Goal: Task Accomplishment & Management: Complete application form

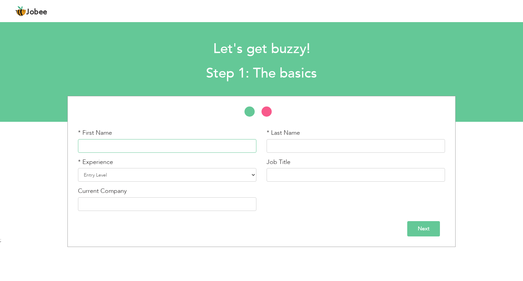
click at [201, 147] on input "text" at bounding box center [167, 146] width 178 height 14
type input "m"
type input "Moin"
click at [281, 148] on input "text" at bounding box center [356, 146] width 178 height 14
click at [286, 143] on input "Ali" at bounding box center [356, 146] width 178 height 14
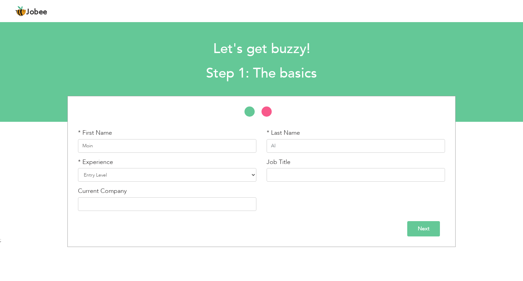
type input "A"
type input "Javed"
click at [189, 176] on select "Entry Level Less than 1 Year 1 Year 2 Years 3 Years 4 Years 5 Years 6 Years 7 Y…" at bounding box center [167, 175] width 178 height 14
select select "7"
click at [78, 168] on select "Entry Level Less than 1 Year 1 Year 2 Years 3 Years 4 Years 5 Years 6 Years 7 Y…" at bounding box center [167, 175] width 178 height 14
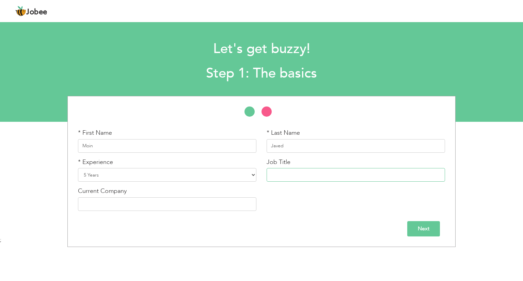
click at [297, 175] on input "text" at bounding box center [356, 175] width 178 height 14
click at [330, 176] on input "Optical Fiber Supervisor" at bounding box center [356, 175] width 178 height 14
type input "Optical Fiber Techniccian"
click at [107, 175] on select "Entry Level Less than 1 Year 1 Year 2 Years 3 Years 4 Years 5 Years 6 Years 7 Y…" at bounding box center [167, 175] width 178 height 14
select select "8"
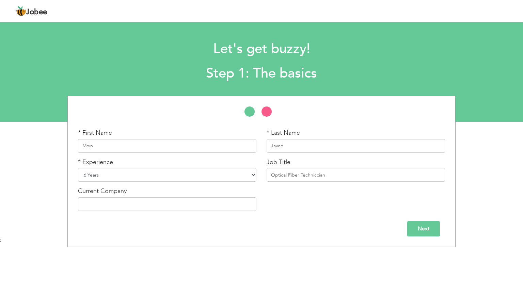
click at [78, 168] on select "Entry Level Less than 1 Year 1 Year 2 Years 3 Years 4 Years 5 Years 6 Years 7 Y…" at bounding box center [167, 175] width 178 height 14
click at [107, 202] on input "text" at bounding box center [167, 204] width 178 height 14
type input "Rawad El Mada Contracting"
click at [410, 224] on input "Next" at bounding box center [423, 228] width 33 height 15
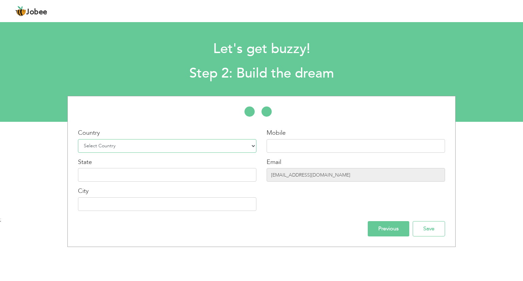
click at [225, 147] on select "Select Country Afghanistan Albania Algeria American Samoa Andorra Angola Anguil…" at bounding box center [167, 146] width 178 height 14
select select "191"
click at [78, 139] on select "Select Country Afghanistan Albania Algeria American Samoa Andorra Angola Anguil…" at bounding box center [167, 146] width 178 height 14
click at [287, 146] on input "text" at bounding box center [356, 146] width 178 height 14
type input "+966548685428"
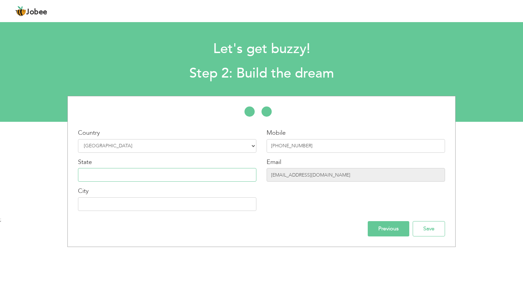
click at [158, 180] on input "text" at bounding box center [167, 175] width 178 height 14
type input "Tabuk"
click at [120, 205] on input "text" at bounding box center [167, 204] width 178 height 14
type input "NEOM"
click at [421, 228] on input "Save" at bounding box center [429, 228] width 32 height 15
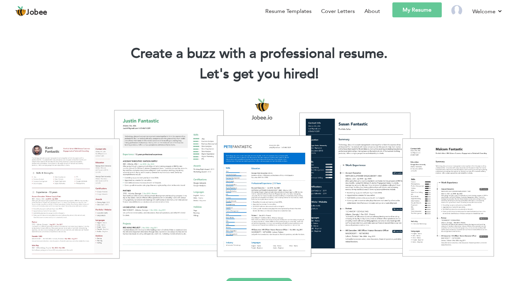
click at [416, 10] on link "My Resume" at bounding box center [416, 9] width 49 height 15
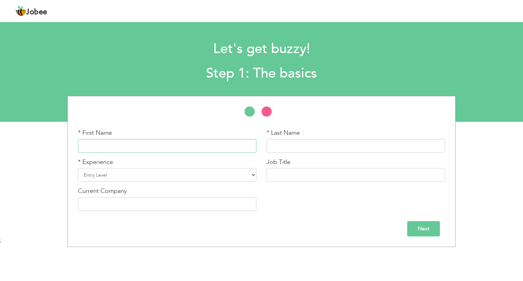
click at [138, 150] on input "text" at bounding box center [167, 146] width 178 height 14
type input "Moin"
click at [285, 146] on input "text" at bounding box center [356, 146] width 178 height 14
type input "Javed"
click at [185, 172] on select "Entry Level Less than 1 Year 1 Year 2 Years 3 Years 4 Years 5 Years 6 Years 7 Y…" at bounding box center [167, 175] width 178 height 14
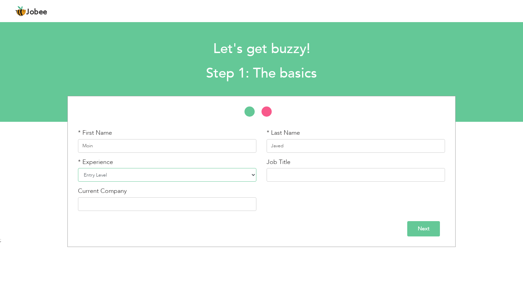
select select "8"
click at [78, 168] on select "Entry Level Less than 1 Year 1 Year 2 Years 3 Years 4 Years 5 Years 6 Years 7 Y…" at bounding box center [167, 175] width 178 height 14
click at [302, 177] on input "text" at bounding box center [356, 175] width 178 height 14
type input "Optical Fiber Techniccian"
click at [182, 198] on input "text" at bounding box center [167, 204] width 178 height 14
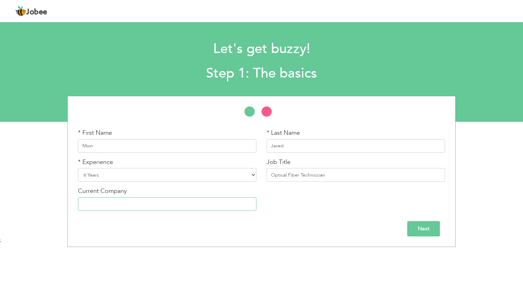
type input "Rawad El Mada Contracting"
click at [429, 229] on input "Next" at bounding box center [423, 228] width 33 height 15
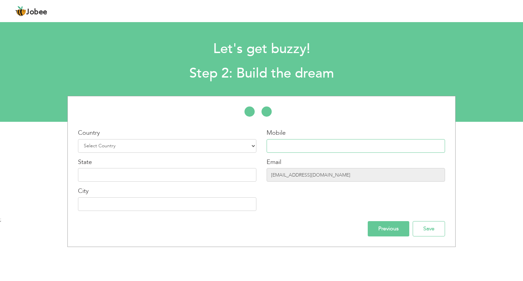
click at [302, 148] on input "text" at bounding box center [356, 146] width 178 height 14
type input "[PHONE_NUMBER]"
click at [147, 146] on select "Select Country Afghanistan Albania Algeria American Samoa Andorra Angola Anguil…" at bounding box center [167, 146] width 178 height 14
select select "191"
click at [78, 139] on select "Select Country Afghanistan Albania Algeria American Samoa Andorra Angola Anguil…" at bounding box center [167, 146] width 178 height 14
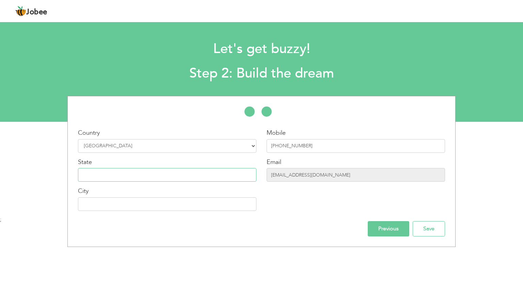
click at [148, 173] on input "text" at bounding box center [167, 175] width 178 height 14
type input "Tabuk"
click at [131, 199] on input "text" at bounding box center [167, 204] width 178 height 14
type input "NEOM"
click at [391, 228] on input "Previous" at bounding box center [389, 228] width 42 height 15
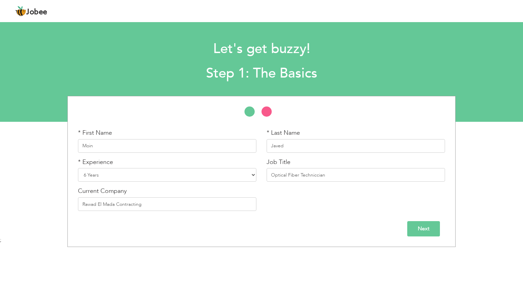
click at [428, 227] on input "Next" at bounding box center [423, 228] width 33 height 15
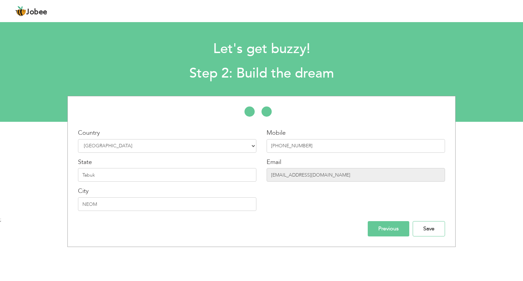
click at [428, 227] on input "Save" at bounding box center [429, 228] width 32 height 15
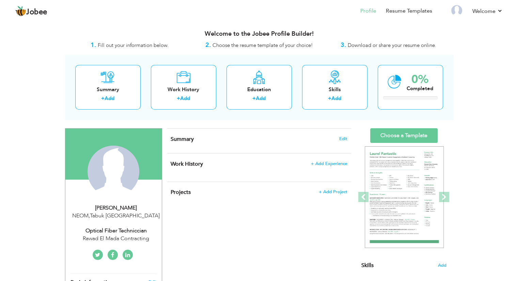
click at [214, 141] on h4 "Summary Edit" at bounding box center [259, 139] width 176 height 7
click at [343, 136] on span "Edit" at bounding box center [343, 138] width 8 height 5
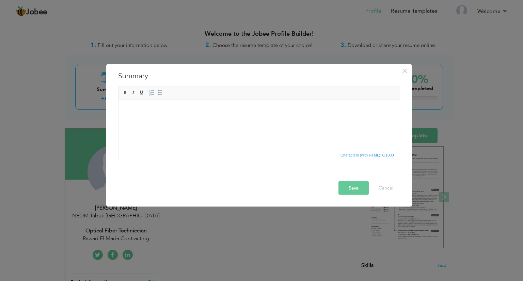
click at [243, 116] on html at bounding box center [258, 109] width 281 height 21
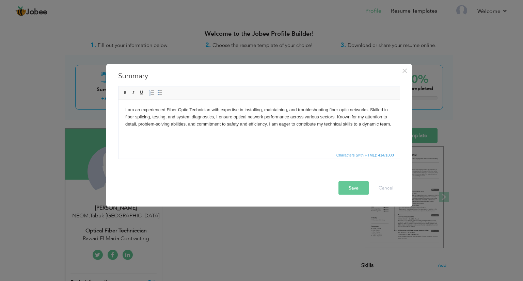
click at [357, 191] on button "Save" at bounding box center [353, 188] width 30 height 14
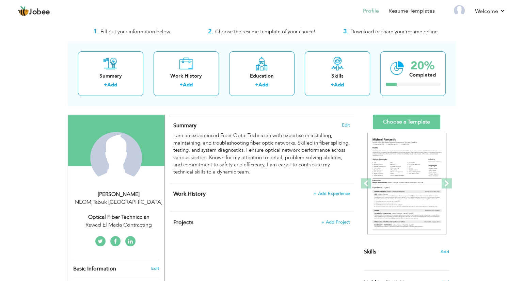
scroll to position [27, 0]
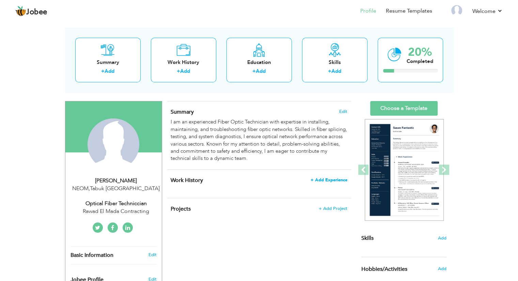
click at [332, 178] on span "+ Add Experience" at bounding box center [328, 180] width 37 height 5
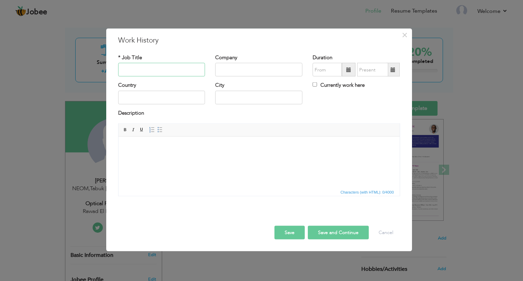
click at [157, 71] on input "text" at bounding box center [161, 70] width 87 height 14
paste input "OPTICAL FIBER TECHNICIAN"
type input "OPTICAL FIBER TECHNICIAN"
click at [245, 72] on input "text" at bounding box center [258, 70] width 87 height 14
type input "n"
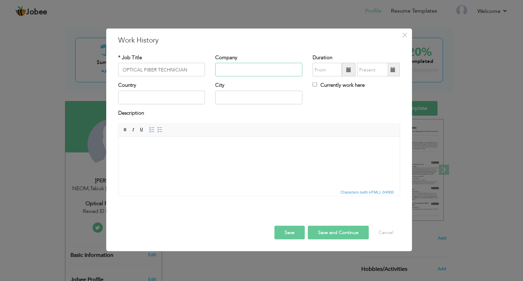
paste input "NAYATEL PRIVATE LTD"
click at [240, 69] on input "NAYATEL PRIVATE LTD" at bounding box center [258, 70] width 87 height 14
type input "NAYATEL PRIVATE LTD"
click at [348, 66] on span at bounding box center [349, 70] width 14 height 14
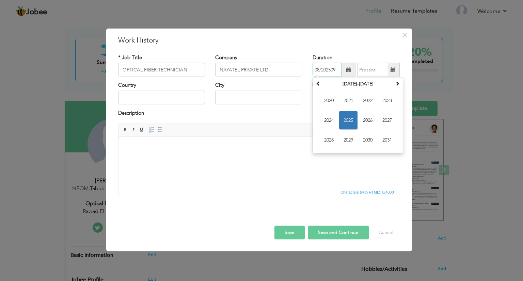
click at [328, 70] on input "08/202509" at bounding box center [326, 70] width 29 height 14
type input "0"
type input "09/2020"
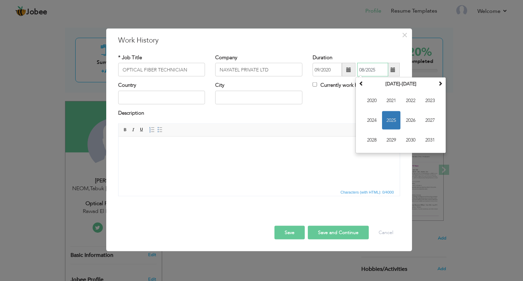
click at [370, 70] on input "08/2025" at bounding box center [372, 70] width 31 height 14
click at [376, 68] on input "08/2025" at bounding box center [372, 70] width 31 height 14
type input "0"
type input "12/2022"
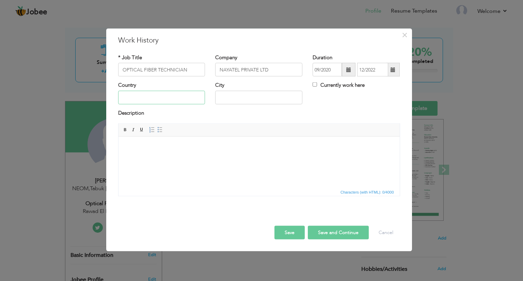
click at [140, 98] on input "text" at bounding box center [161, 98] width 87 height 14
type input "[GEOGRAPHIC_DATA]"
click at [245, 98] on input "text" at bounding box center [258, 98] width 87 height 14
type input "Islamabad"
click at [187, 157] on html at bounding box center [258, 146] width 281 height 21
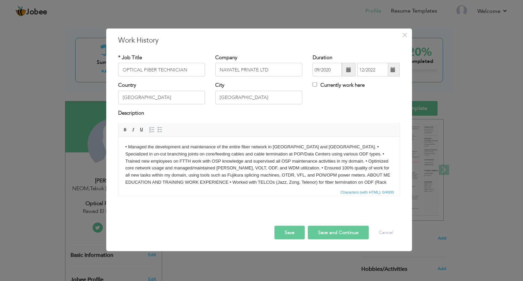
scroll to position [11, 0]
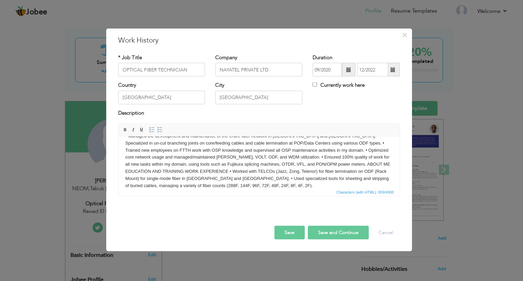
click at [335, 234] on button "Save and Continue" at bounding box center [338, 233] width 61 height 14
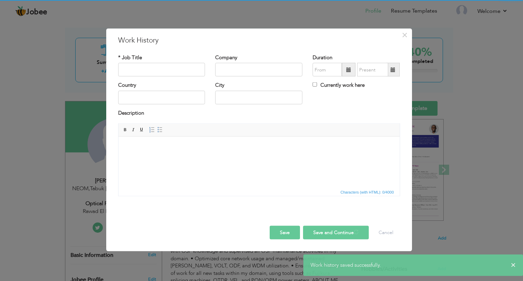
scroll to position [0, 0]
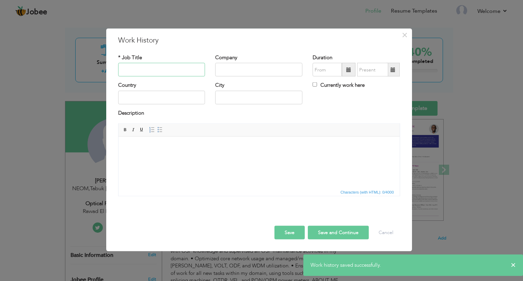
click at [141, 68] on input "text" at bounding box center [161, 70] width 87 height 14
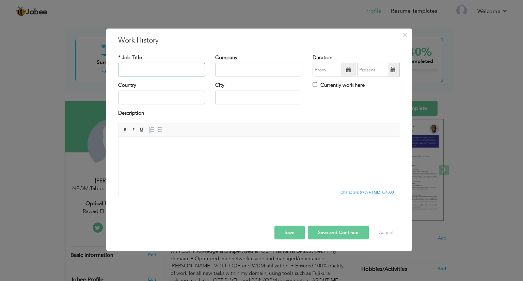
click at [136, 67] on input "text" at bounding box center [161, 70] width 87 height 14
paste input "SPLICER"
type input "SPLICER"
click at [228, 70] on input "text" at bounding box center [258, 70] width 87 height 14
click at [276, 73] on input "text" at bounding box center [258, 70] width 87 height 14
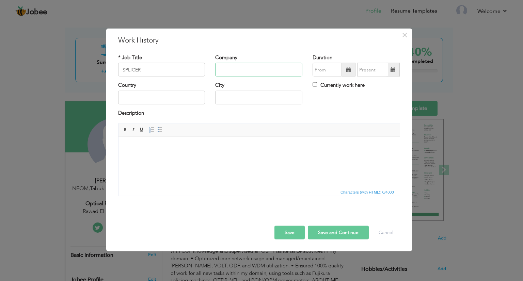
paste input "STORM FIBER/CYBERNET"
type input "STORM FIBER/CYBERNET"
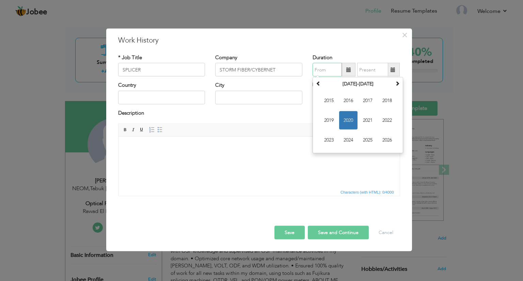
click at [328, 68] on input "text" at bounding box center [326, 70] width 29 height 14
type input "01/2023"
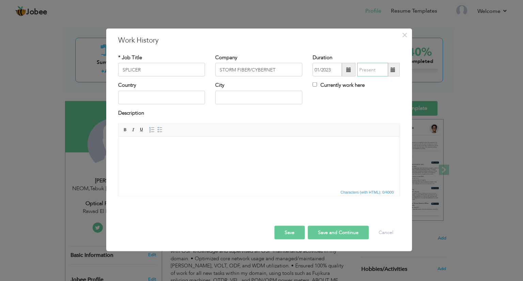
click at [362, 71] on input "text" at bounding box center [372, 70] width 31 height 14
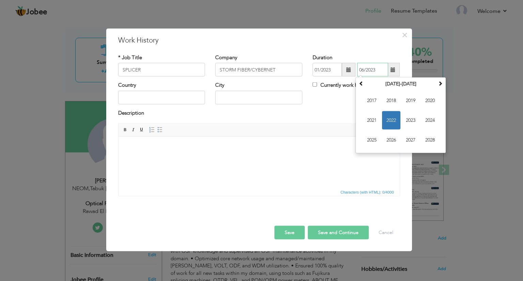
type input "06/2023"
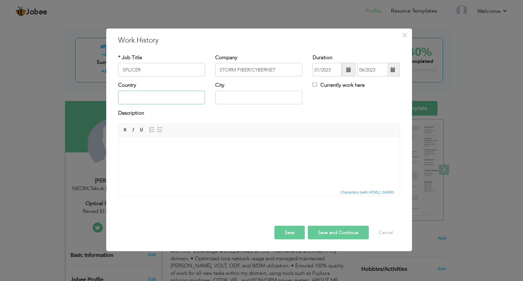
click at [163, 97] on input "text" at bounding box center [161, 98] width 87 height 14
type input "o"
type input "p"
type input "[GEOGRAPHIC_DATA]"
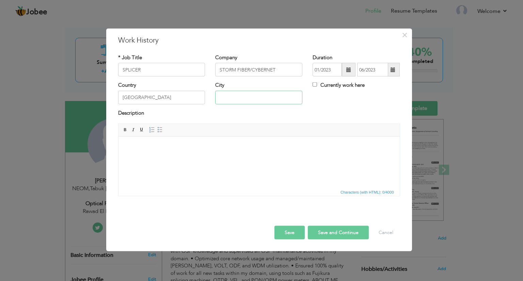
click at [233, 102] on input "text" at bounding box center [258, 98] width 87 height 14
type input "Islamabad"
click at [199, 157] on html at bounding box center [258, 146] width 281 height 21
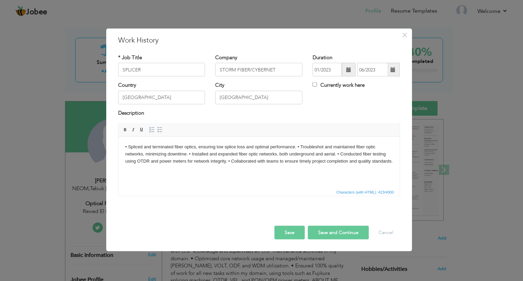
click at [330, 230] on button "Save and Continue" at bounding box center [338, 233] width 61 height 14
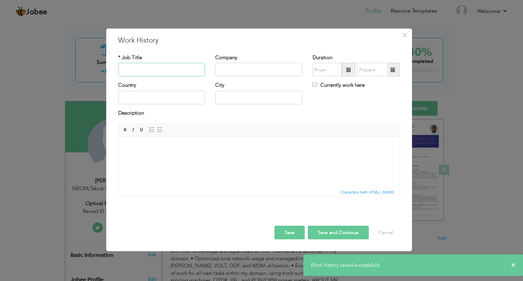
click at [137, 70] on input "text" at bounding box center [161, 70] width 87 height 14
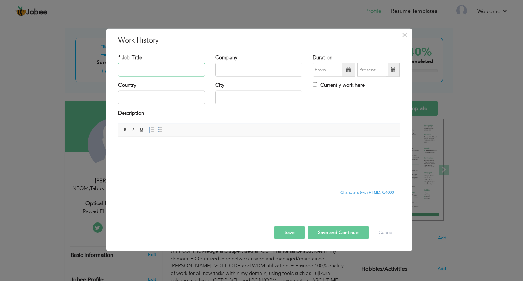
click at [165, 72] on input "text" at bounding box center [161, 70] width 87 height 14
paste input "SHIFT SUPERVISOR (OSP&ISP)"
type input "SHIFT SUPERVISOR (OSP&ISP)"
click at [237, 72] on input "text" at bounding box center [258, 70] width 87 height 14
type input "Z"
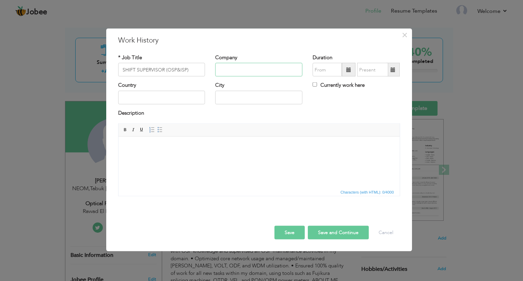
paste input ") ZEB ENTERPRISES"
click at [221, 71] on input ") ZEB ENTERPRISES" at bounding box center [258, 70] width 87 height 14
type input "ZEB ENTERPRISES"
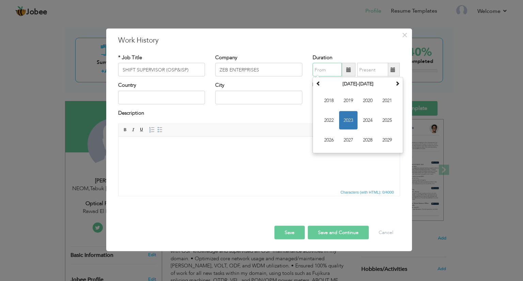
click at [327, 68] on input "text" at bounding box center [326, 70] width 29 height 14
type input "07/2023"
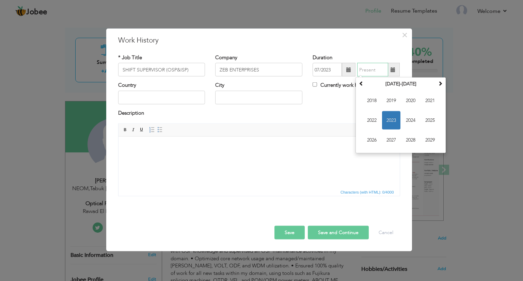
click at [366, 68] on input "text" at bounding box center [372, 70] width 31 height 14
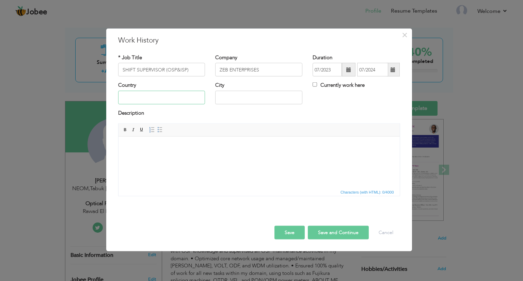
click at [169, 97] on input "text" at bounding box center [161, 98] width 87 height 14
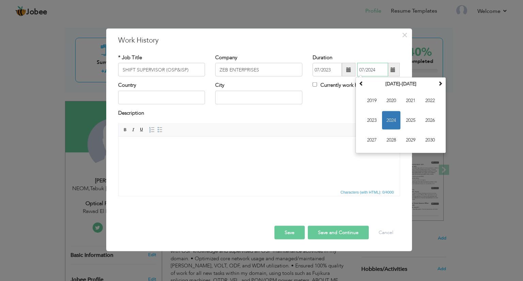
click at [361, 66] on input "07/2024" at bounding box center [372, 70] width 31 height 14
type input "03/2024"
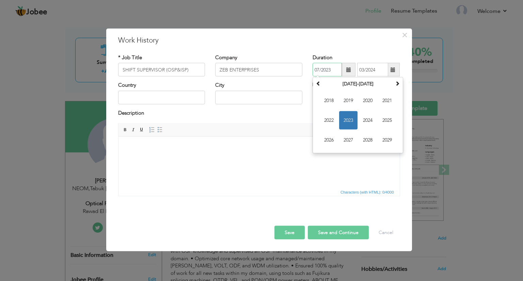
click at [317, 67] on input "07/2023" at bounding box center [326, 70] width 29 height 14
type input "07/2023"
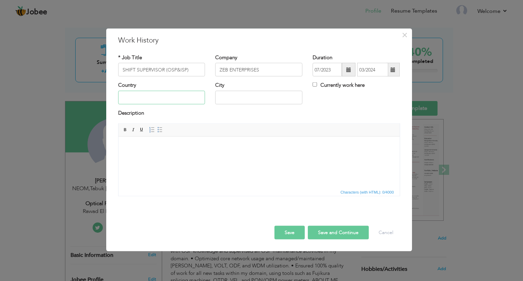
click at [134, 97] on input "text" at bounding box center [161, 98] width 87 height 14
type input "[GEOGRAPHIC_DATA]"
click at [238, 102] on input "text" at bounding box center [258, 98] width 87 height 14
type input "Islamabad"
click at [211, 150] on body at bounding box center [259, 146] width 268 height 7
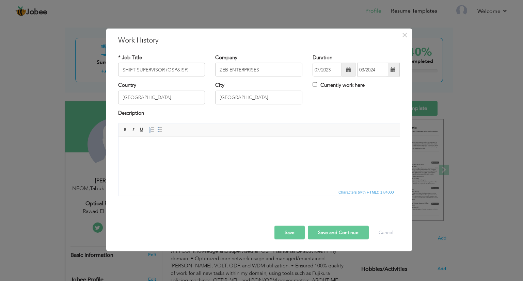
click at [142, 157] on html at bounding box center [258, 146] width 281 height 21
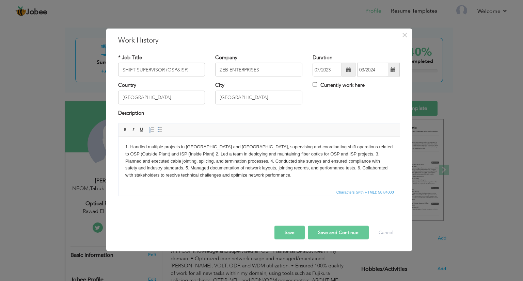
click at [324, 235] on button "Save and Continue" at bounding box center [338, 233] width 61 height 14
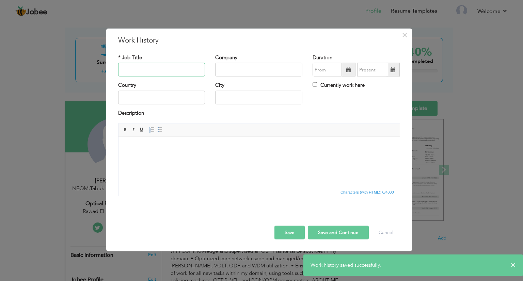
click at [141, 74] on input "text" at bounding box center [161, 70] width 87 height 14
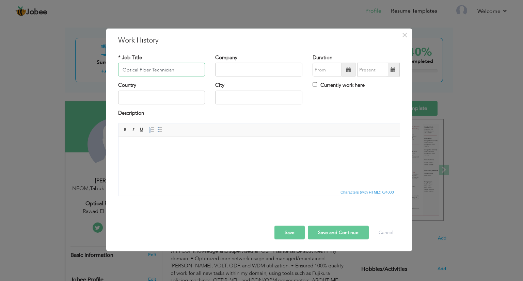
type input "Optical Fiber Technician"
click at [225, 71] on input "text" at bounding box center [258, 70] width 87 height 14
type input "Rowad EL Mada Contracting"
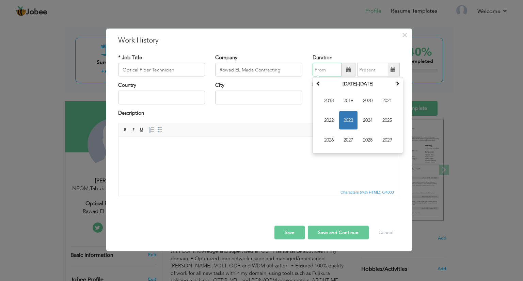
click at [329, 73] on input "text" at bounding box center [326, 70] width 29 height 14
type input "06/2025"
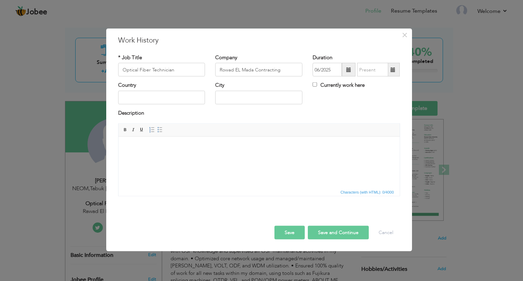
click at [274, 148] on body at bounding box center [259, 146] width 268 height 7
click at [314, 84] on input "Currently work here" at bounding box center [314, 84] width 4 height 4
checkbox input "true"
click at [174, 101] on input "text" at bounding box center [161, 98] width 87 height 14
type input "[GEOGRAPHIC_DATA]"
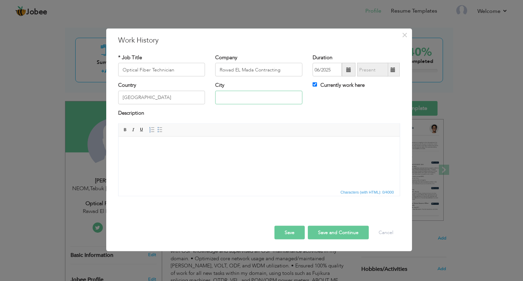
click at [231, 91] on input "text" at bounding box center [258, 98] width 87 height 14
type input "t"
type input "Tabuk,NEOM"
click at [192, 157] on html at bounding box center [258, 146] width 281 height 21
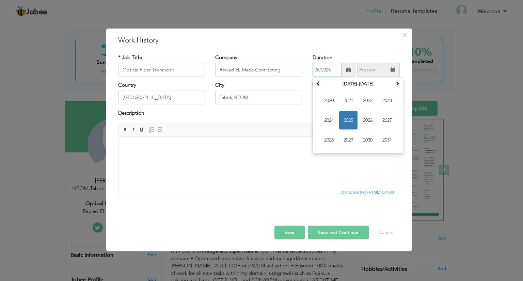
click at [319, 69] on input "06/2025" at bounding box center [326, 70] width 29 height 14
type input "04/2025"
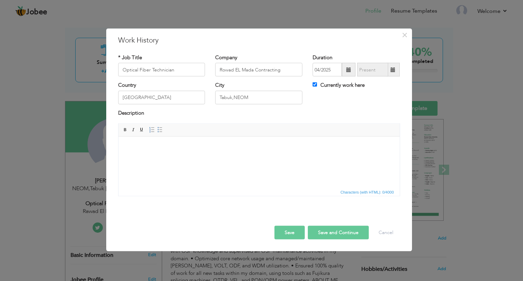
click at [257, 213] on div at bounding box center [259, 214] width 292 height 4
click at [208, 157] on html at bounding box center [258, 146] width 281 height 21
click at [128, 157] on html at bounding box center [258, 146] width 281 height 21
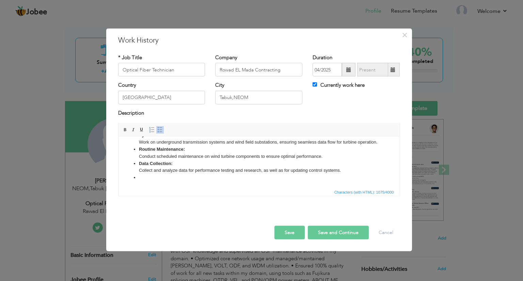
scroll to position [152, 0]
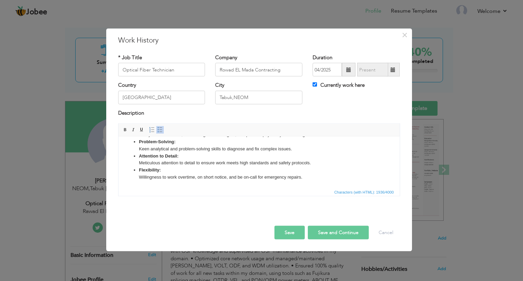
click at [289, 229] on button "Save" at bounding box center [289, 233] width 30 height 14
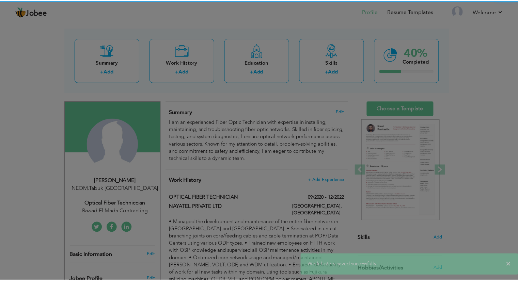
scroll to position [0, 0]
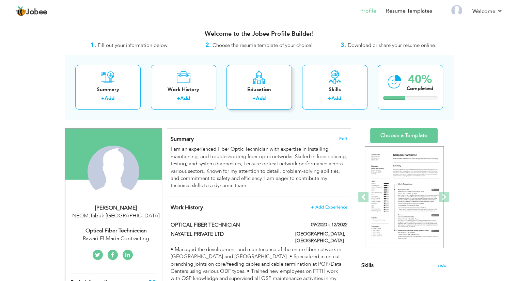
click at [262, 97] on link "Add" at bounding box center [261, 98] width 10 height 7
radio input "true"
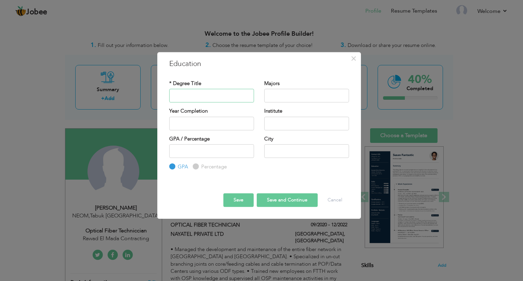
click at [209, 94] on input "text" at bounding box center [211, 96] width 85 height 14
paste input "SECONDARY SCHOOL CERTIFICATE"
type input "SECONDARY SCHOOL CERTIFICATE"
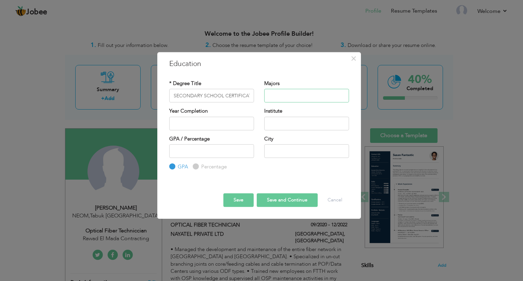
click at [291, 93] on input "text" at bounding box center [306, 96] width 85 height 14
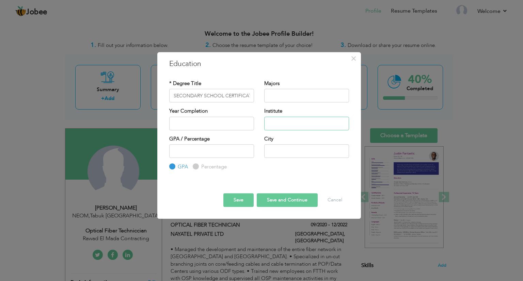
click at [278, 120] on input "text" at bounding box center [306, 124] width 85 height 14
paste input "Government High School Rawalpindi"
type input "Government High School Rawalpindi"
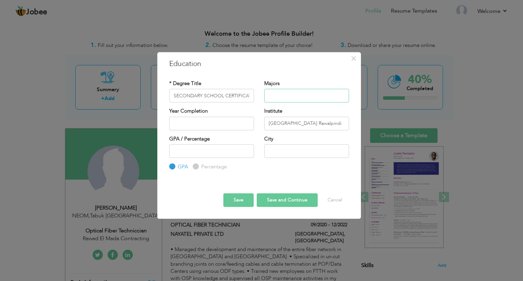
click at [278, 94] on input "text" at bounding box center [306, 96] width 85 height 14
type input "c"
type input "Computer Science"
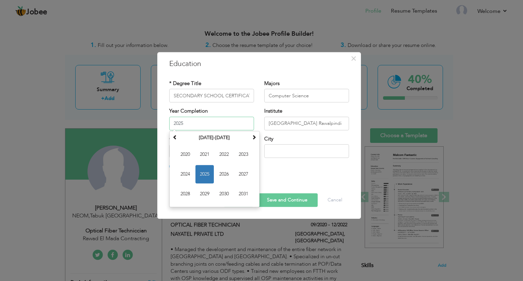
click at [213, 127] on input "2025" at bounding box center [211, 124] width 85 height 14
click at [196, 120] on input "2025" at bounding box center [211, 124] width 85 height 14
type input "2016"
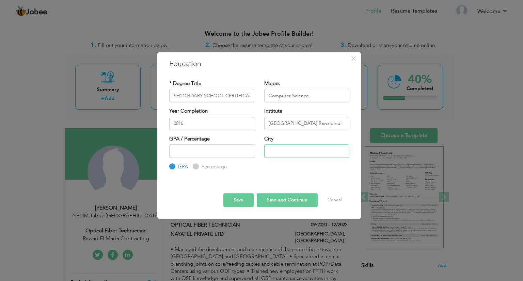
click at [294, 149] on input "text" at bounding box center [306, 151] width 85 height 14
click at [219, 157] on input "number" at bounding box center [211, 151] width 85 height 14
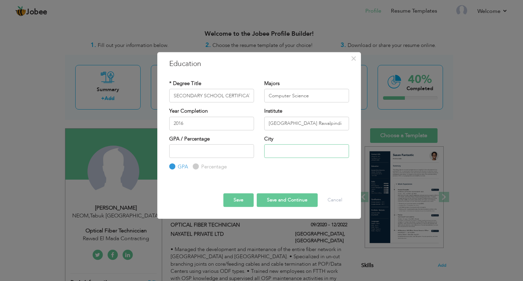
click at [286, 147] on input "text" at bounding box center [306, 151] width 85 height 14
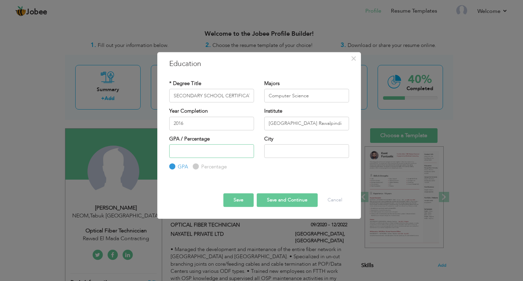
click at [222, 151] on input "number" at bounding box center [211, 151] width 85 height 14
click at [201, 166] on label "Percentage" at bounding box center [212, 166] width 27 height 7
click at [197, 166] on input "Percentage" at bounding box center [195, 167] width 4 height 4
radio input "true"
click at [191, 153] on input "number" at bounding box center [211, 151] width 85 height 14
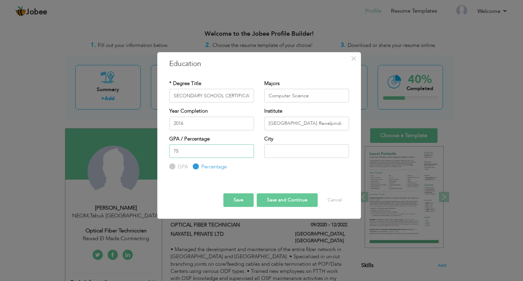
type input "75"
click at [275, 154] on input "text" at bounding box center [306, 151] width 85 height 14
click at [270, 153] on input "Rwalpindi" at bounding box center [306, 151] width 85 height 14
drag, startPoint x: 304, startPoint y: 149, endPoint x: 277, endPoint y: 205, distance: 62.0
click at [277, 205] on div "× Education * Degree Title SECONDARY SCHOOL CERTIFICATE Majors Computer Science…" at bounding box center [259, 135] width 204 height 167
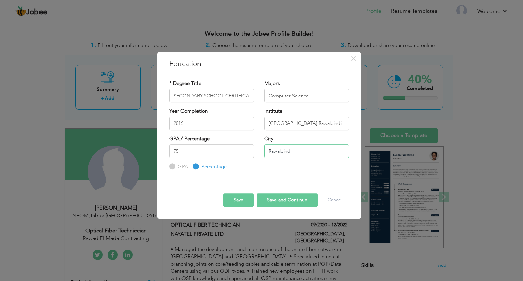
type input "Rawalpindi"
click at [278, 199] on button "Save and Continue" at bounding box center [287, 200] width 61 height 14
radio input "true"
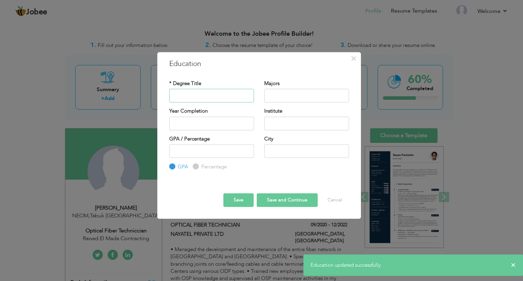
click at [221, 96] on input "text" at bounding box center [211, 96] width 85 height 14
paste input "DIPLOMA OF ASSOCIATE ENGINEERING"
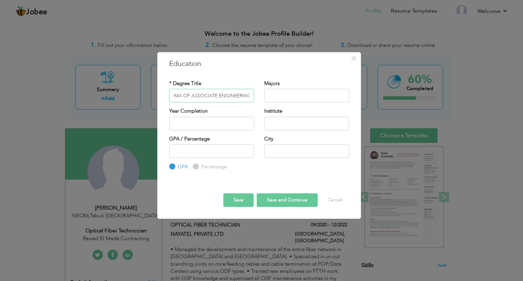
type input "DIPLOMA OF ASSOCIATE ENGINEERING"
click at [265, 122] on input "text" at bounding box center [306, 124] width 85 height 14
paste input "Swedish Institute Of Technology"
type input "Swedish Institute Of Technology"
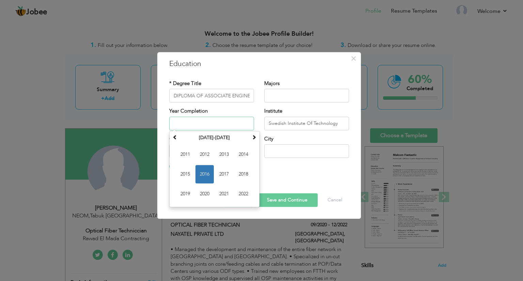
click at [216, 123] on input "text" at bounding box center [211, 124] width 85 height 14
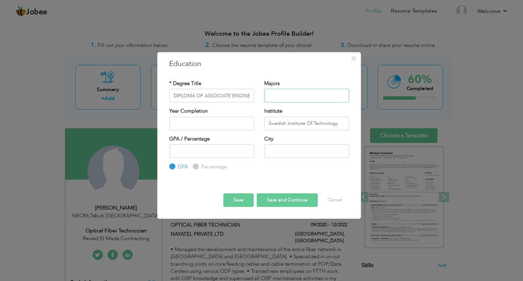
click at [288, 89] on input "text" at bounding box center [306, 96] width 85 height 14
type input "Electrical"
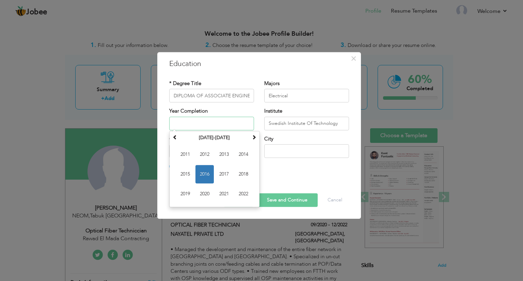
click at [226, 123] on input "text" at bounding box center [211, 124] width 85 height 14
type input "2019"
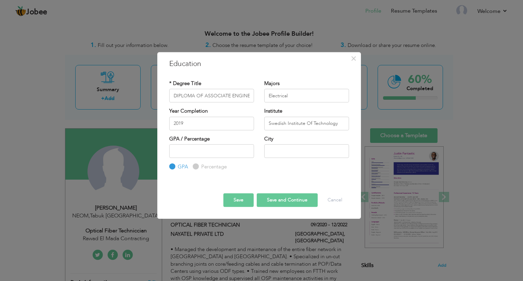
click at [283, 167] on div "GPA / Percentage GPA Percentage City" at bounding box center [259, 152] width 190 height 35
click at [204, 145] on input "number" at bounding box center [211, 151] width 85 height 14
type input "70"
click at [208, 165] on label "Percentage" at bounding box center [212, 166] width 27 height 7
click at [197, 165] on input "Percentage" at bounding box center [195, 167] width 4 height 4
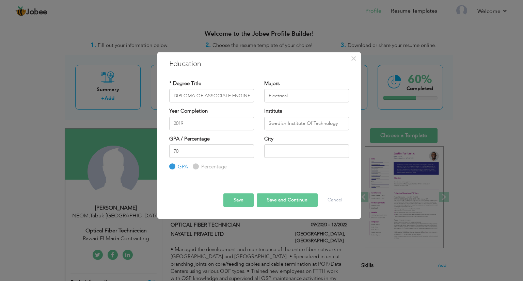
radio input "true"
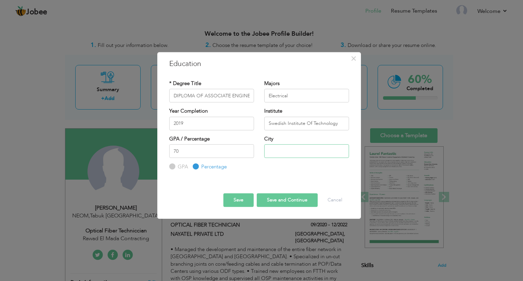
click at [281, 149] on input "text" at bounding box center [306, 151] width 85 height 14
type input "Rawalpindi"
click at [249, 199] on button "Save" at bounding box center [238, 200] width 30 height 14
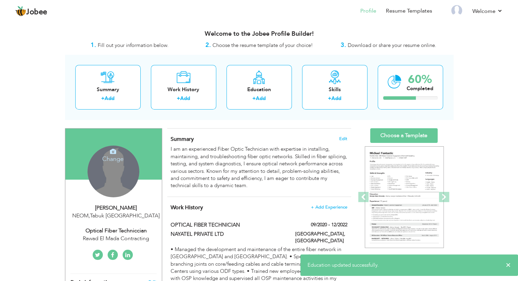
click at [112, 177] on div "Change Remove" at bounding box center [113, 172] width 52 height 52
click at [109, 155] on h4 "Change" at bounding box center [112, 154] width 49 height 16
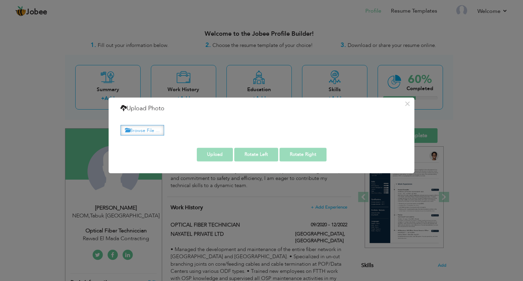
click at [144, 130] on label "Browse File ..." at bounding box center [142, 130] width 44 height 11
click at [0, 0] on input "Browse File ..." at bounding box center [0, 0] width 0 height 0
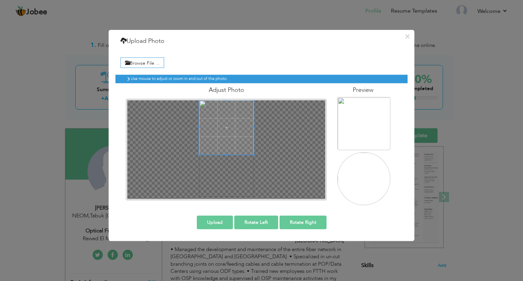
click at [223, 123] on span at bounding box center [226, 127] width 54 height 54
click at [225, 176] on div at bounding box center [226, 149] width 198 height 99
click at [359, 186] on img at bounding box center [364, 199] width 53 height 95
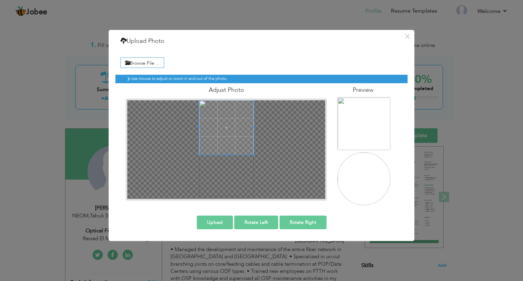
click at [359, 186] on img at bounding box center [364, 199] width 53 height 95
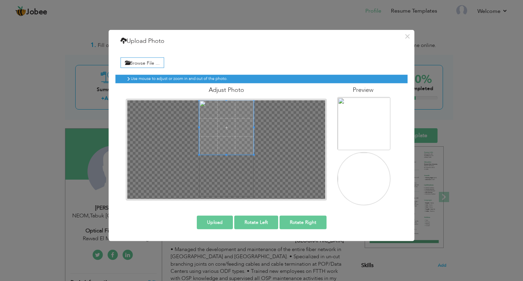
click at [211, 224] on button "Upload" at bounding box center [215, 222] width 36 height 14
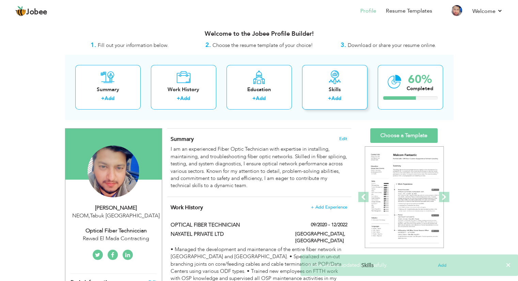
click at [340, 94] on div "Skills + Add" at bounding box center [334, 87] width 65 height 45
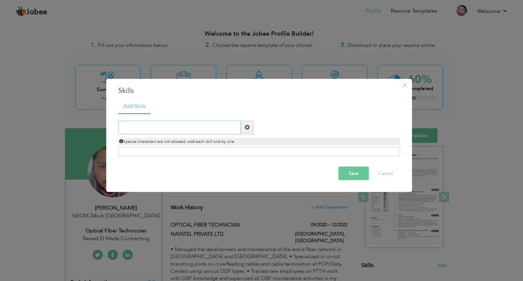
click at [166, 129] on input "text" at bounding box center [179, 127] width 123 height 14
type input "t"
click at [155, 126] on input "text" at bounding box center [179, 127] width 123 height 14
paste input "Fiber Optic Splicing"
type input "Fiber Optic Splicing"
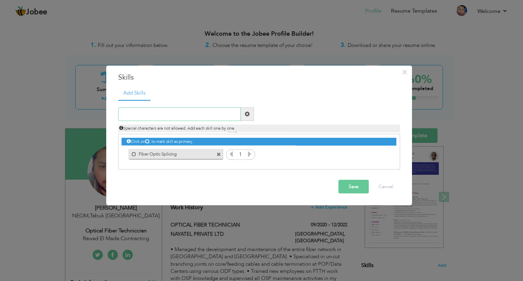
click at [135, 112] on input "text" at bounding box center [179, 114] width 123 height 14
paste input "Fiber Optic Testing"
type input "Fiber Optic Testing"
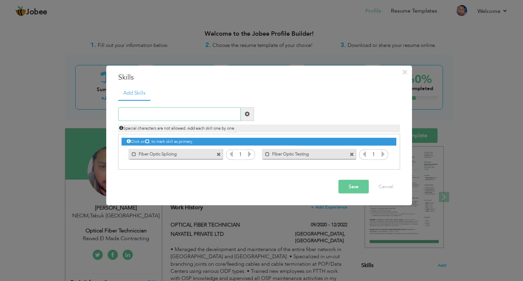
click at [145, 116] on input "text" at bounding box center [179, 114] width 123 height 14
paste input "Technical Drawing Interpretation"
type input "Technical Drawing Interpretation"
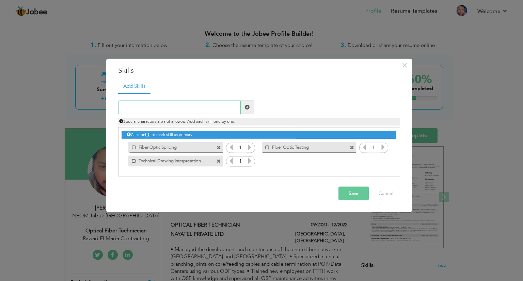
click at [155, 109] on input "text" at bounding box center [179, 107] width 123 height 14
paste input "Safety Compliance"
type input "Safety Compliance"
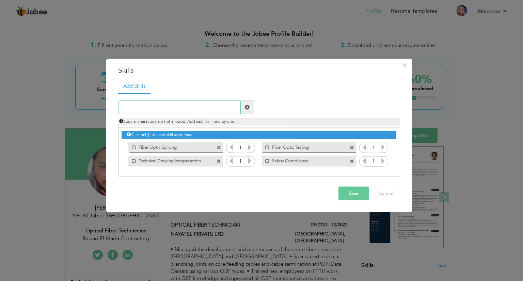
click at [139, 107] on input "text" at bounding box center [179, 107] width 123 height 14
paste input "Problem-Solving"
type input "Problem-Solving"
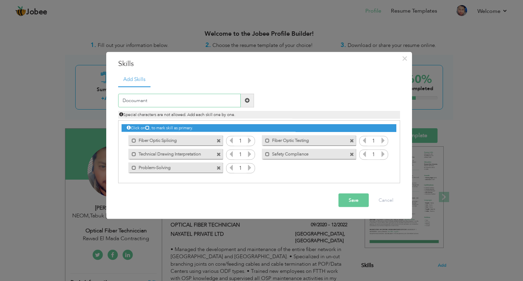
click at [212, 99] on input "Docoumant" at bounding box center [179, 101] width 123 height 14
type input "D"
type input "Reporting"
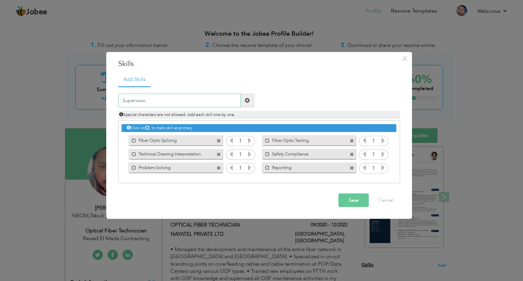
type input "Supervisioin"
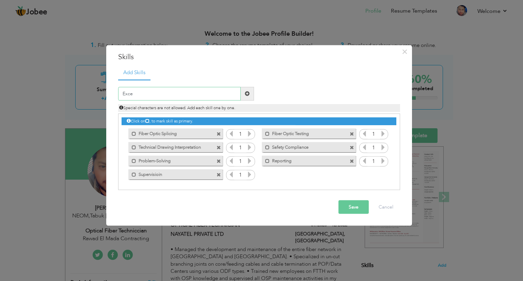
type input "Excel"
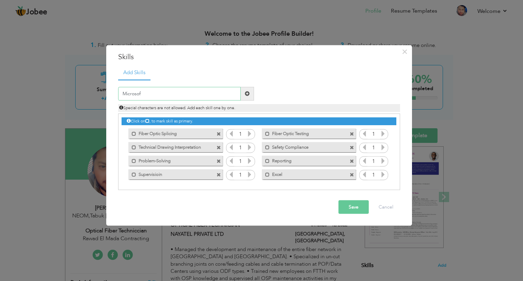
type input "Microsoft"
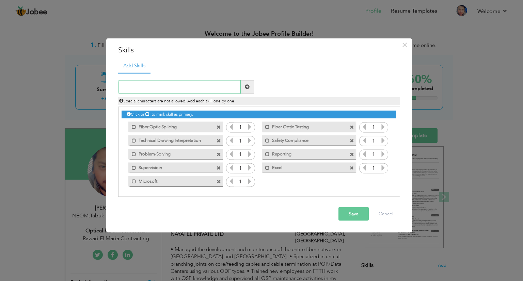
type input "a"
paste input "Initiative"
type input "Initiative"
paste input "Technical Aptitude"
type input "Technical Aptitude"
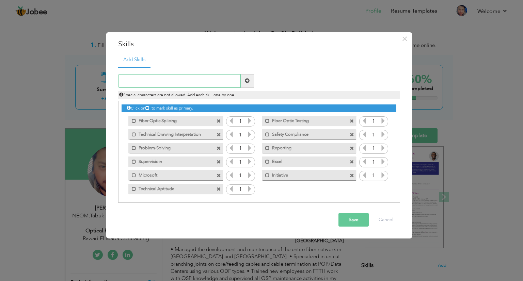
click at [138, 78] on input "text" at bounding box center [179, 81] width 123 height 14
paste input "Attention to Detail"
type input "Attention to Detail"
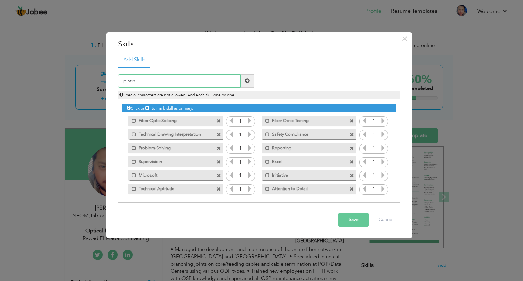
type input "jointing"
type input "drawings"
type input "Quailty Control"
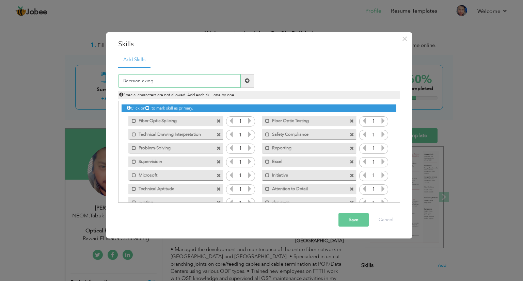
type input "Decision Making"
type input "Adaptability"
type input "OTDR Testing"
click at [248, 118] on icon at bounding box center [249, 121] width 6 height 6
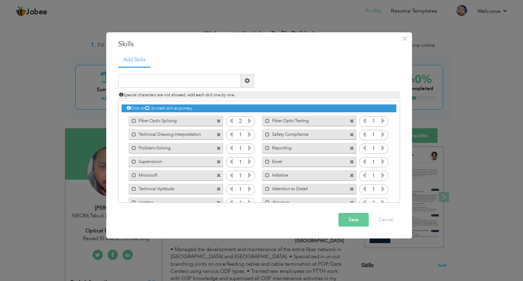
click at [248, 118] on icon at bounding box center [249, 121] width 6 height 6
drag, startPoint x: 248, startPoint y: 118, endPoint x: 248, endPoint y: 135, distance: 17.4
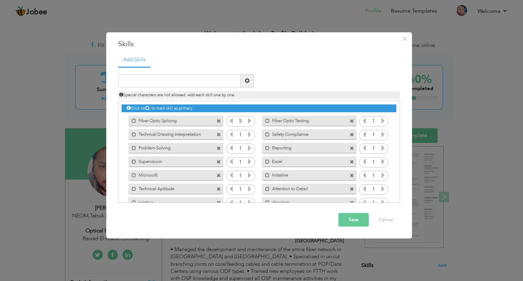
click at [248, 135] on div "Click on , to mark skill as primary. Mark as primary skill. Fiber Optic Splicin…" at bounding box center [259, 168] width 274 height 135
click at [248, 135] on icon at bounding box center [249, 134] width 6 height 6
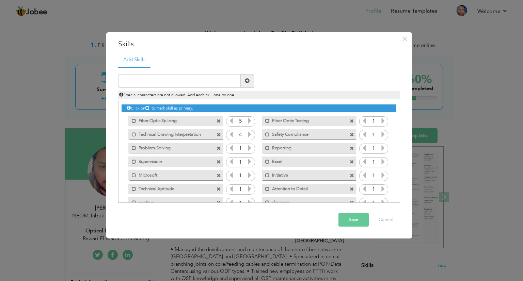
click at [248, 135] on icon at bounding box center [249, 134] width 6 height 6
drag, startPoint x: 248, startPoint y: 135, endPoint x: 248, endPoint y: 148, distance: 12.9
click at [248, 148] on div "Click on , to mark skill as primary. Mark as primary skill. Fiber Optic Splicin…" at bounding box center [259, 168] width 274 height 135
click at [248, 148] on icon at bounding box center [249, 148] width 6 height 6
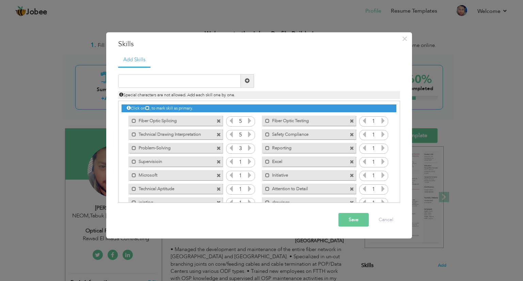
click at [248, 148] on icon at bounding box center [249, 148] width 6 height 6
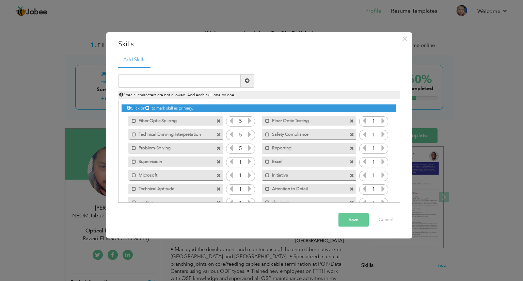
click at [247, 159] on icon at bounding box center [249, 162] width 6 height 6
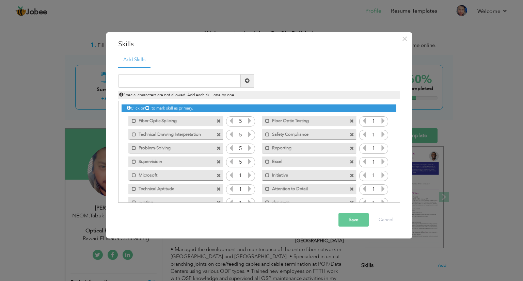
click at [247, 159] on icon at bounding box center [249, 162] width 6 height 6
drag, startPoint x: 247, startPoint y: 159, endPoint x: 380, endPoint y: 164, distance: 132.2
click at [380, 164] on div "Click on , to mark skill as primary. Mark as primary skill. Fiber Optic Splicin…" at bounding box center [259, 168] width 274 height 135
click at [380, 164] on icon at bounding box center [383, 162] width 6 height 6
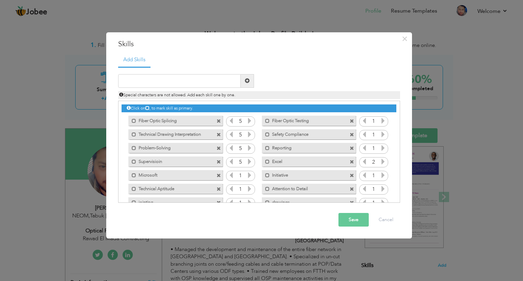
click at [380, 164] on icon at bounding box center [383, 162] width 6 height 6
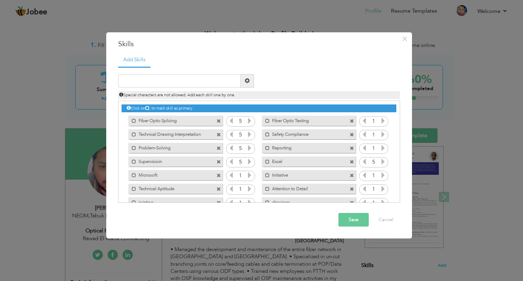
click at [380, 173] on icon at bounding box center [383, 175] width 6 height 6
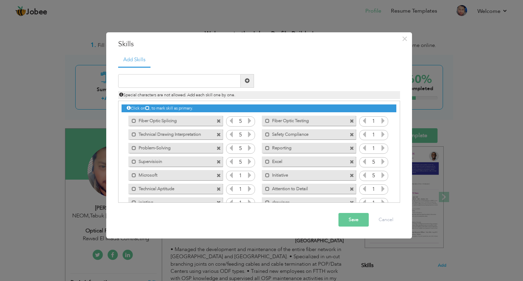
drag, startPoint x: 380, startPoint y: 173, endPoint x: 381, endPoint y: 149, distance: 24.2
click at [381, 149] on div "Click on , to mark skill as primary. Mark as primary skill. Fiber Optic Splicin…" at bounding box center [259, 168] width 274 height 135
click at [381, 149] on icon at bounding box center [383, 148] width 6 height 6
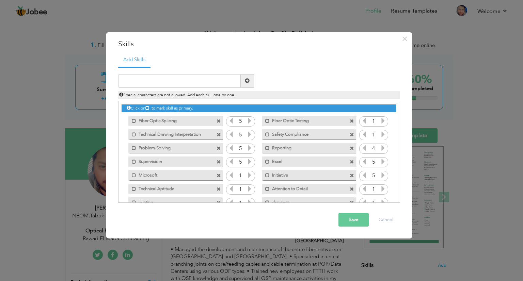
click at [381, 149] on icon at bounding box center [383, 148] width 6 height 6
drag, startPoint x: 381, startPoint y: 149, endPoint x: 381, endPoint y: 135, distance: 13.6
click at [381, 135] on div "Click on , to mark skill as primary. Mark as primary skill. Fiber Optic Splicin…" at bounding box center [259, 168] width 274 height 135
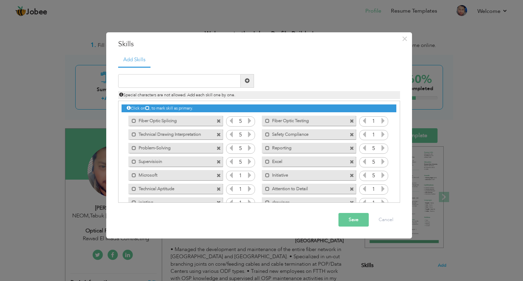
click at [381, 135] on icon at bounding box center [383, 134] width 6 height 6
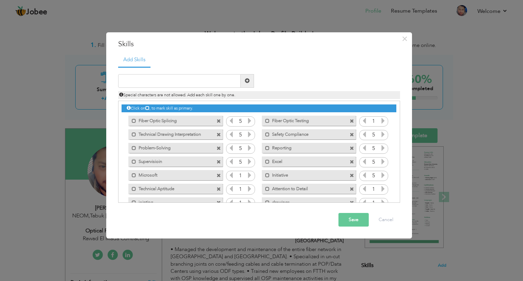
click at [381, 135] on icon at bounding box center [383, 134] width 6 height 6
drag, startPoint x: 381, startPoint y: 135, endPoint x: 381, endPoint y: 118, distance: 17.7
click at [381, 118] on div "Click on , to mark skill as primary. Mark as primary skill. Fiber Optic Splicin…" at bounding box center [259, 168] width 274 height 135
click at [381, 118] on icon at bounding box center [383, 121] width 6 height 6
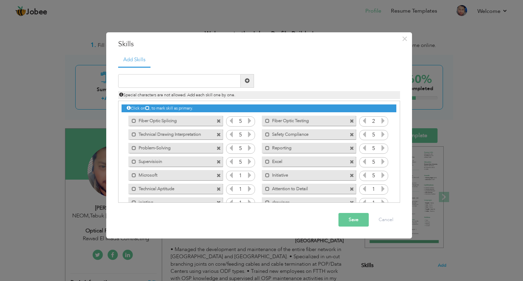
click at [381, 118] on icon at bounding box center [383, 121] width 6 height 6
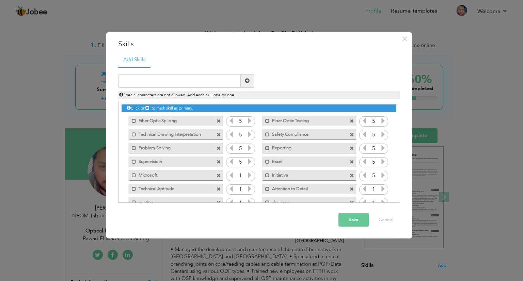
click at [251, 190] on icon at bounding box center [249, 189] width 6 height 6
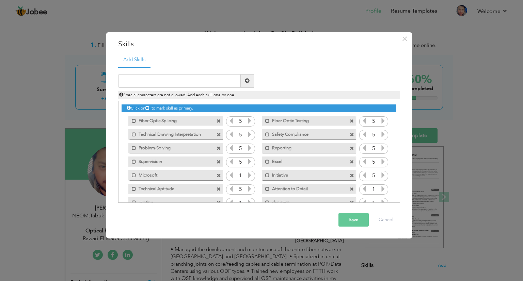
click at [251, 190] on icon at bounding box center [249, 189] width 6 height 6
click at [248, 175] on icon at bounding box center [249, 175] width 6 height 6
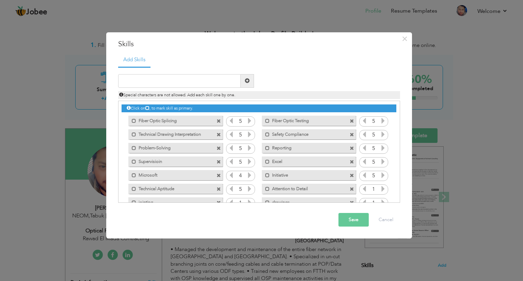
click at [248, 175] on icon at bounding box center [249, 175] width 6 height 6
click at [383, 186] on icon at bounding box center [383, 189] width 6 height 6
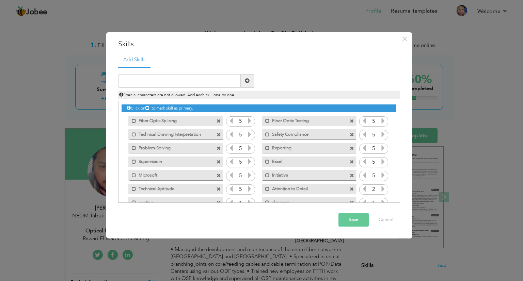
click at [383, 186] on icon at bounding box center [383, 189] width 6 height 6
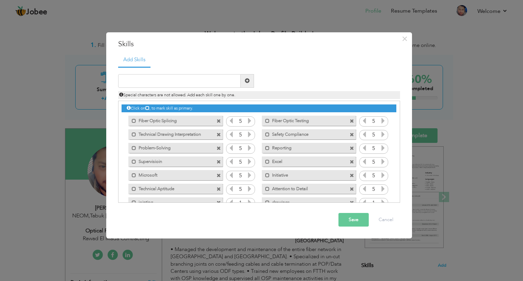
click at [383, 186] on icon at bounding box center [383, 189] width 6 height 6
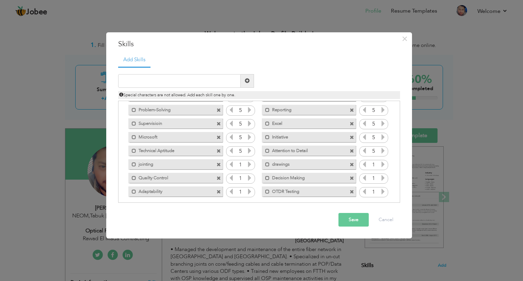
scroll to position [42, 0]
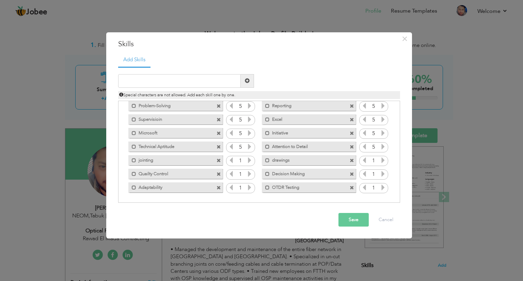
click at [380, 186] on icon at bounding box center [383, 187] width 6 height 6
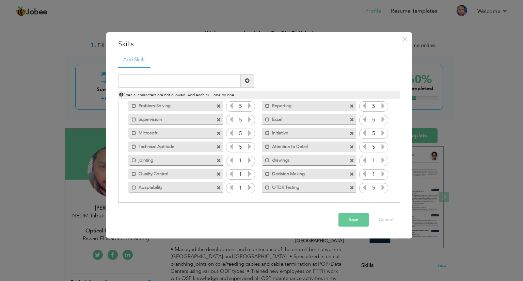
drag, startPoint x: 380, startPoint y: 186, endPoint x: 381, endPoint y: 160, distance: 25.9
click at [381, 160] on div "Click on , to mark skill as primary. Mark as primary skill. Fiber Optic Splicin…" at bounding box center [259, 126] width 274 height 135
click at [381, 160] on icon at bounding box center [383, 160] width 6 height 6
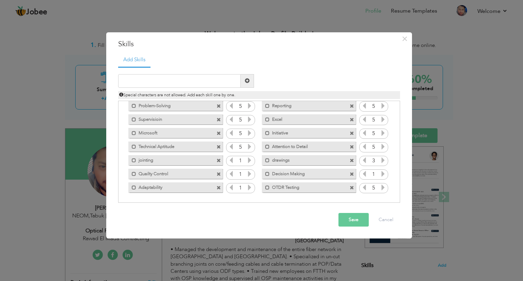
click at [381, 160] on icon at bounding box center [383, 160] width 6 height 6
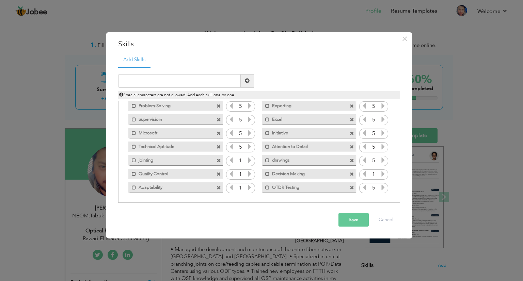
drag, startPoint x: 381, startPoint y: 160, endPoint x: 379, endPoint y: 174, distance: 14.0
click at [379, 174] on div "Click on , to mark skill as primary. Mark as primary skill. Fiber Optic Splicin…" at bounding box center [259, 126] width 274 height 135
click at [380, 174] on icon at bounding box center [383, 174] width 6 height 6
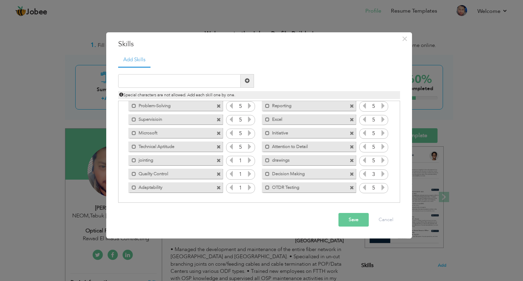
click at [380, 174] on icon at bounding box center [383, 174] width 6 height 6
click at [248, 158] on icon at bounding box center [249, 160] width 6 height 6
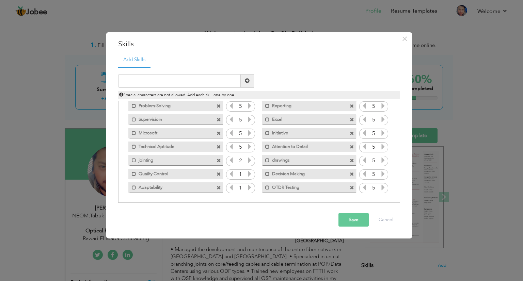
click at [248, 158] on icon at bounding box center [249, 160] width 6 height 6
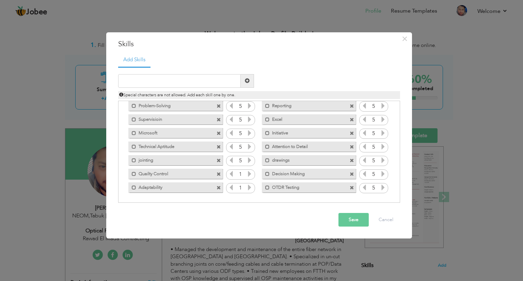
click at [248, 158] on icon at bounding box center [249, 160] width 6 height 6
click at [248, 172] on icon at bounding box center [249, 174] width 6 height 6
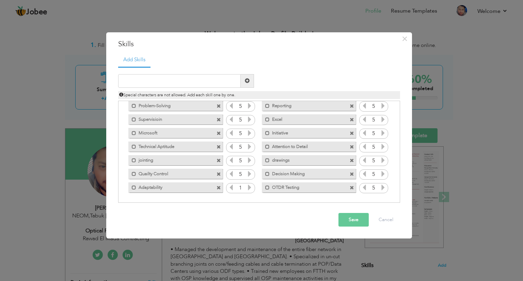
click at [248, 172] on icon at bounding box center [249, 174] width 6 height 6
drag, startPoint x: 248, startPoint y: 172, endPoint x: 249, endPoint y: 186, distance: 14.0
click at [249, 186] on div "Click on , to mark skill as primary. Mark as primary skill. Fiber Optic Splicin…" at bounding box center [259, 126] width 274 height 135
click at [249, 186] on icon at bounding box center [249, 187] width 6 height 6
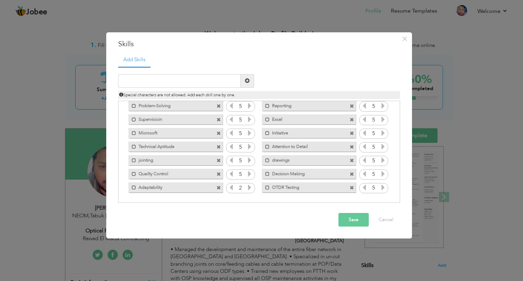
click at [249, 186] on icon at bounding box center [249, 187] width 6 height 6
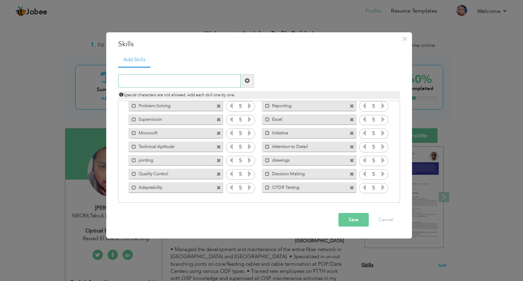
click at [191, 83] on input "text" at bounding box center [179, 81] width 123 height 14
type input "Team Managment"
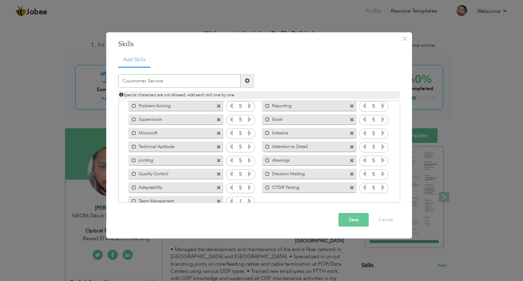
type input "Coustomer Services"
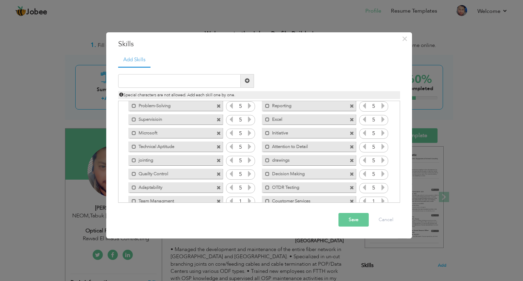
scroll to position [56, 0]
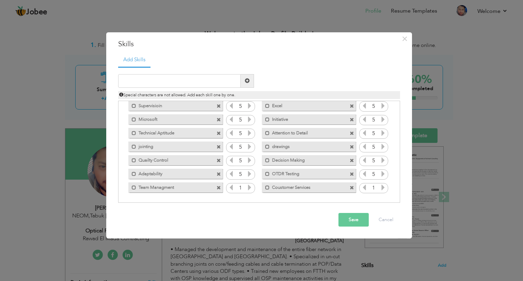
click at [381, 187] on icon at bounding box center [383, 187] width 6 height 6
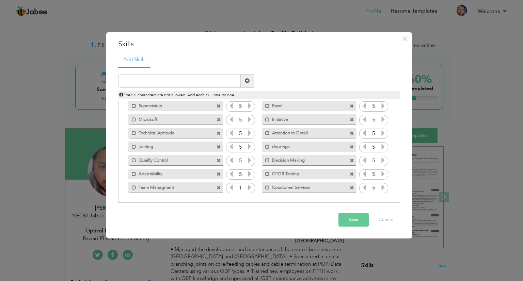
click at [381, 187] on icon at bounding box center [383, 187] width 6 height 6
click at [245, 188] on input "1" at bounding box center [240, 188] width 13 height 10
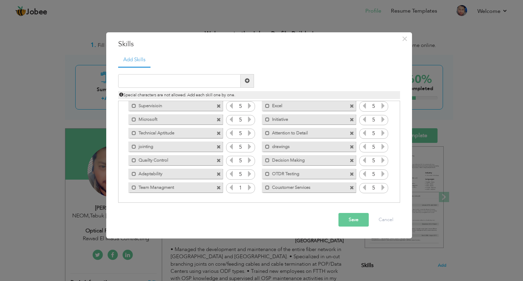
click at [245, 188] on input "1" at bounding box center [240, 188] width 13 height 10
click at [251, 187] on icon at bounding box center [249, 187] width 6 height 6
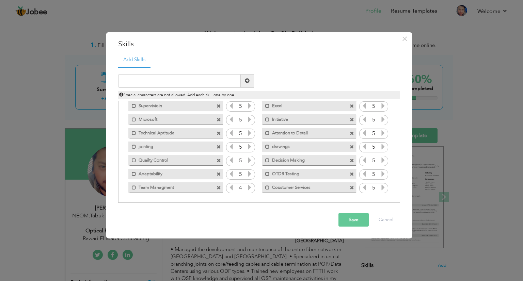
click at [251, 187] on icon at bounding box center [249, 187] width 6 height 6
click at [194, 82] on input "text" at bounding box center [179, 81] width 123 height 14
type input "Detailed Orianted"
click at [248, 199] on icon at bounding box center [249, 201] width 6 height 6
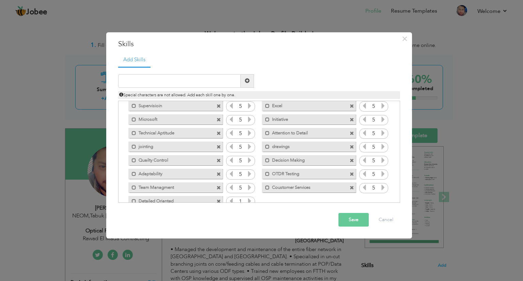
click at [248, 199] on icon at bounding box center [249, 201] width 6 height 6
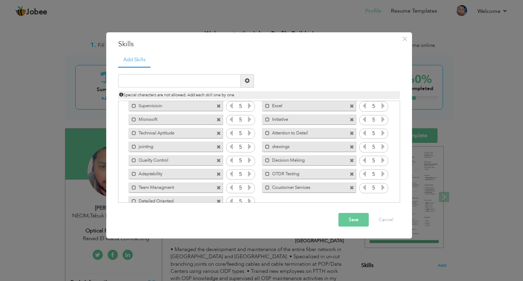
click at [248, 199] on icon at bounding box center [249, 201] width 6 height 6
click at [346, 214] on button "Save" at bounding box center [353, 220] width 30 height 14
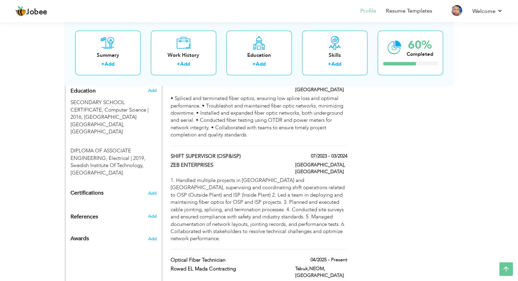
scroll to position [289, 0]
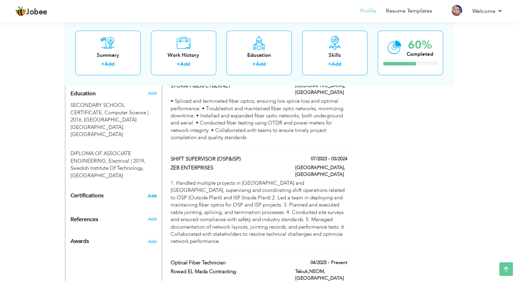
click at [150, 194] on span "Add" at bounding box center [152, 196] width 9 height 5
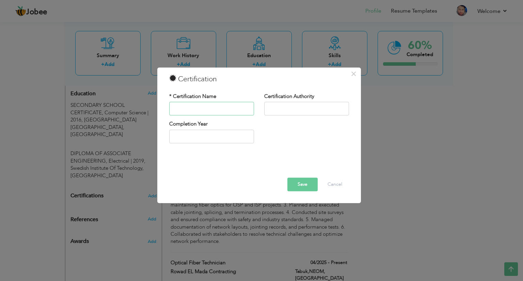
click at [197, 111] on input "text" at bounding box center [211, 109] width 85 height 14
type input "WTG Certification"
click at [271, 106] on input "text" at bounding box center [306, 109] width 85 height 14
type input "Larsen And Toubro Saudia Arabia"
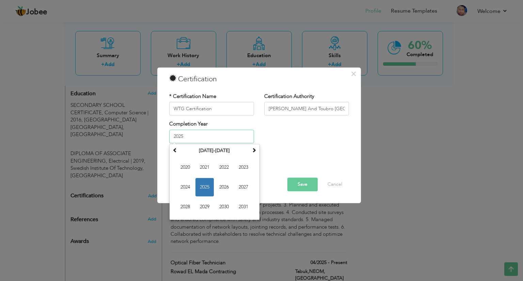
click at [197, 136] on input "2025" at bounding box center [211, 137] width 85 height 14
type input "2025"
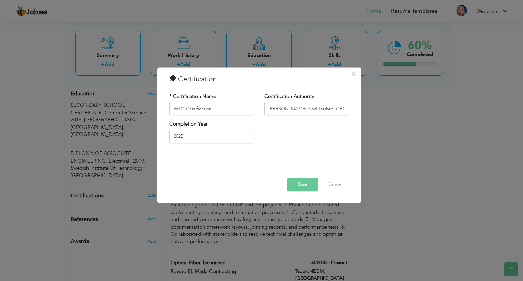
click at [298, 183] on button "Save" at bounding box center [302, 185] width 30 height 14
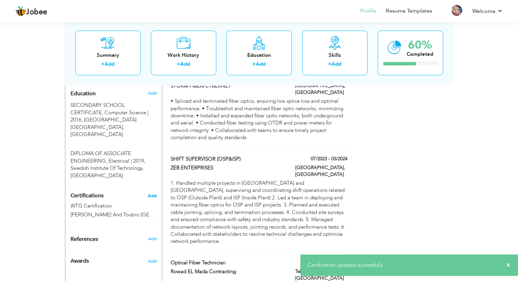
click at [152, 194] on span "Add" at bounding box center [152, 196] width 9 height 5
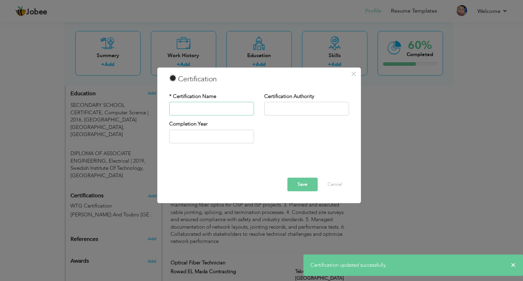
click at [188, 107] on input "text" at bounding box center [211, 109] width 85 height 14
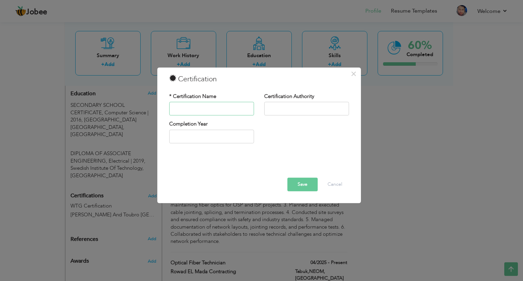
type input "Work Permit Receiver"
click at [286, 108] on input "text" at bounding box center [306, 109] width 85 height 14
type input "Larsen And Toubro Saudia Arabia"
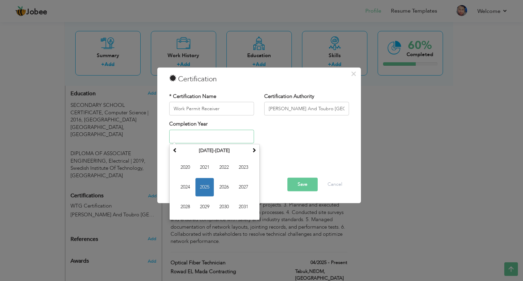
click at [221, 135] on input "text" at bounding box center [211, 137] width 85 height 14
type input "2025"
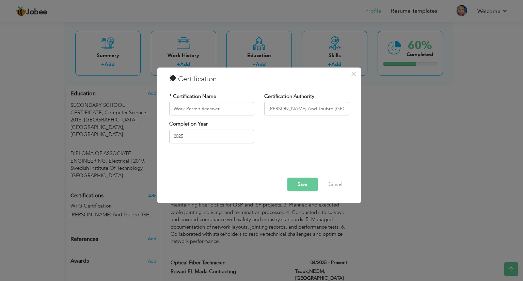
click at [290, 183] on button "Save" at bounding box center [302, 185] width 30 height 14
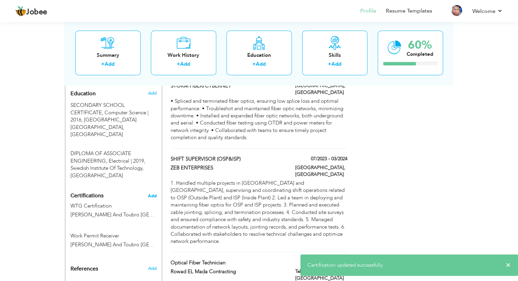
click at [149, 194] on span "Add" at bounding box center [152, 196] width 9 height 5
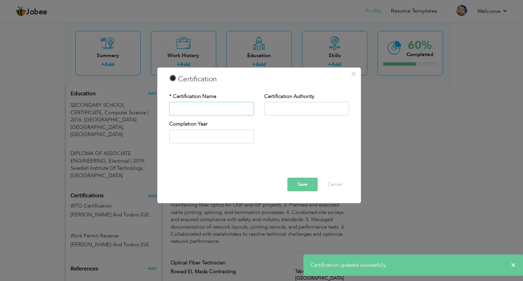
click at [184, 107] on input "text" at bounding box center [211, 109] width 85 height 14
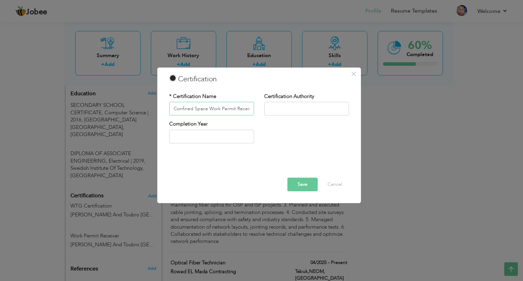
click at [248, 108] on input "Confined Space Work Permit Receiver" at bounding box center [211, 109] width 85 height 14
type input "Confined Space Supervision"
click at [280, 112] on input "text" at bounding box center [306, 109] width 85 height 14
type input "Standard Arabia With [PERSON_NAME] and Toubro [GEOGRAPHIC_DATA]"
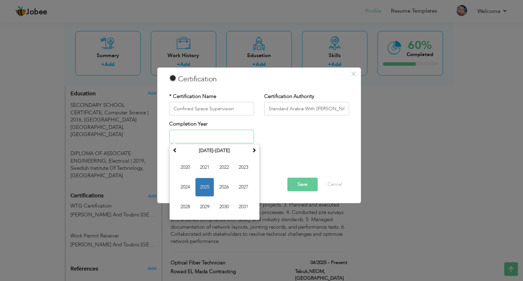
click at [209, 135] on input "text" at bounding box center [211, 137] width 85 height 14
type input "2025"
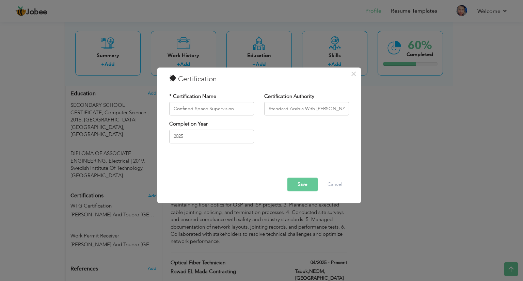
click at [295, 186] on button "Save" at bounding box center [302, 185] width 30 height 14
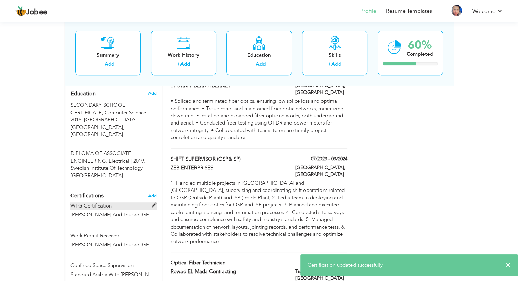
click at [155, 203] on span at bounding box center [153, 205] width 5 height 5
type input "WTG Certification"
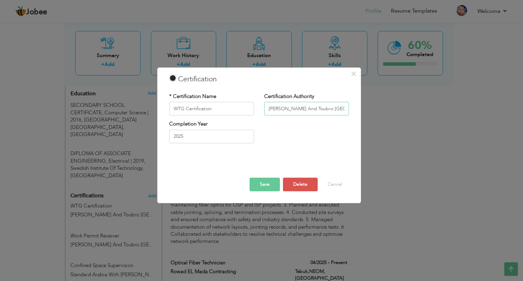
click at [340, 109] on input "Larsen And Toubro Saudia Arabia" at bounding box center [306, 109] width 85 height 14
type input "L"
click at [332, 108] on input "text" at bounding box center [306, 109] width 85 height 14
type input "Standard Arabia With L&T [GEOGRAPHIC_DATA]"
click at [263, 181] on button "Save" at bounding box center [264, 185] width 30 height 14
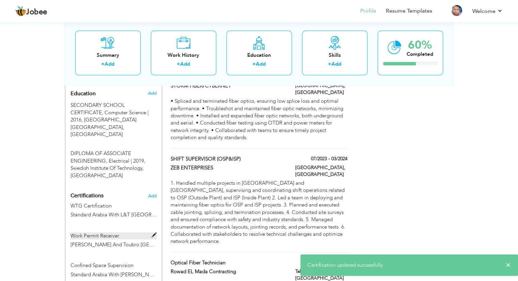
click at [150, 232] on label "Work Permit Receiver" at bounding box center [113, 235] width 86 height 7
type input "Work Permit Receiver"
type input "Larsen And Toubro Saudia Arabia"
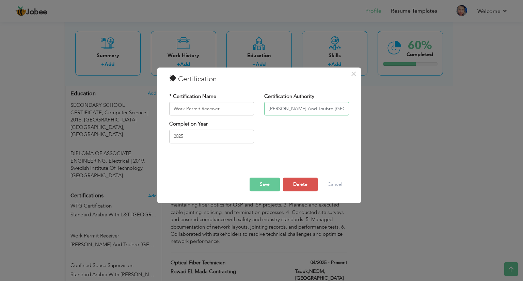
click at [331, 108] on input "Larsen And Toubro Saudia Arabia" at bounding box center [306, 109] width 85 height 14
click at [331, 108] on input "text" at bounding box center [306, 109] width 85 height 14
type input "Standard Arabia With [PERSON_NAME] and Toubro [GEOGRAPHIC_DATA]"
click at [270, 184] on button "Save" at bounding box center [264, 185] width 30 height 14
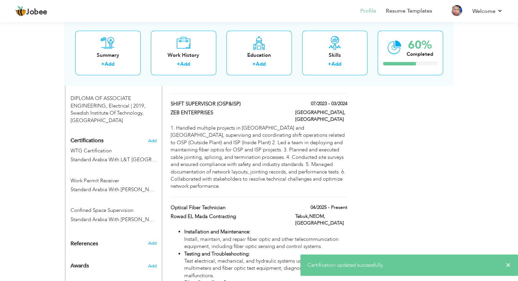
scroll to position [343, 0]
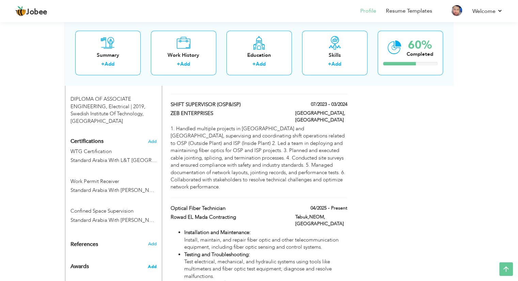
click at [152, 264] on span "Add" at bounding box center [151, 267] width 9 height 6
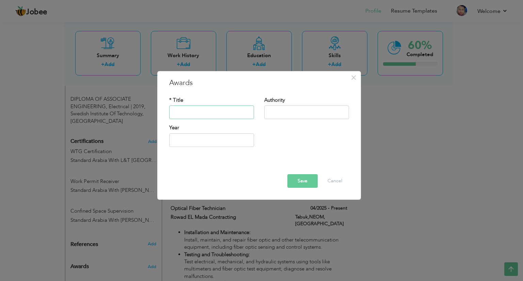
click at [210, 111] on input "text" at bounding box center [211, 113] width 85 height 14
type input "Commissioning And Testing"
click at [272, 116] on input "text" at bounding box center [306, 113] width 85 height 14
type input "[PERSON_NAME] And Tourbo [GEOGRAPHIC_DATA]"
type input "2025"
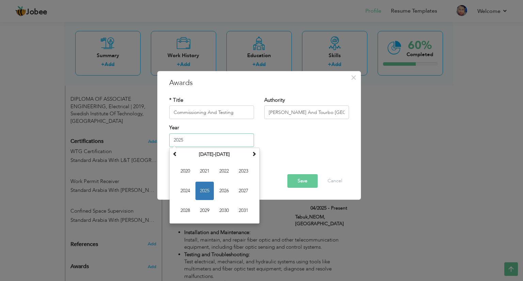
click at [214, 141] on input "2025" at bounding box center [211, 140] width 85 height 14
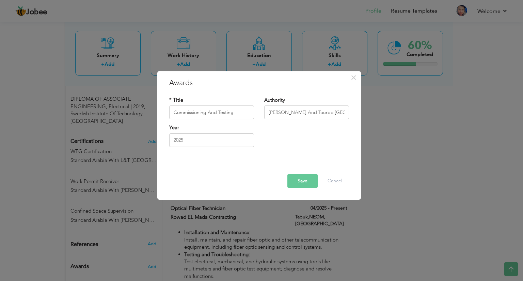
click at [309, 178] on button "Save" at bounding box center [302, 181] width 30 height 14
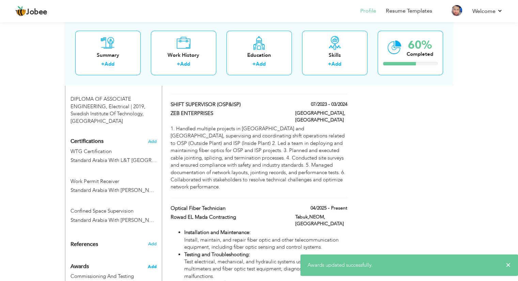
click at [156, 264] on span "Add" at bounding box center [151, 267] width 9 height 6
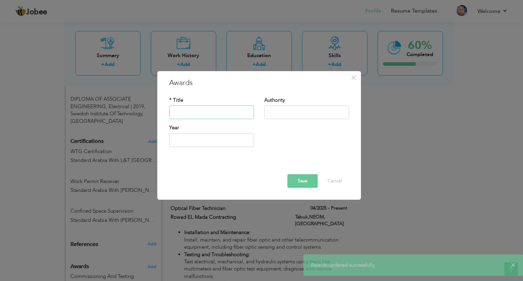
click at [197, 112] on input "text" at bounding box center [211, 113] width 85 height 14
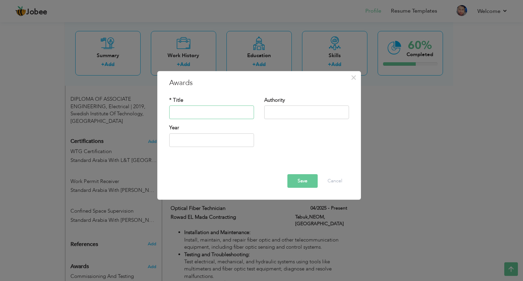
type input "JOB Clearance Certificate"
click at [288, 114] on input "text" at bounding box center [306, 113] width 85 height 14
type input "NEOM And Air Products"
click at [223, 142] on input "text" at bounding box center [211, 140] width 85 height 14
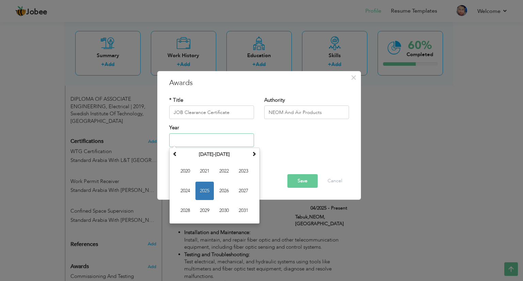
type input "2025"
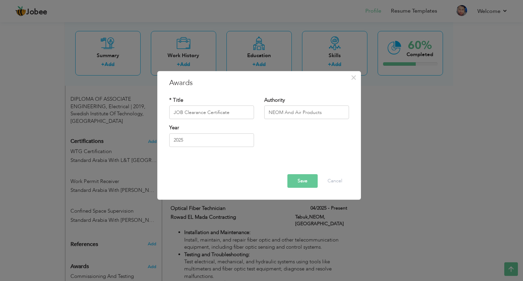
click at [292, 177] on button "Save" at bounding box center [302, 181] width 30 height 14
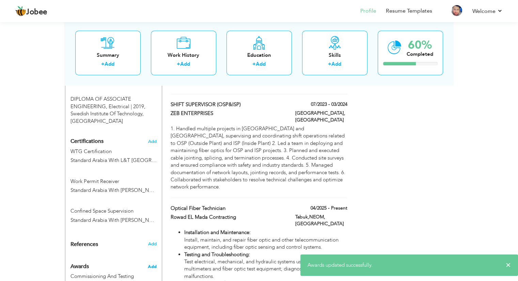
click at [155, 264] on span "Add" at bounding box center [151, 267] width 9 height 6
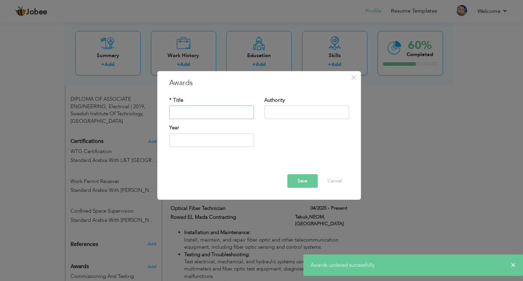
click at [208, 113] on input "text" at bounding box center [211, 113] width 85 height 14
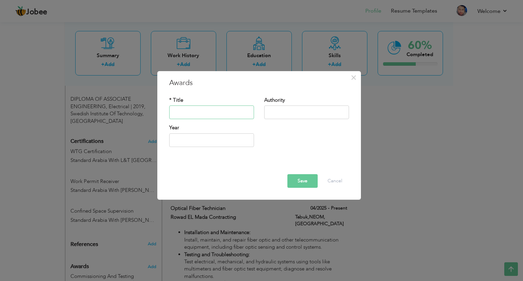
type input "Safety Induction Traning"
click at [274, 106] on input "text" at bounding box center [306, 113] width 85 height 14
type input "[PERSON_NAME] And Tourbo [GEOGRAPHIC_DATA]"
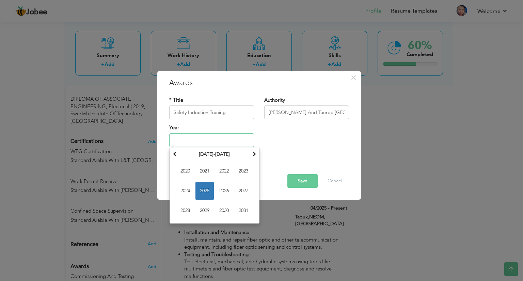
click at [233, 140] on input "text" at bounding box center [211, 140] width 85 height 14
type input "2025"
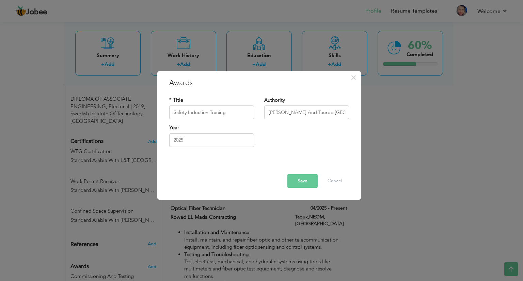
click at [294, 183] on button "Save" at bounding box center [302, 181] width 30 height 14
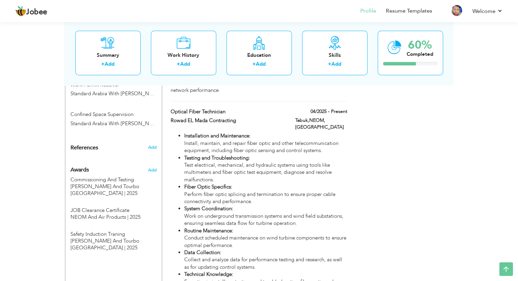
scroll to position [439, 0]
click at [154, 168] on span "Add" at bounding box center [151, 171] width 9 height 6
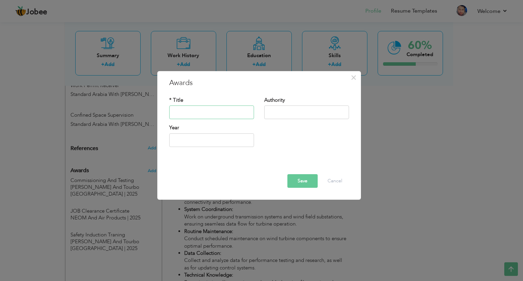
click at [209, 112] on input "text" at bounding box center [211, 113] width 85 height 14
type input "Driving License"
drag, startPoint x: 296, startPoint y: 103, endPoint x: 293, endPoint y: 108, distance: 5.6
click at [293, 108] on div "Authority" at bounding box center [306, 108] width 85 height 22
click at [293, 108] on input "text" at bounding box center [306, 113] width 85 height 14
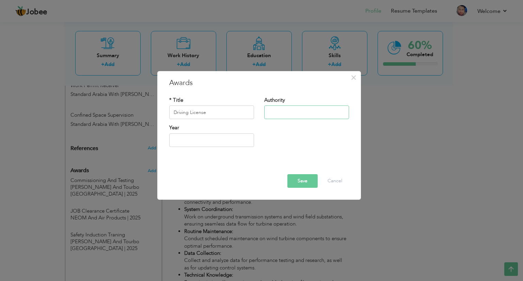
type input "[GEOGRAPHIC_DATA]"
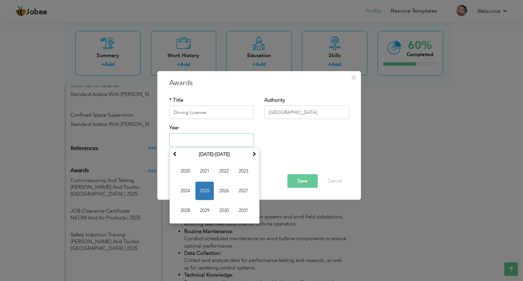
click at [230, 142] on input "text" at bounding box center [211, 140] width 85 height 14
type input "2025"
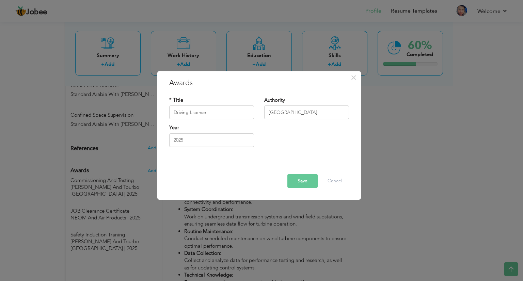
click at [294, 179] on button "Save" at bounding box center [302, 181] width 30 height 14
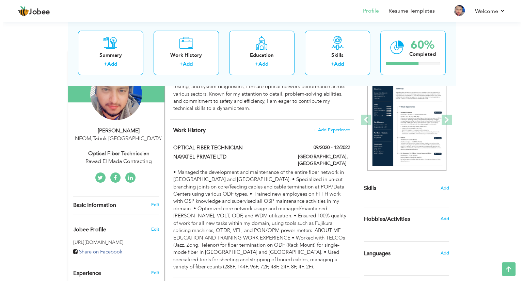
scroll to position [81, 0]
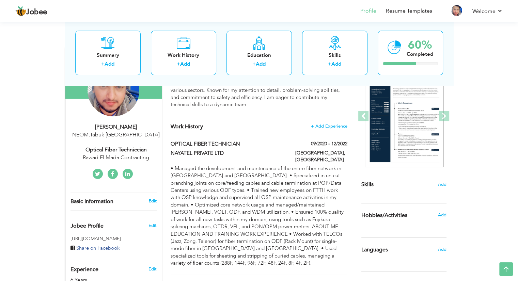
click at [153, 200] on link "Edit" at bounding box center [152, 201] width 8 height 6
type input "Moin"
type input "Javed"
type input "[PHONE_NUMBER]"
select select "number:191"
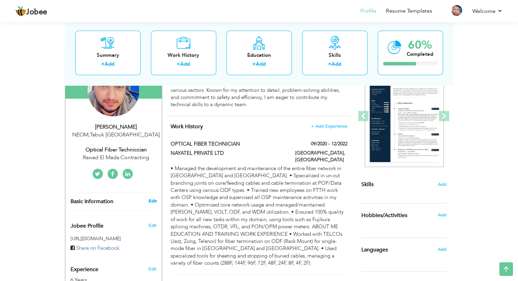
type input "Tabuk"
type input "NEOM"
select select "number:8"
type input "Rawad El Mada Contracting"
type input "Optical Fiber Techniccian"
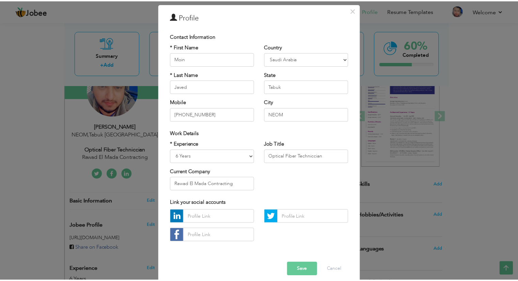
scroll to position [32, 0]
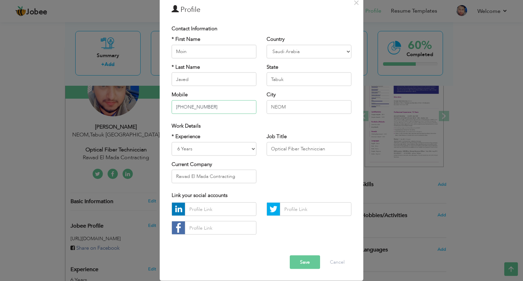
click at [210, 105] on input "[PHONE_NUMBER]" at bounding box center [214, 107] width 85 height 14
click at [299, 266] on button "Save" at bounding box center [305, 263] width 30 height 14
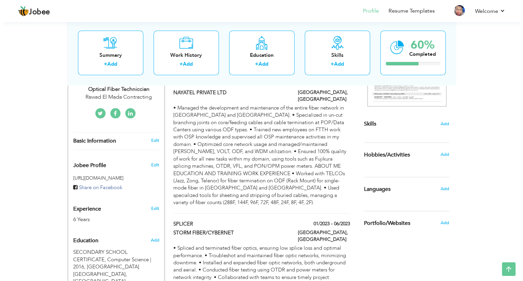
scroll to position [141, 0]
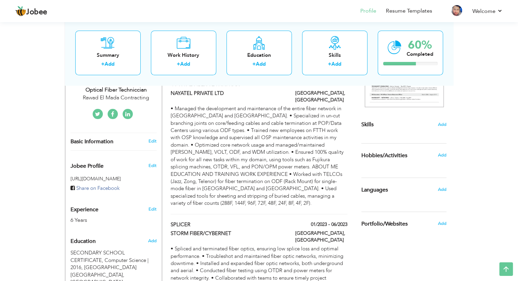
click at [437, 153] on h6 "Add" at bounding box center [441, 155] width 9 height 6
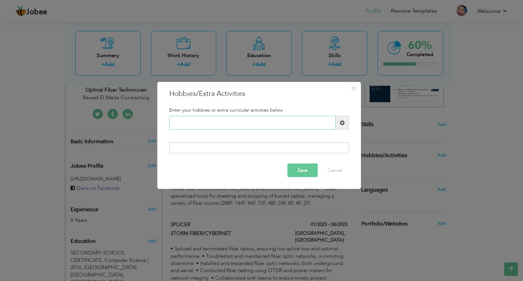
click at [256, 123] on input "text" at bounding box center [252, 123] width 166 height 14
type input "Book Reading"
click at [272, 130] on div "Book Reading Duplicate entry" at bounding box center [259, 125] width 190 height 19
click at [341, 124] on span at bounding box center [342, 122] width 5 height 5
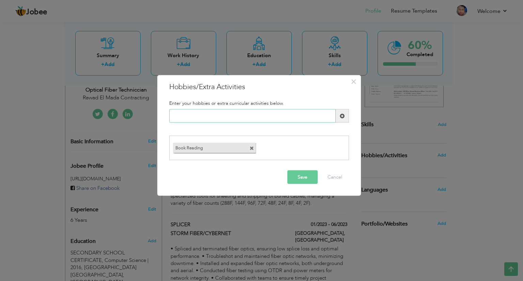
click at [273, 117] on input "text" at bounding box center [252, 116] width 166 height 14
click at [252, 116] on input "text" at bounding box center [252, 116] width 166 height 14
type input "Playing Cricket"
type input "Watching Movies"
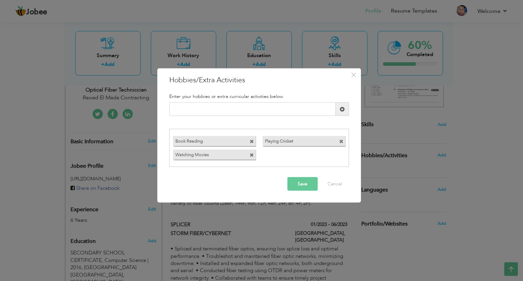
click at [300, 184] on button "Save" at bounding box center [302, 184] width 30 height 14
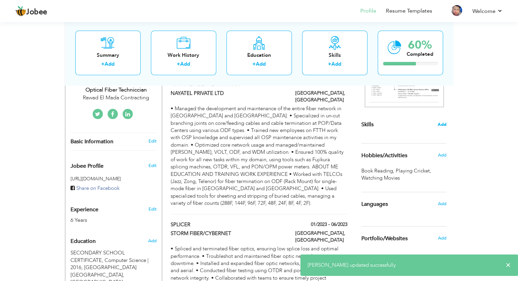
click at [445, 126] on span "Add" at bounding box center [441, 125] width 9 height 6
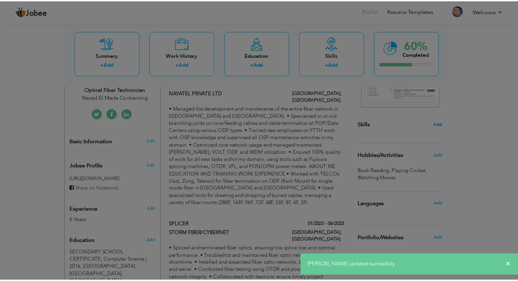
scroll to position [0, 0]
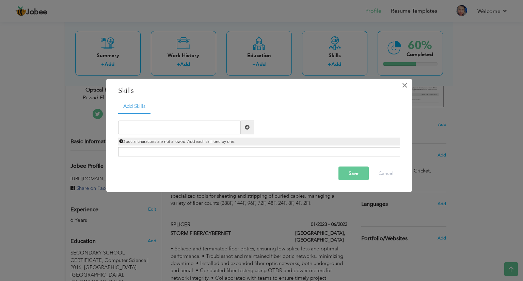
click at [405, 85] on span "×" at bounding box center [405, 85] width 6 height 12
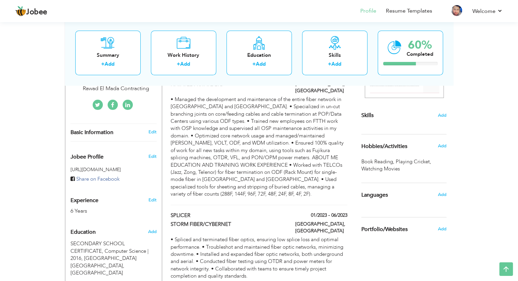
scroll to position [149, 0]
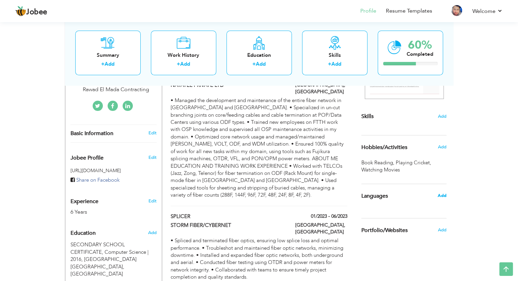
click at [444, 195] on span "Add" at bounding box center [441, 196] width 9 height 6
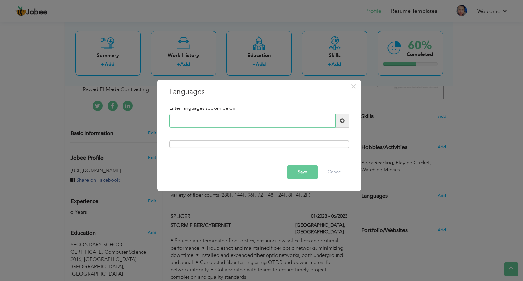
click at [247, 124] on input "text" at bounding box center [252, 121] width 166 height 14
type input "English"
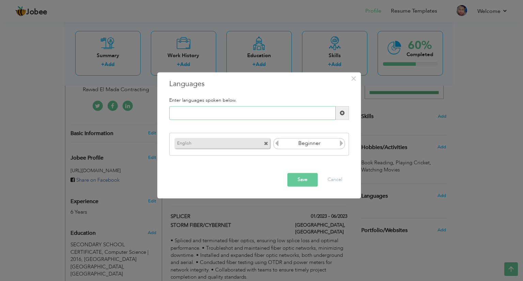
click at [243, 114] on input "text" at bounding box center [252, 114] width 166 height 14
type input "Urdu"
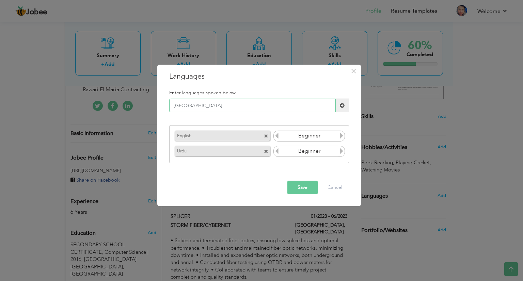
type input "Punjabi"
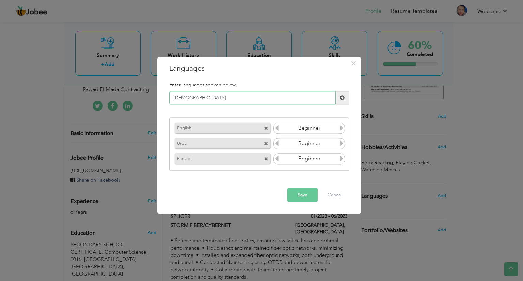
type input "Arabic"
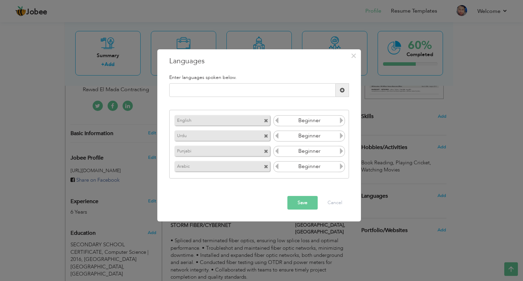
click at [341, 121] on icon at bounding box center [341, 120] width 6 height 6
click at [343, 137] on icon at bounding box center [341, 136] width 6 height 6
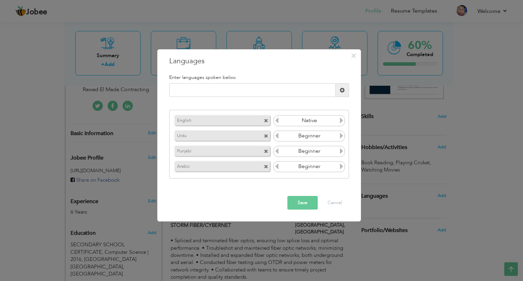
click at [343, 137] on icon at bounding box center [341, 136] width 6 height 6
drag, startPoint x: 343, startPoint y: 137, endPoint x: 341, endPoint y: 151, distance: 14.2
click at [341, 151] on div "English Beginner Urdu Beginner Punjabi Beginner Arabic" at bounding box center [259, 144] width 180 height 69
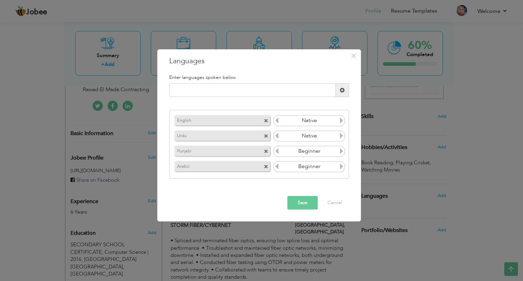
click at [341, 151] on icon at bounding box center [341, 151] width 6 height 6
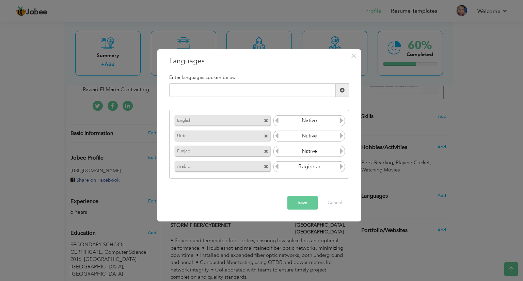
click at [341, 151] on icon at bounding box center [341, 151] width 6 height 6
click at [340, 167] on icon at bounding box center [341, 166] width 6 height 6
click at [278, 120] on icon at bounding box center [277, 120] width 6 height 6
click at [299, 201] on button "Save" at bounding box center [302, 203] width 30 height 14
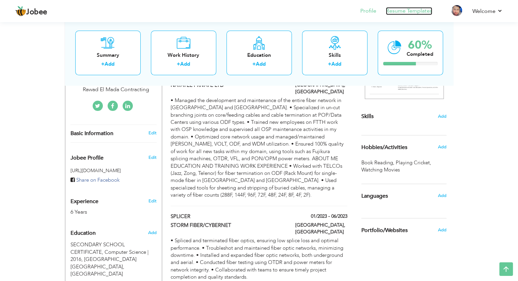
click at [392, 11] on link "Resume Templates" at bounding box center [409, 11] width 46 height 8
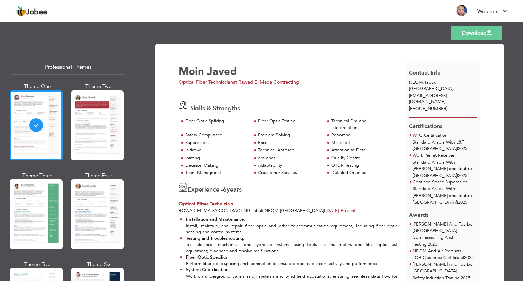
click at [50, 116] on div at bounding box center [36, 126] width 53 height 70
click at [355, 9] on link "Back to Profile" at bounding box center [363, 11] width 36 height 8
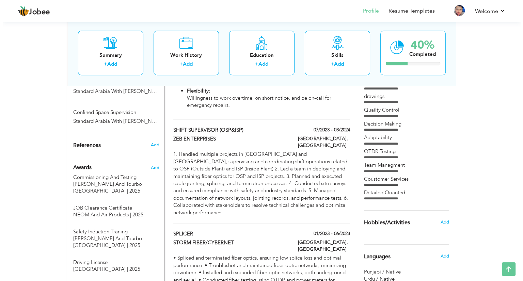
scroll to position [367, 0]
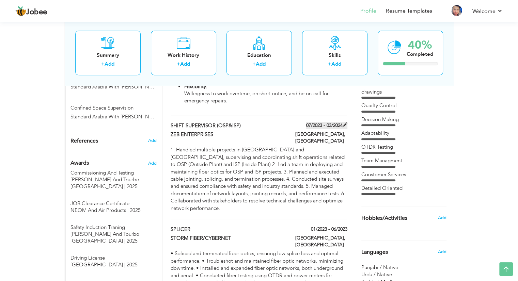
click at [344, 125] on span at bounding box center [344, 125] width 5 height 5
type input "SHIFT SUPERVISOR (OSP&ISP)"
type input "ZEB ENTERPRISES"
type input "07/2023"
type input "03/2024"
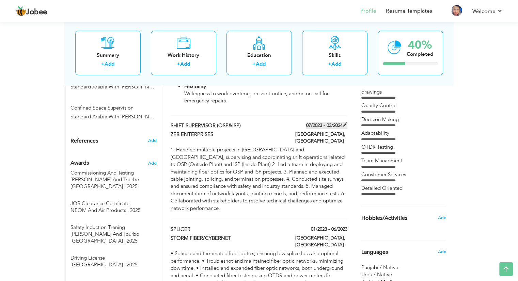
type input "[GEOGRAPHIC_DATA]"
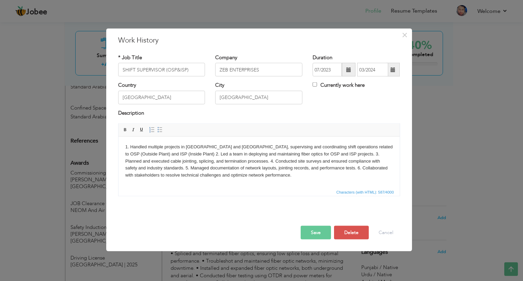
click at [168, 153] on body "1. Handled multiple projects in Rawalpindi and Islamabad, supervising and coord…" at bounding box center [259, 160] width 268 height 35
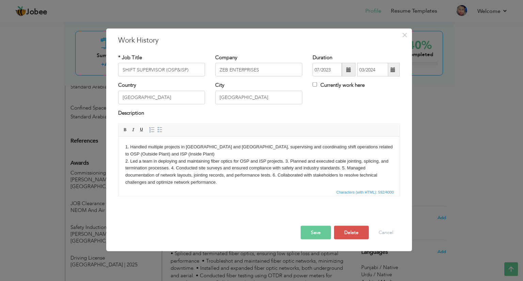
click at [177, 168] on body "1. Handled multiple projects in Rawalpindi and Islamabad, supervising and coord…" at bounding box center [259, 164] width 268 height 43
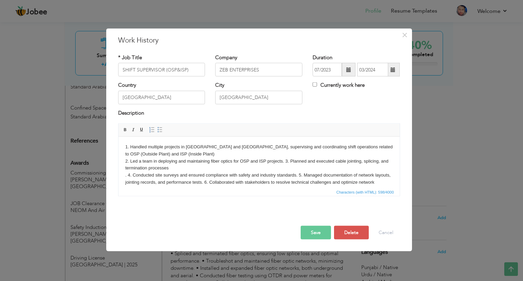
click at [283, 160] on body "1. Handled multiple projects in Rawalpindi and Islamabad, supervising and coord…" at bounding box center [259, 168] width 268 height 50
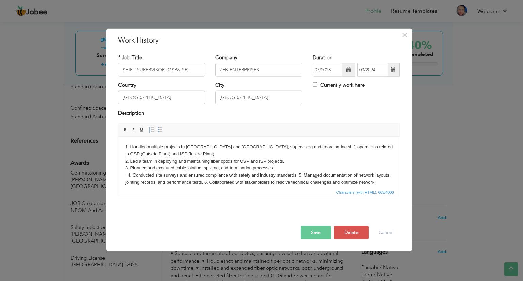
click at [126, 174] on body "1. Handled multiple projects in Rawalpindi and Islamabad, supervising and coord…" at bounding box center [259, 168] width 268 height 50
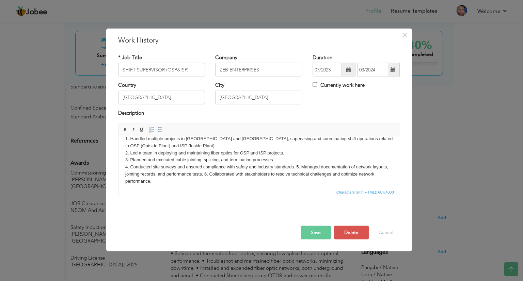
scroll to position [12, 0]
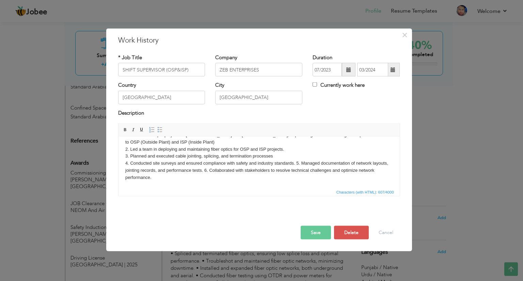
click at [296, 163] on body "1. Handled multiple projects in Rawalpindi and Islamabad, supervising and coord…" at bounding box center [259, 156] width 268 height 50
click at [297, 169] on body "1. Handled multiple projects in Rawalpindi and Islamabad, supervising and coord…" at bounding box center [259, 156] width 268 height 50
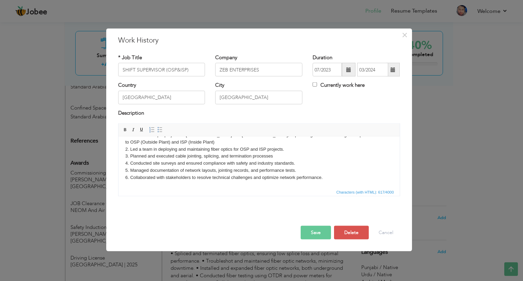
click at [305, 229] on button "Save" at bounding box center [316, 233] width 30 height 14
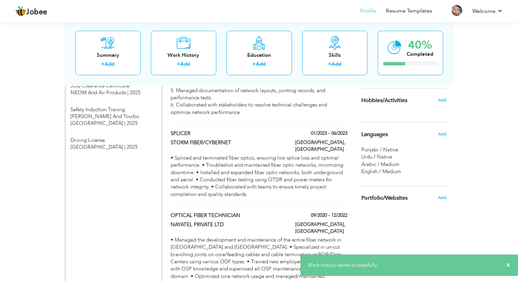
scroll to position [487, 0]
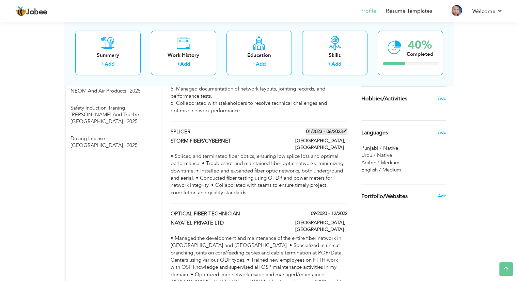
click at [344, 129] on span at bounding box center [344, 131] width 5 height 5
type input "SPLICER"
type input "STORM FIBER/CYBERNET"
type input "01/2023"
type input "06/2023"
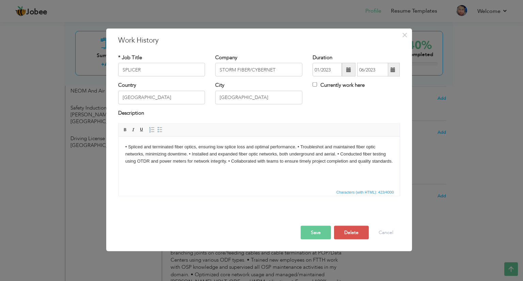
click at [197, 147] on body "• Spliced and terminated fiber optics, ensuring low splice loss and optimal per…" at bounding box center [259, 153] width 268 height 21
click at [295, 147] on body "• Spliced and terminated fiber optics, ensuring low splice loss and optimal per…" at bounding box center [259, 153] width 268 height 21
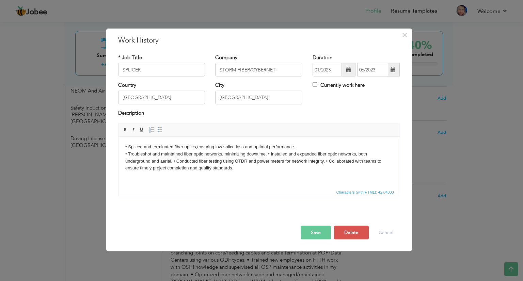
click at [267, 152] on body "• Spliced and terminated fiber optics, ensuring low splice loss and optimal per…" at bounding box center [259, 157] width 268 height 28
click at [273, 160] on body "• Spliced and terminated fiber optics, ensuring low splice loss and optimal per…" at bounding box center [259, 157] width 268 height 28
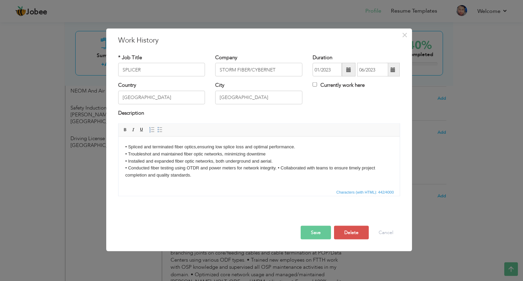
click at [274, 168] on body "• Spliced and terminated fiber optics, ensuring low splice loss and optimal per…" at bounding box center [259, 160] width 268 height 35
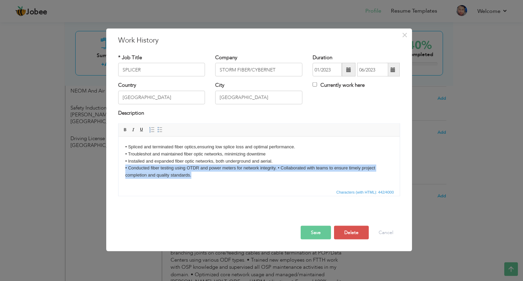
click at [274, 168] on body "• Spliced and terminated fiber optics, ensuring low splice loss and optimal per…" at bounding box center [259, 160] width 268 height 35
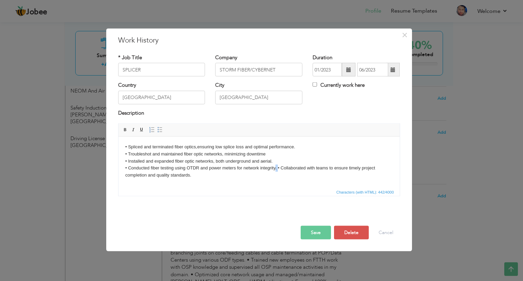
click at [274, 168] on body "• Spliced and terminated fiber optics, ensuring low splice loss and optimal per…" at bounding box center [259, 160] width 268 height 35
click at [313, 233] on button "Save" at bounding box center [316, 233] width 30 height 14
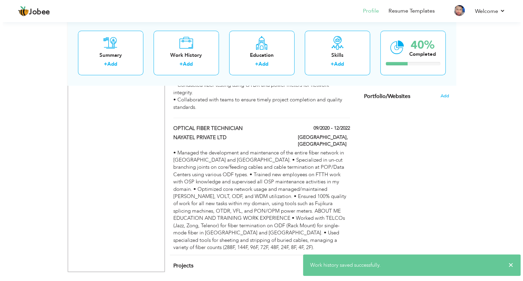
scroll to position [596, 0]
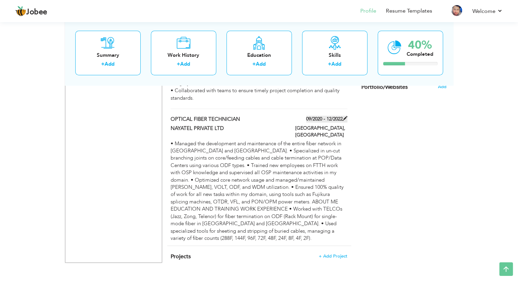
click at [345, 116] on span at bounding box center [344, 118] width 5 height 5
type input "OPTICAL FIBER TECHNICIAN"
type input "NAYATEL PRIVATE LTD"
type input "09/2020"
type input "12/2022"
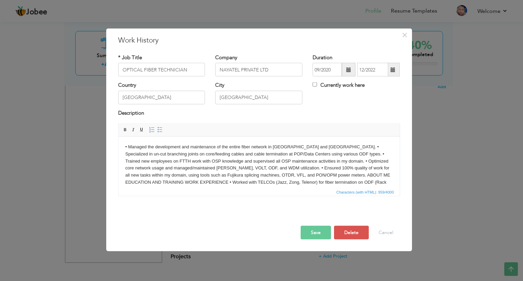
click at [325, 146] on body "• Managed the development and maintenance of the entire fiber network in Islama…" at bounding box center [259, 171] width 268 height 57
click at [379, 154] on body "• Managed the development and maintenance of the entire fiber network in Islama…" at bounding box center [259, 171] width 268 height 57
click at [366, 161] on body "• Managed the development and maintenance of the entire fiber network in Islama…" at bounding box center [259, 171] width 268 height 57
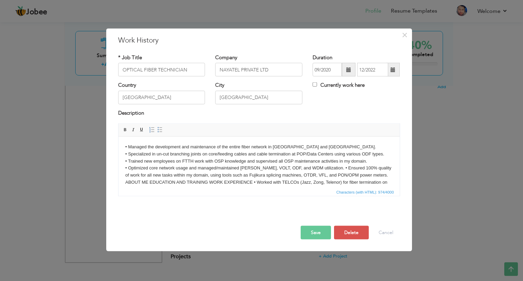
click at [319, 169] on body "• Managed the development and maintenance of the entire fiber network in Islama…" at bounding box center [259, 171] width 268 height 57
click at [306, 180] on body "• Managed the development and maintenance of the entire fiber network in Islama…" at bounding box center [259, 175] width 268 height 64
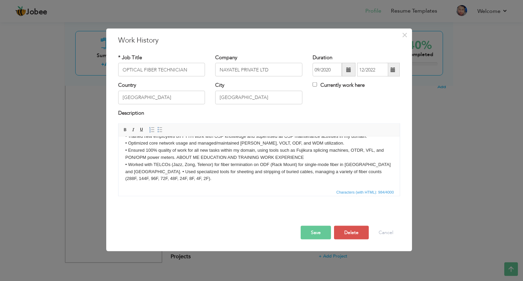
scroll to position [26, 0]
click at [147, 170] on body "• Managed the development and maintenance of the entire fiber network in Islama…" at bounding box center [259, 149] width 268 height 64
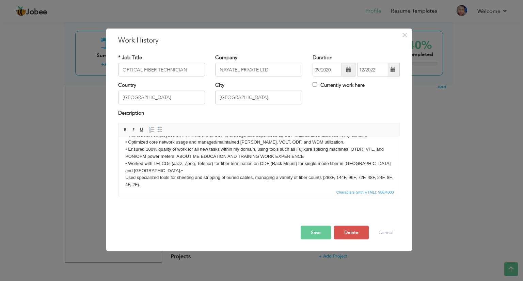
click at [145, 169] on body "• Managed the development and maintenance of the entire fiber network in Islama…" at bounding box center [259, 152] width 268 height 71
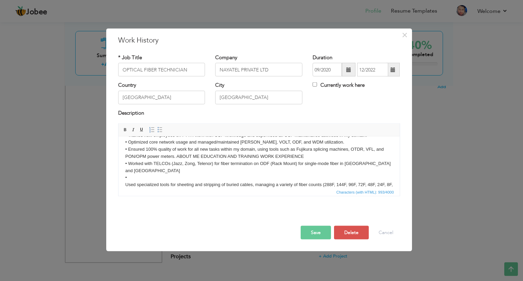
click at [123, 183] on html "• Managed the development and maintenance of the entire fiber network in Islama…" at bounding box center [258, 157] width 281 height 92
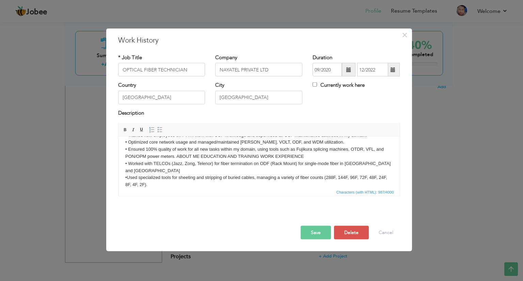
click at [123, 183] on html "• Managed the development and maintenance of the entire fiber network in Islama…" at bounding box center [258, 153] width 281 height 84
click at [305, 237] on button "Save" at bounding box center [316, 233] width 30 height 14
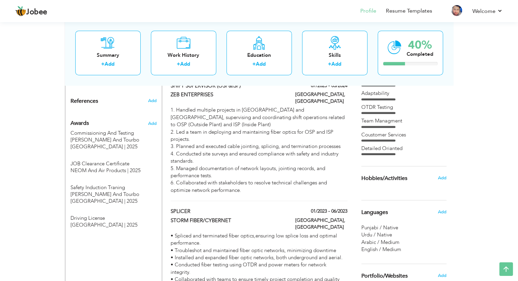
scroll to position [436, 0]
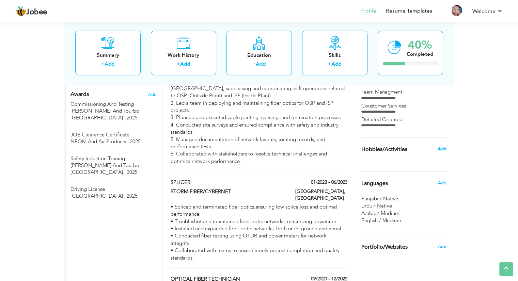
click at [442, 147] on span "Add" at bounding box center [441, 149] width 9 height 6
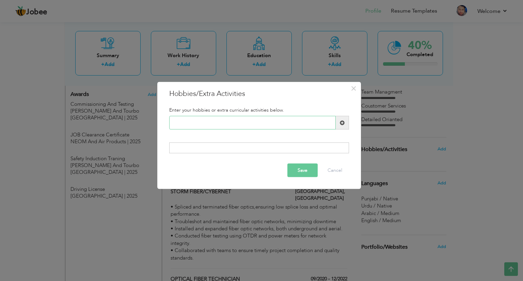
click at [280, 126] on input "text" at bounding box center [252, 123] width 166 height 14
type input "W"
type input "Reading Book"
click at [342, 127] on span at bounding box center [342, 123] width 13 height 14
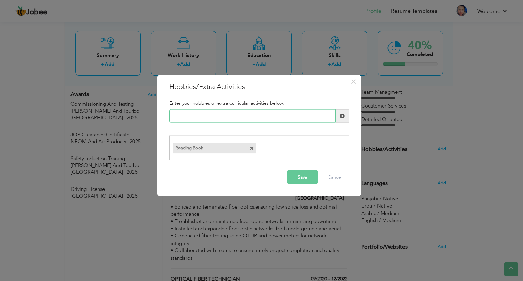
click at [275, 118] on input "text" at bounding box center [252, 116] width 166 height 14
type input "Playing Cricket"
click at [275, 117] on input "text" at bounding box center [252, 116] width 166 height 14
type input "Watching Movies"
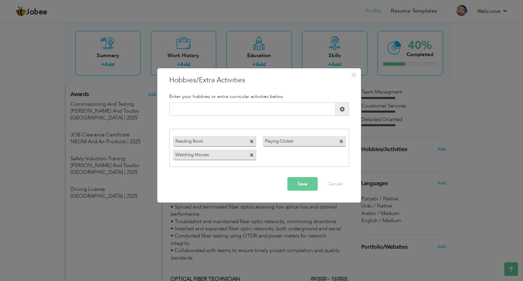
click at [295, 179] on button "Save" at bounding box center [302, 184] width 30 height 14
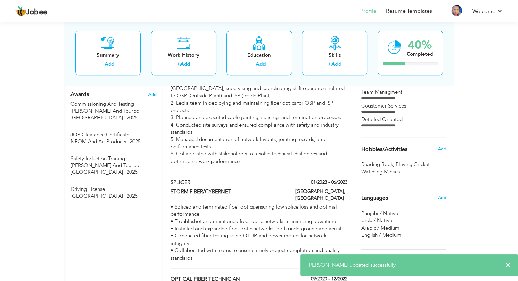
drag, startPoint x: 517, startPoint y: 179, endPoint x: 520, endPoint y: 143, distance: 36.6
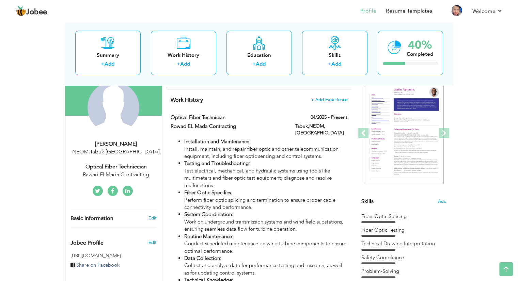
scroll to position [0, 0]
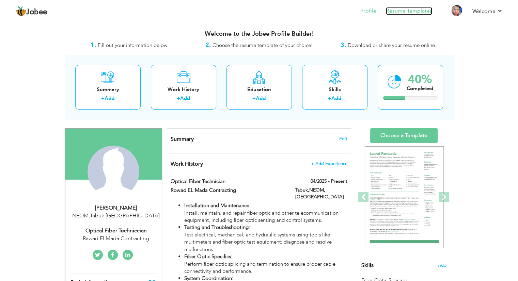
click at [399, 12] on link "Resume Templates" at bounding box center [409, 11] width 46 height 8
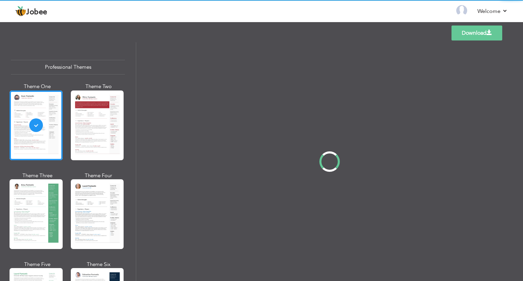
click at [93, 108] on div "Professional Themes Theme One Theme Two Theme Three Theme Four" at bounding box center [261, 161] width 523 height 239
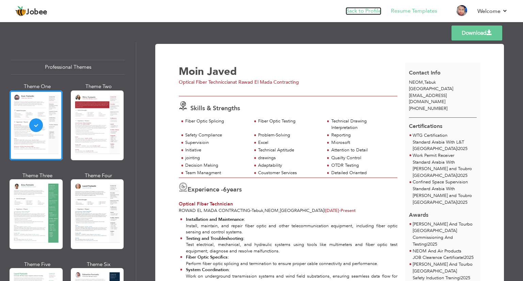
click at [364, 8] on link "Back to Profile" at bounding box center [363, 11] width 36 height 8
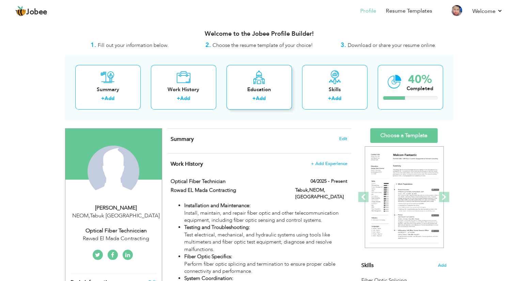
click at [243, 73] on div "Education + Add" at bounding box center [258, 87] width 65 height 45
radio input "true"
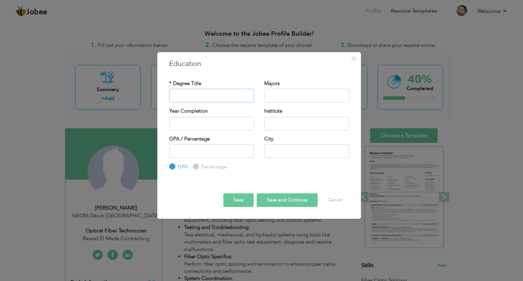
click at [201, 98] on input "text" at bounding box center [211, 96] width 85 height 14
type input "DIPLOMA OF ASSOCIATE ENGINEERING"
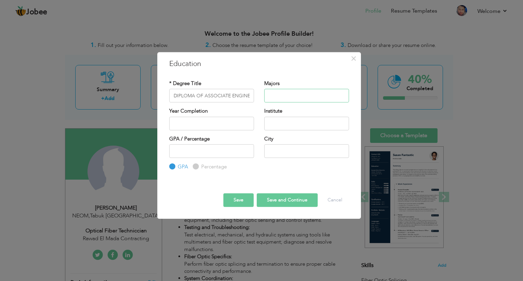
click at [288, 95] on input "text" at bounding box center [306, 96] width 85 height 14
type input "Electrical"
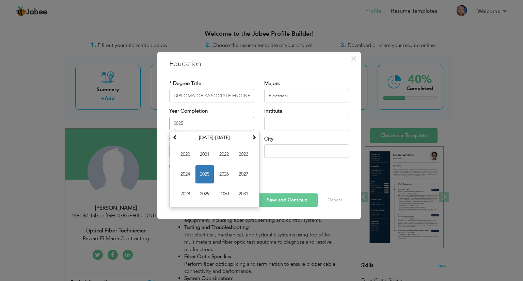
click at [217, 126] on input "2025" at bounding box center [211, 124] width 85 height 14
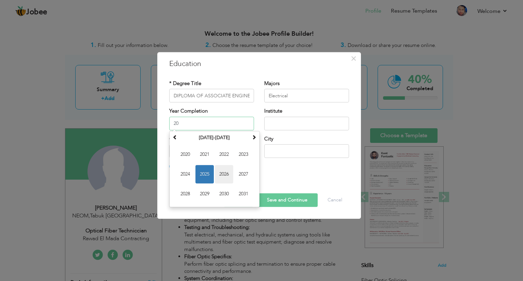
type input "2"
type input "2019"
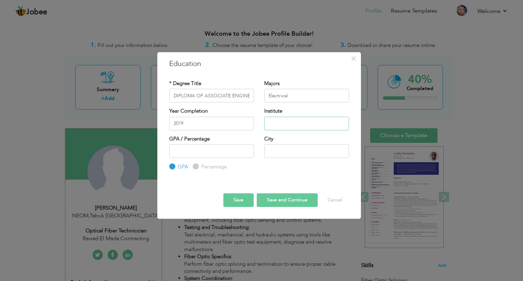
click at [277, 126] on input "text" at bounding box center [306, 124] width 85 height 14
type input "Swedish Institute Of Technology"
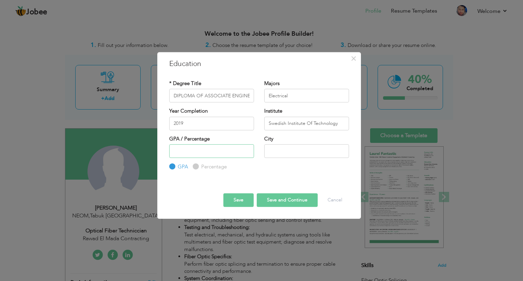
click at [222, 151] on input "number" at bounding box center [211, 151] width 85 height 14
click at [195, 165] on input "Percentage" at bounding box center [195, 167] width 4 height 4
radio input "true"
click at [198, 151] on input "number" at bounding box center [211, 151] width 85 height 14
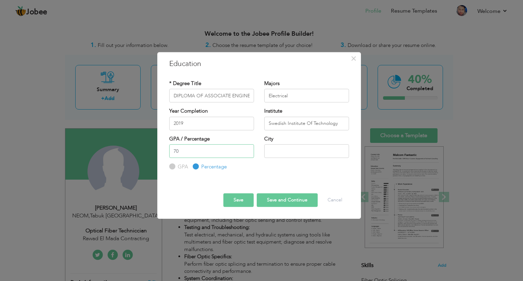
type input "70"
click at [273, 148] on input "text" at bounding box center [306, 151] width 85 height 14
type input "Rawalpindi"
click at [288, 198] on button "Save and Continue" at bounding box center [287, 200] width 61 height 14
radio input "true"
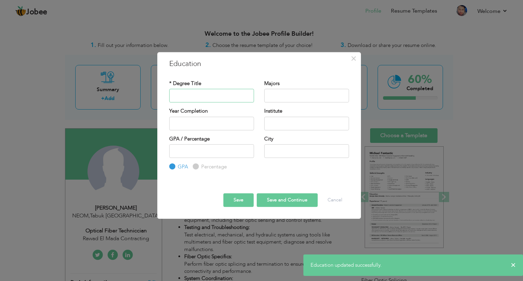
click at [231, 97] on input "text" at bounding box center [211, 96] width 85 height 14
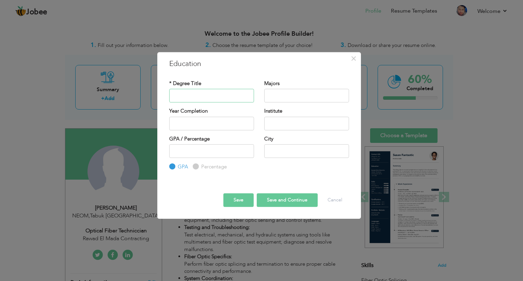
click at [189, 100] on input "text" at bounding box center [211, 96] width 85 height 14
paste input "SECONDARY SCHOOL CERTIFICATE"
type input "SECONDARY SCHOOL CERTIFICATE"
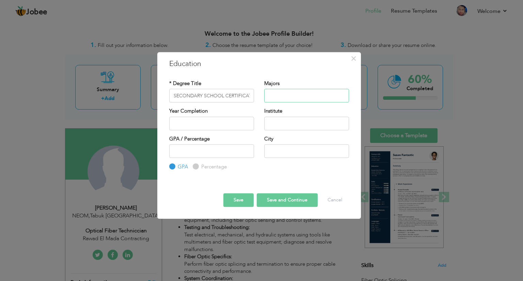
click at [294, 91] on input "text" at bounding box center [306, 96] width 85 height 14
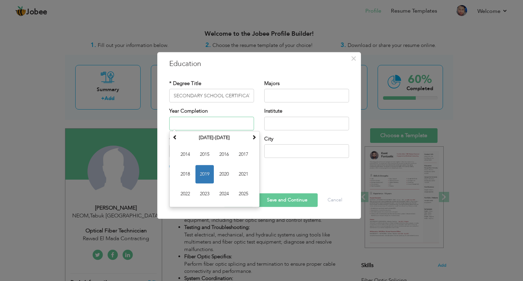
click at [215, 125] on input "text" at bounding box center [211, 124] width 85 height 14
type input "2016"
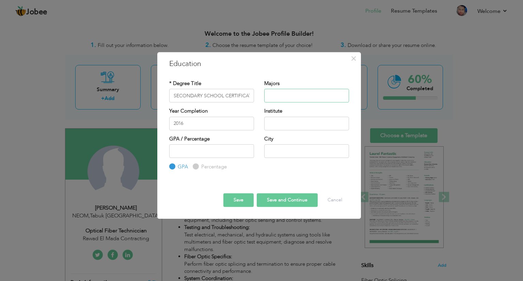
click at [290, 94] on input "text" at bounding box center [306, 96] width 85 height 14
paste input "[GEOGRAPHIC_DATA] Rawalpindi"
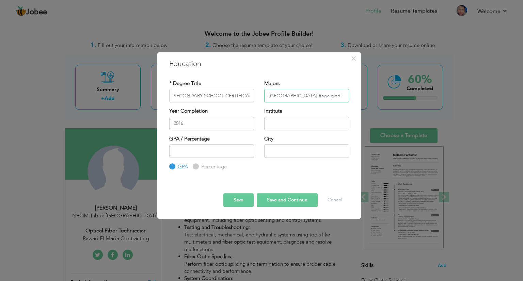
type input "[GEOGRAPHIC_DATA] Rawalpindi"
click at [282, 125] on input "text" at bounding box center [306, 124] width 85 height 14
click at [336, 97] on input "[GEOGRAPHIC_DATA] Rawalpindi" at bounding box center [306, 96] width 85 height 14
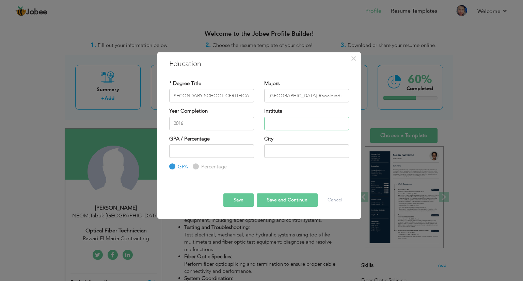
click at [316, 122] on input "text" at bounding box center [306, 124] width 85 height 14
paste input "[GEOGRAPHIC_DATA] Rawalpindi"
type input "[GEOGRAPHIC_DATA] Rawalpindi"
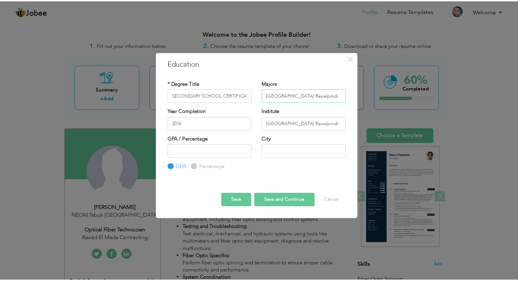
scroll to position [0, 0]
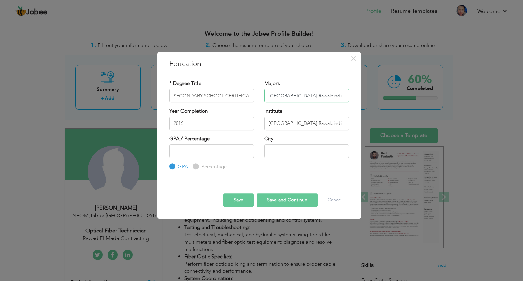
click at [325, 97] on input "[GEOGRAPHIC_DATA] Rawalpindi" at bounding box center [306, 96] width 85 height 14
type input "c"
click at [293, 95] on input "Computer science" at bounding box center [306, 96] width 85 height 14
type input "Computer Science"
click at [231, 150] on input "number" at bounding box center [211, 151] width 85 height 14
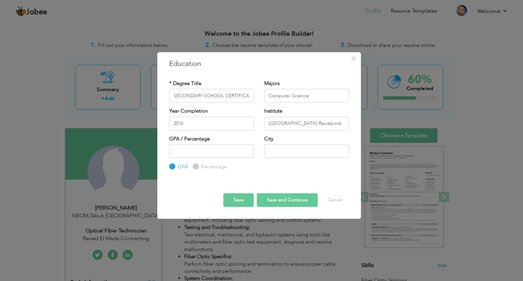
click at [215, 166] on label "Percentage" at bounding box center [212, 166] width 27 height 7
click at [197, 166] on input "Percentage" at bounding box center [195, 167] width 4 height 4
radio input "true"
click at [214, 151] on input "number" at bounding box center [211, 151] width 85 height 14
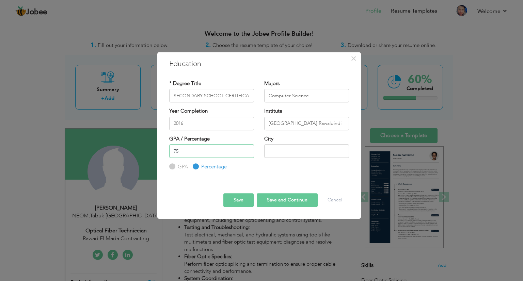
type input "75"
click at [274, 152] on input "text" at bounding box center [306, 151] width 85 height 14
type input "Rawalpindi"
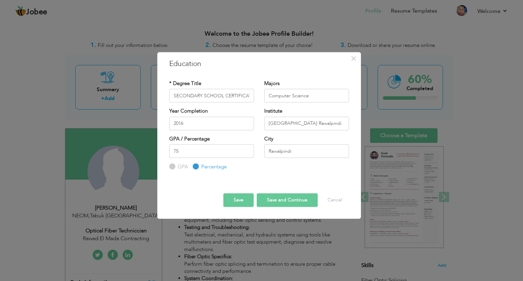
click at [247, 197] on button "Save" at bounding box center [238, 200] width 30 height 14
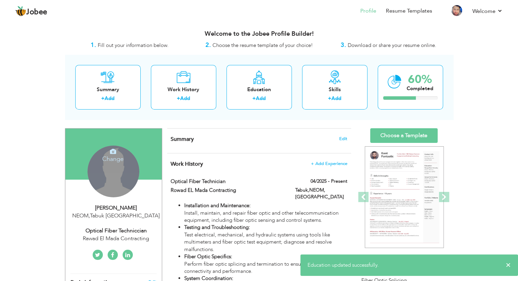
click at [123, 171] on div "Change Remove" at bounding box center [113, 172] width 52 height 52
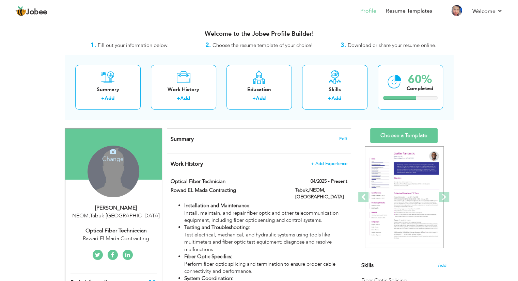
click at [112, 149] on icon at bounding box center [113, 151] width 6 height 6
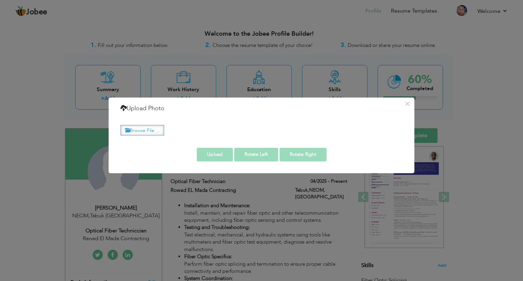
click at [134, 131] on label "Browse File ..." at bounding box center [142, 130] width 44 height 11
click at [0, 0] on input "Browse File ..." at bounding box center [0, 0] width 0 height 0
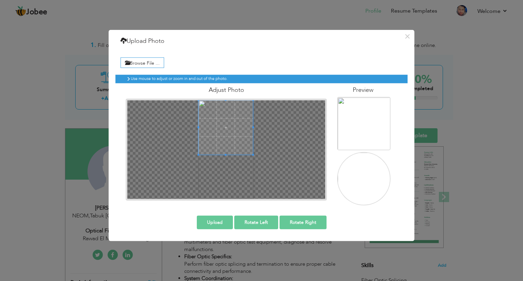
click at [225, 109] on span at bounding box center [225, 127] width 54 height 54
click at [256, 180] on div at bounding box center [226, 149] width 198 height 99
click at [222, 221] on button "Upload" at bounding box center [215, 222] width 36 height 14
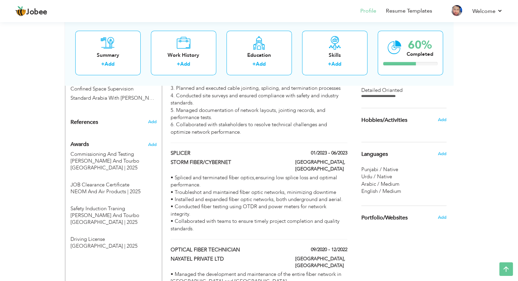
scroll to position [466, 0]
click at [154, 141] on span "Add" at bounding box center [151, 144] width 9 height 6
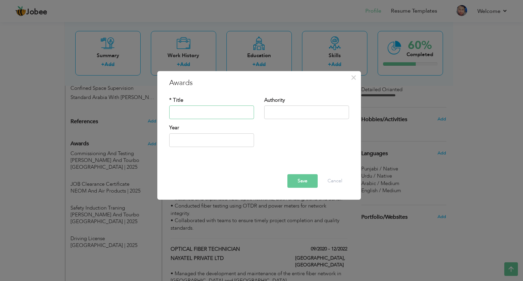
click at [196, 111] on input "text" at bounding box center [211, 113] width 85 height 14
paste input "Nayatel traning certificate"
click at [209, 112] on input "Nayatel traning certificate" at bounding box center [211, 113] width 85 height 14
type input "Nayatel Traning Certificate"
click at [289, 111] on input "text" at bounding box center [306, 113] width 85 height 14
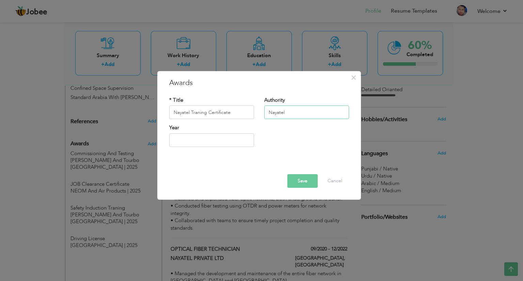
type input "Nayatel"
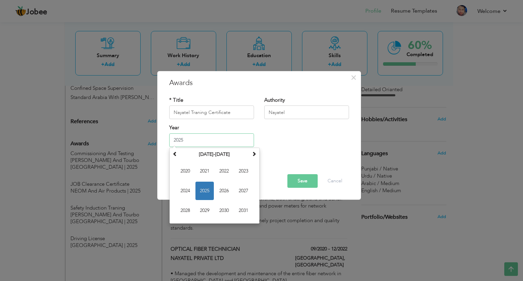
click at [208, 137] on input "2025" at bounding box center [211, 140] width 85 height 14
click at [220, 139] on input "2020" at bounding box center [211, 140] width 85 height 14
type input "2022"
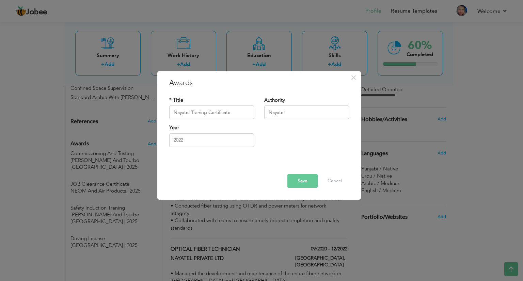
click at [301, 181] on button "Save" at bounding box center [302, 181] width 30 height 14
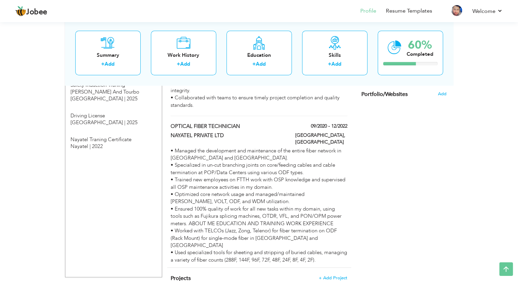
scroll to position [588, 0]
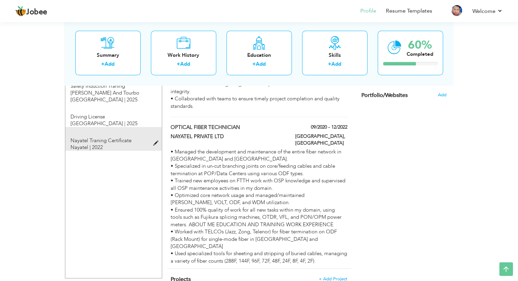
click at [97, 137] on span "Nayatel Traning Certificate" at bounding box center [100, 140] width 61 height 7
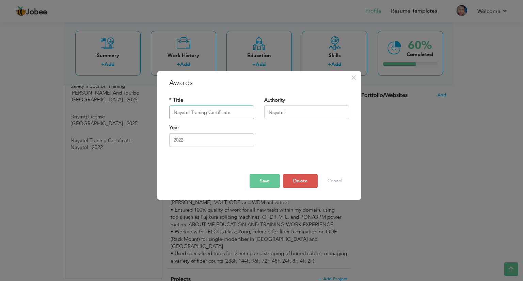
click at [237, 109] on input "Nayatel Traning Certificate" at bounding box center [211, 113] width 85 height 14
paste input "cable and ducting training"
type input "cable and ducting training"
click at [285, 113] on input "Nayatel" at bounding box center [306, 113] width 85 height 14
type input "N"
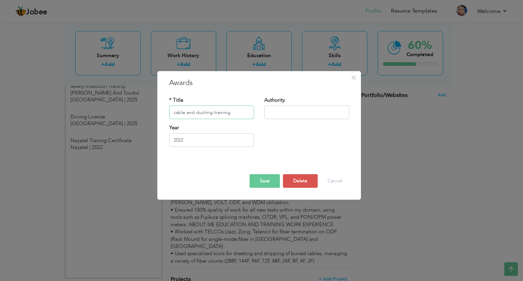
click at [178, 113] on input "cable and ducting training" at bounding box center [211, 113] width 85 height 14
click at [200, 112] on input "Cable And ducting training" at bounding box center [211, 113] width 85 height 14
click at [217, 112] on input "Cable And Ducting training" at bounding box center [211, 113] width 85 height 14
type input "Cable And Ducting Training"
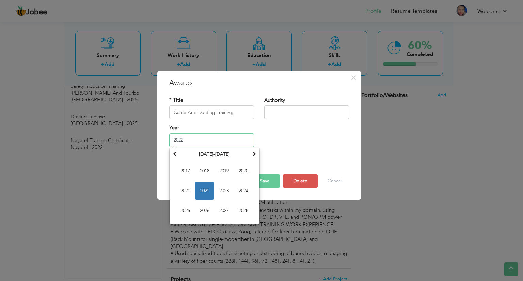
click at [208, 137] on input "2022" at bounding box center [211, 140] width 85 height 14
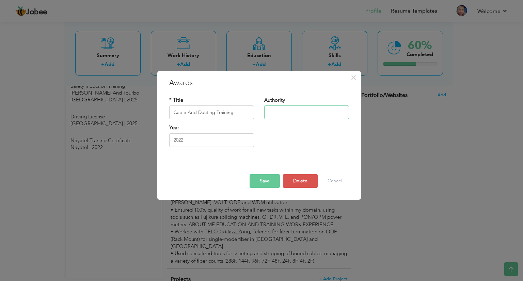
click at [282, 109] on input "text" at bounding box center [306, 113] width 85 height 14
click at [306, 109] on input "text" at bounding box center [306, 113] width 85 height 14
paste input "Nayatel traning certificate"
click at [287, 112] on input "Nayatel traning certificate" at bounding box center [306, 113] width 85 height 14
type input "Nayatel traning Certificate"
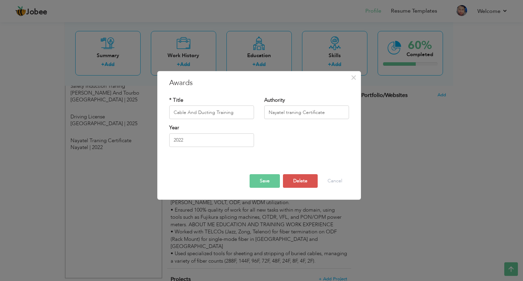
click at [271, 184] on button "Save" at bounding box center [264, 181] width 30 height 14
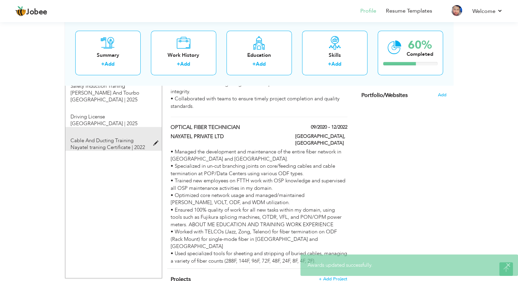
click at [155, 141] on span at bounding box center [157, 143] width 9 height 5
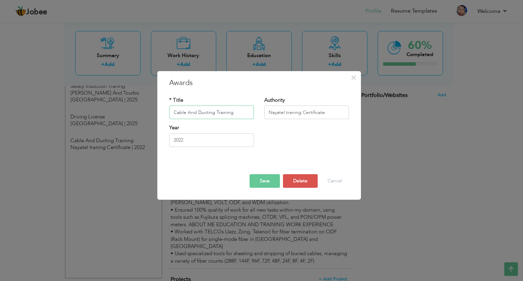
click at [236, 111] on input "Cable And Ducting Training" at bounding box center [211, 113] width 85 height 14
type input "C"
type input "Cable And Ducting Training"
click at [261, 182] on button "Save" at bounding box center [264, 181] width 30 height 14
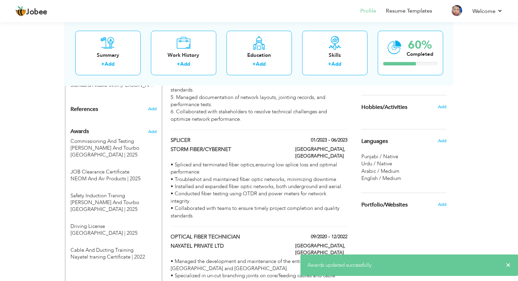
scroll to position [477, 0]
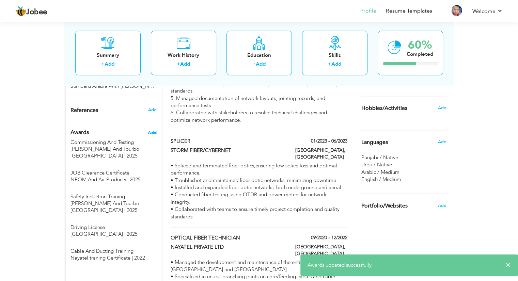
click at [154, 130] on span "Add" at bounding box center [151, 133] width 9 height 6
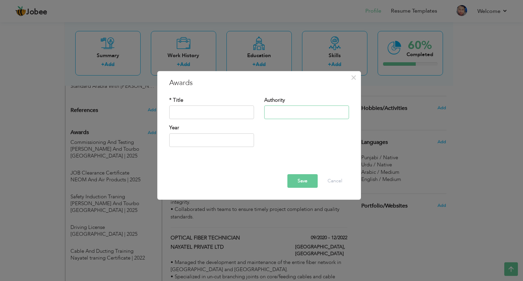
click at [276, 112] on input "text" at bounding box center [306, 113] width 85 height 14
type input "Nayatel traning Certificate"
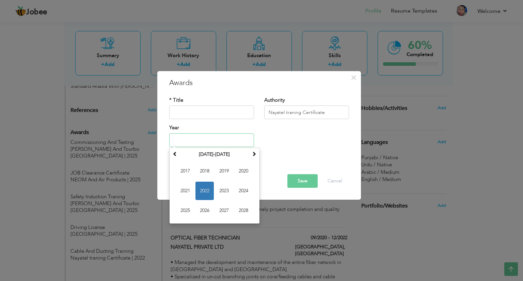
click at [202, 136] on input "text" at bounding box center [211, 140] width 85 height 14
type input "2021"
click at [198, 112] on input "text" at bounding box center [211, 113] width 85 height 14
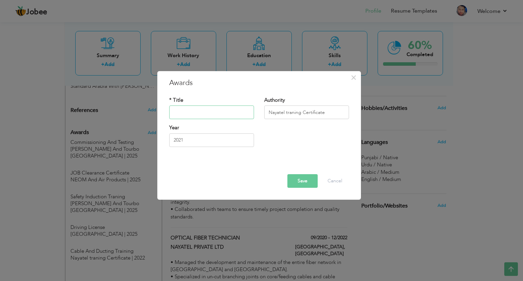
click at [199, 114] on input "text" at bounding box center [211, 113] width 85 height 14
paste input "FTTH Basic Training (O&M)"
type input "FTTH Basic Training (O&M)"
click at [304, 183] on button "Save" at bounding box center [302, 181] width 30 height 14
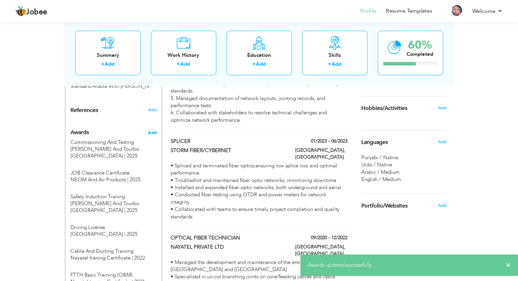
click at [150, 130] on span "Add" at bounding box center [151, 133] width 9 height 6
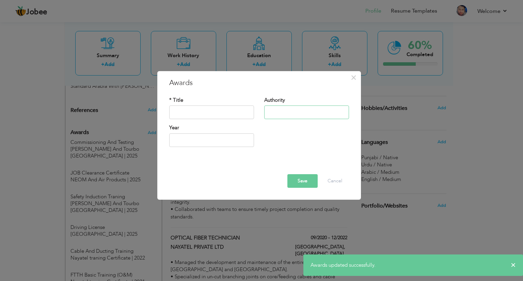
click at [287, 108] on input "text" at bounding box center [306, 113] width 85 height 14
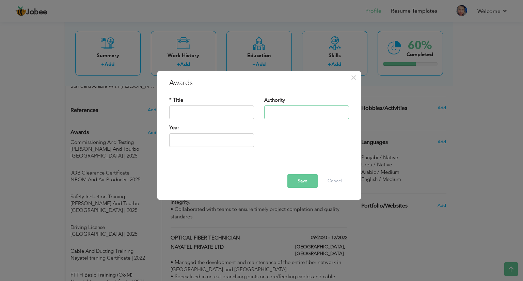
type input "Nayatel traning Certificate"
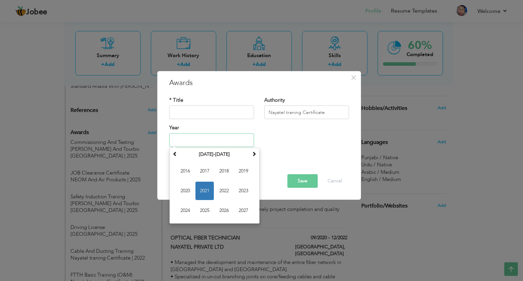
click at [223, 136] on input "text" at bounding box center [211, 140] width 85 height 14
type input "2023"
click at [199, 113] on input "text" at bounding box center [211, 113] width 85 height 14
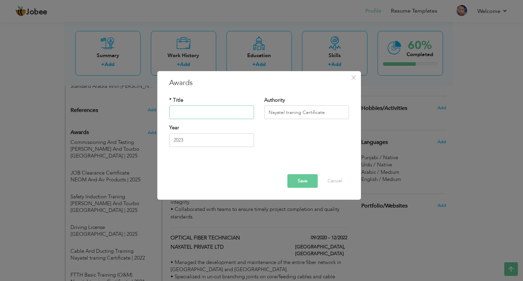
click at [217, 115] on input "text" at bounding box center [211, 113] width 85 height 14
paste input "FTTH Advance (O&M) Training"
type input "FTTH Advance (O&M) Training"
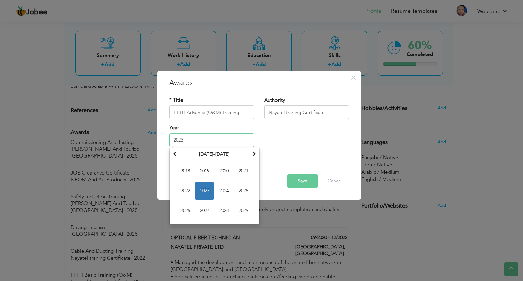
click at [190, 139] on input "2023" at bounding box center [211, 140] width 85 height 14
type input "2"
type input "2021"
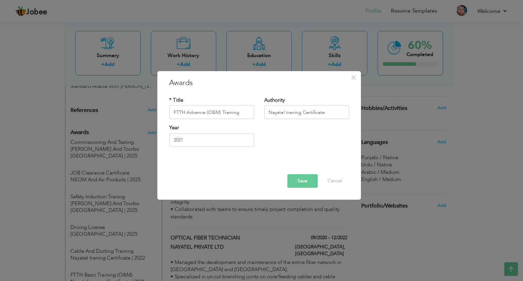
click at [295, 179] on button "Save" at bounding box center [302, 181] width 30 height 14
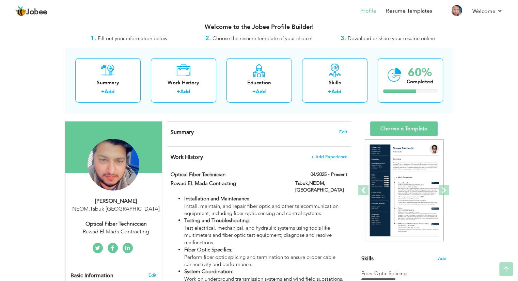
scroll to position [0, 0]
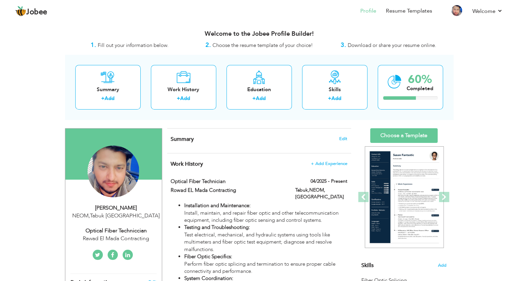
click at [346, 141] on h4 "Summary Edit" at bounding box center [259, 139] width 176 height 7
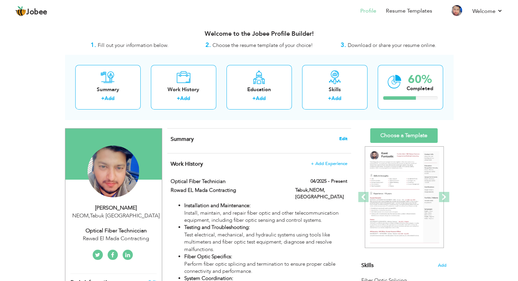
click at [344, 139] on span "Edit" at bounding box center [343, 138] width 8 height 5
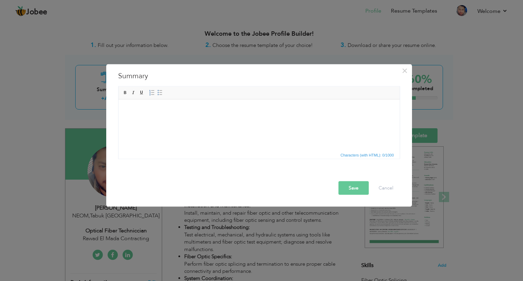
click at [230, 115] on html at bounding box center [258, 109] width 281 height 21
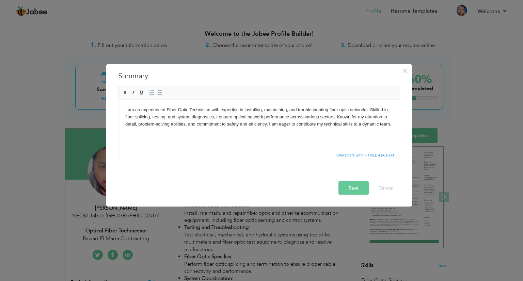
click at [356, 188] on button "Save" at bounding box center [353, 188] width 30 height 14
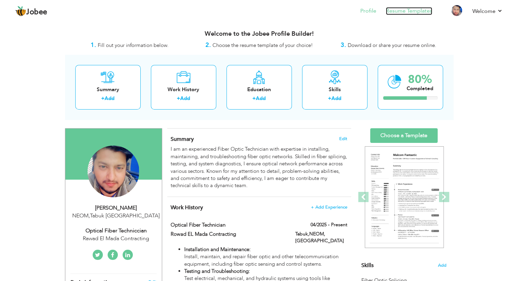
click at [412, 9] on link "Resume Templates" at bounding box center [409, 11] width 46 height 8
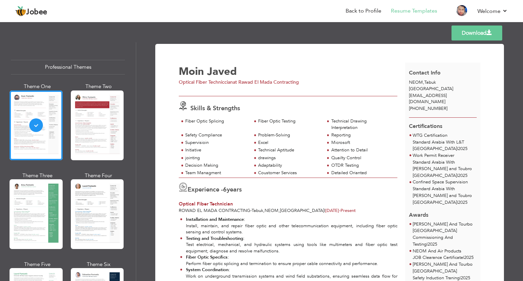
click at [471, 33] on link "Download" at bounding box center [476, 33] width 51 height 15
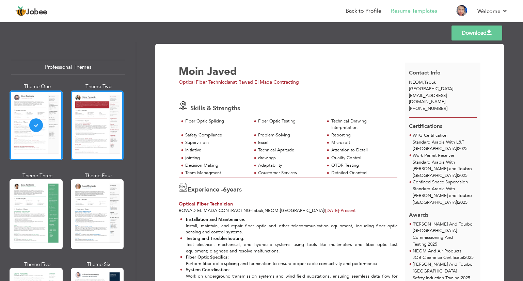
click at [75, 129] on div at bounding box center [97, 126] width 53 height 70
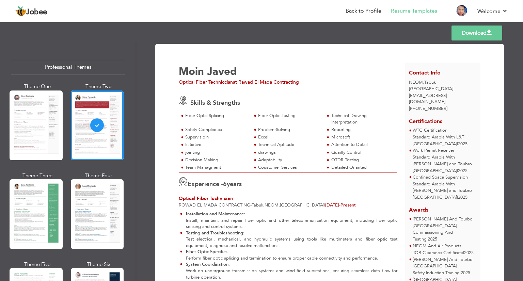
click at [283, 85] on span "at Rawad El Mada Contracting" at bounding box center [266, 82] width 66 height 6
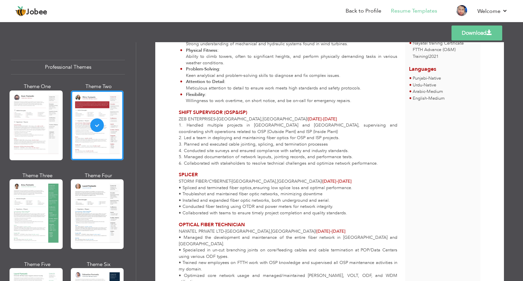
scroll to position [289, 0]
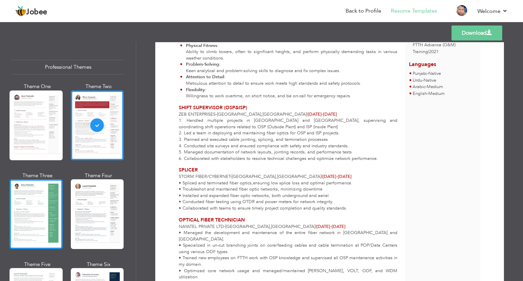
click at [26, 218] on div at bounding box center [36, 214] width 53 height 70
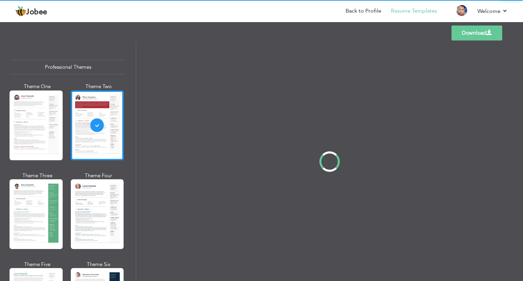
scroll to position [0, 0]
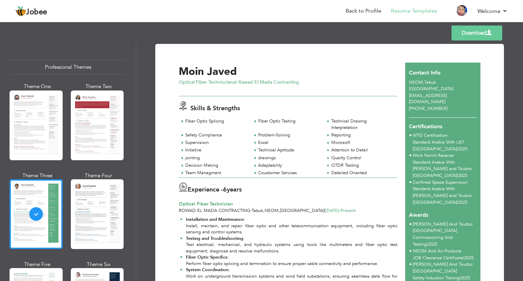
click at [461, 35] on link "Download" at bounding box center [476, 33] width 51 height 15
click at [351, 14] on link "Back to Profile" at bounding box center [363, 11] width 36 height 8
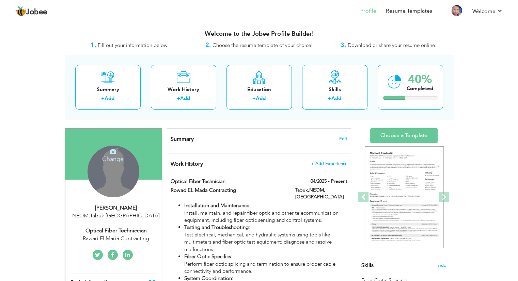
click at [107, 177] on div "Change Remove" at bounding box center [113, 172] width 52 height 52
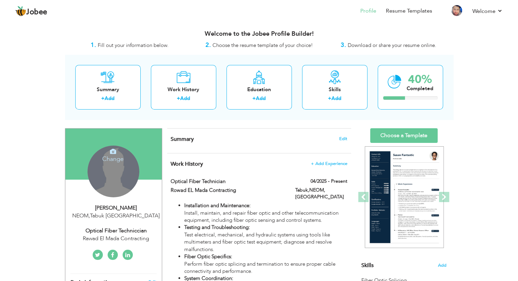
click at [108, 149] on h4 "Change" at bounding box center [112, 154] width 49 height 16
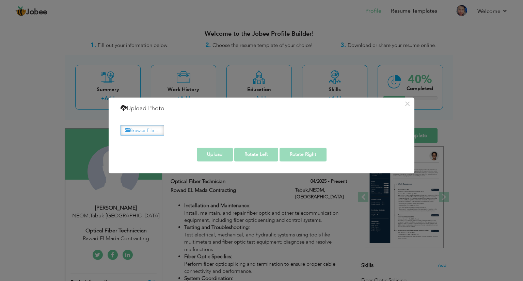
click at [149, 130] on label "Browse File ..." at bounding box center [142, 130] width 44 height 11
click at [0, 0] on input "Browse File ..." at bounding box center [0, 0] width 0 height 0
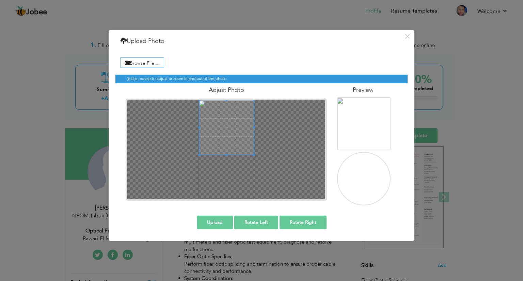
click at [218, 91] on div "Adjust Photo" at bounding box center [225, 141] width 211 height 117
click at [214, 223] on button "Upload" at bounding box center [215, 222] width 36 height 14
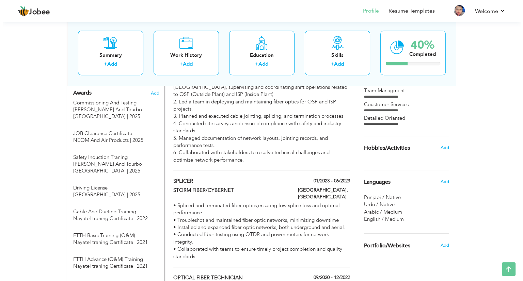
scroll to position [436, 0]
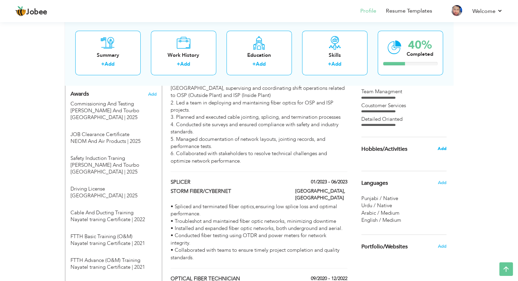
click at [442, 147] on span "Add" at bounding box center [441, 149] width 9 height 6
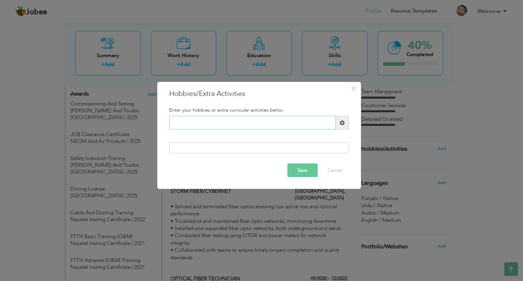
click at [236, 123] on input "text" at bounding box center [252, 123] width 166 height 14
type input "Reading Books"
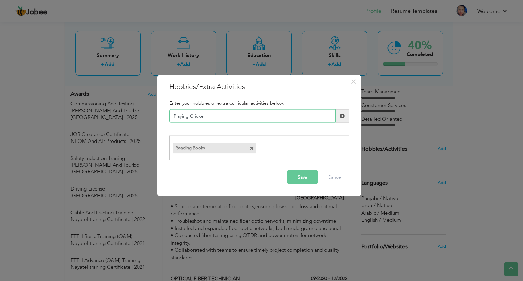
type input "Playing Cricket"
type input "Watching Movies"
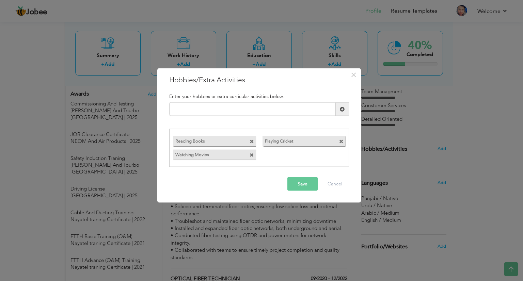
click at [301, 188] on button "Save" at bounding box center [302, 184] width 30 height 14
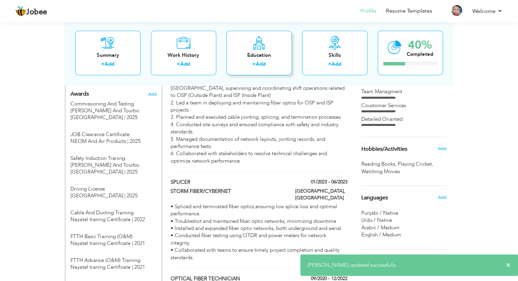
click at [255, 50] on div "Education + Add" at bounding box center [258, 53] width 65 height 45
radio input "true"
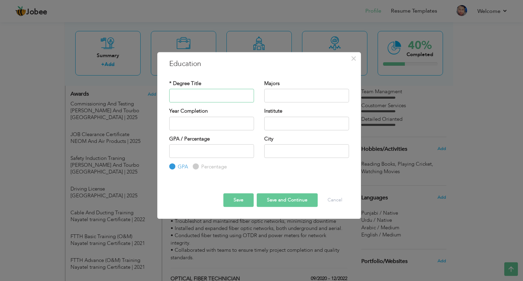
click at [216, 94] on input "text" at bounding box center [211, 96] width 85 height 14
type input "DIPLOMA OF ASSOCIATE ENGINEERING"
click at [285, 101] on input "text" at bounding box center [306, 96] width 85 height 14
type input "Electrical"
click at [300, 118] on input "text" at bounding box center [306, 124] width 85 height 14
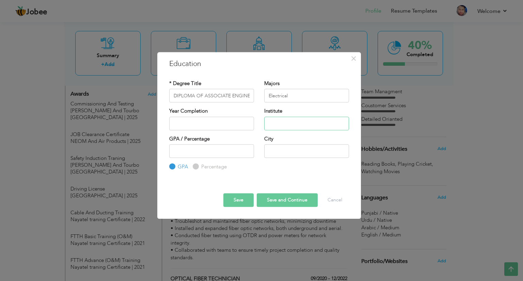
type input "Swedish Institute Of Technology"
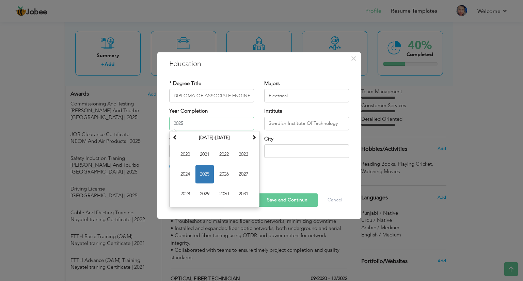
click at [200, 124] on input "2025" at bounding box center [211, 124] width 85 height 14
click at [200, 124] on input "20252019" at bounding box center [211, 124] width 85 height 14
type input "2"
type input "2019"
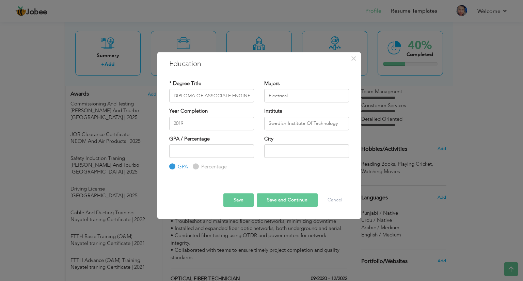
click at [192, 144] on div "GPA / Percentage GPA Percentage" at bounding box center [211, 139] width 85 height 9
click at [192, 148] on input "number" at bounding box center [211, 151] width 85 height 14
type input "70"
click at [277, 147] on input "text" at bounding box center [306, 151] width 85 height 14
type input "Rawalpindi"
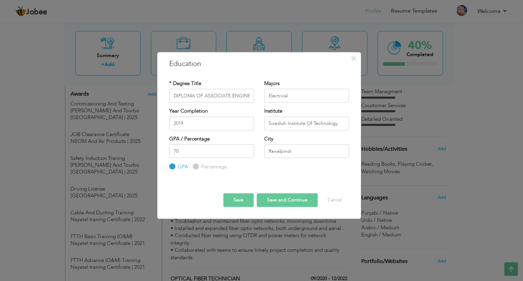
click at [237, 200] on button "Save" at bounding box center [238, 200] width 30 height 14
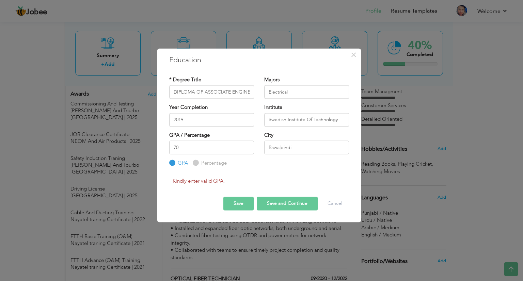
click at [195, 161] on input "Percentage" at bounding box center [195, 163] width 4 height 4
radio input "true"
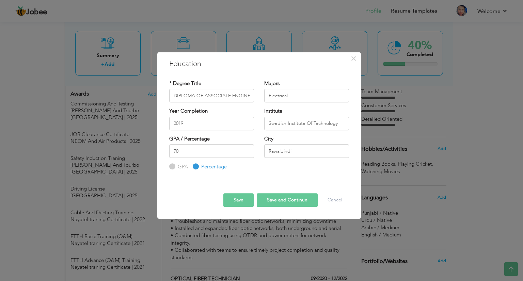
click at [248, 197] on button "Save" at bounding box center [238, 200] width 30 height 14
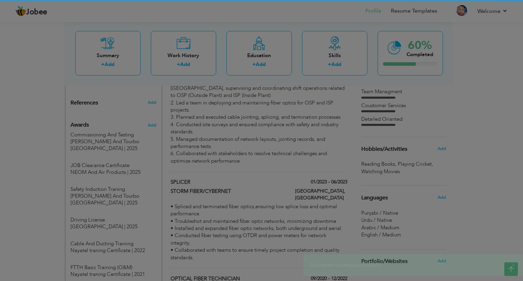
scroll to position [467, 0]
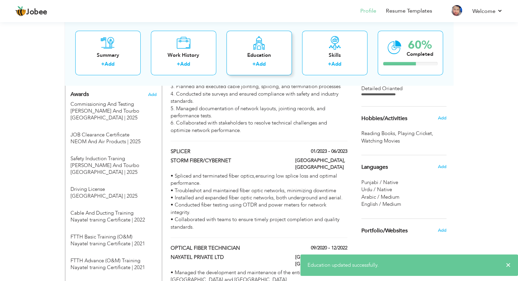
click at [237, 53] on div "Education" at bounding box center [259, 55] width 54 height 7
radio input "true"
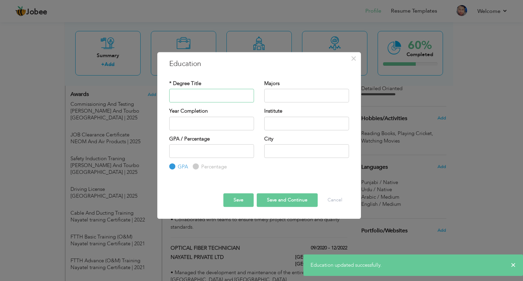
click at [203, 91] on input "text" at bounding box center [211, 96] width 85 height 14
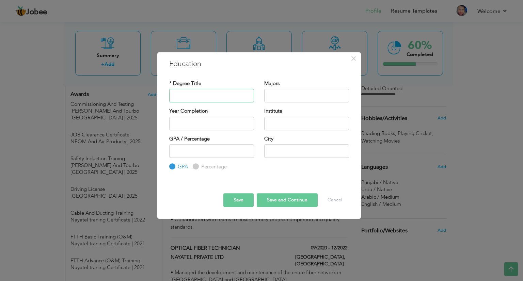
type input "SECONDARY SCHOOL CERTIFICATE"
click at [293, 100] on input "text" at bounding box center [306, 96] width 85 height 14
type input "Computer Science"
drag, startPoint x: 303, startPoint y: 122, endPoint x: 309, endPoint y: 150, distance: 28.9
click at [309, 150] on div "* Degree Title SECONDARY SCHOOL CERTIFICATE Majors Computer Science Year Comple…" at bounding box center [259, 125] width 190 height 101
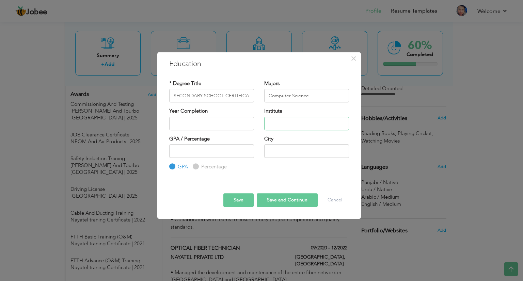
type input "[GEOGRAPHIC_DATA] Rawalpindi"
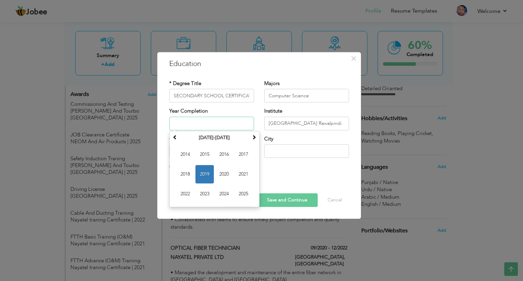
click at [191, 117] on input "text" at bounding box center [211, 124] width 85 height 14
type input "2016"
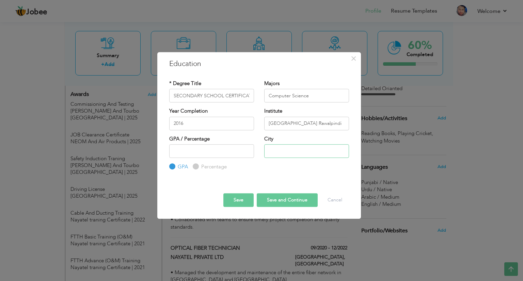
click at [278, 148] on input "text" at bounding box center [306, 151] width 85 height 14
type input "Rawalpindi"
click at [208, 149] on input "number" at bounding box center [211, 151] width 85 height 14
click at [198, 167] on div "Percentage" at bounding box center [210, 166] width 34 height 7
click at [193, 163] on div "Percentage" at bounding box center [210, 166] width 34 height 7
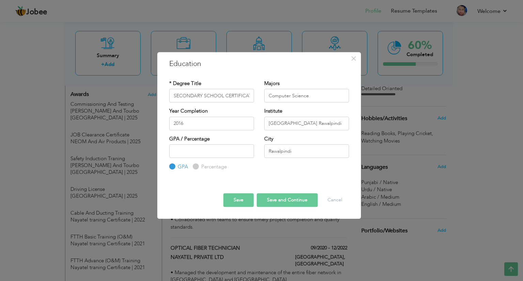
click at [195, 165] on input "Percentage" at bounding box center [195, 167] width 4 height 4
radio input "true"
click at [195, 165] on input "Percentage" at bounding box center [195, 167] width 4 height 4
click at [196, 154] on input "number" at bounding box center [211, 151] width 85 height 14
type input "70"
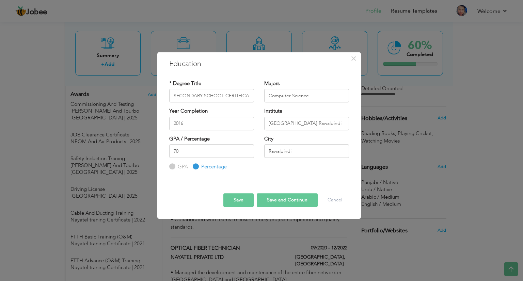
click at [248, 203] on button "Save" at bounding box center [238, 200] width 30 height 14
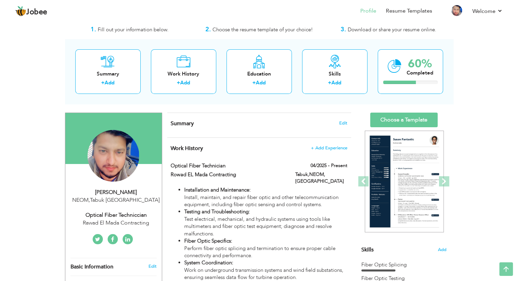
scroll to position [0, 0]
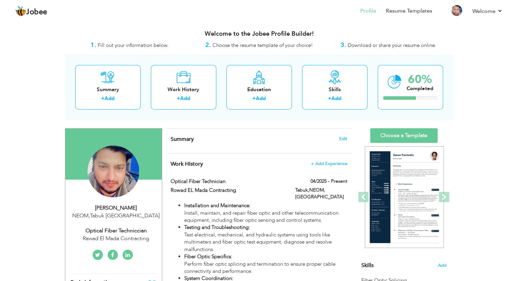
click at [345, 135] on div "Summary Edit" at bounding box center [259, 141] width 184 height 25
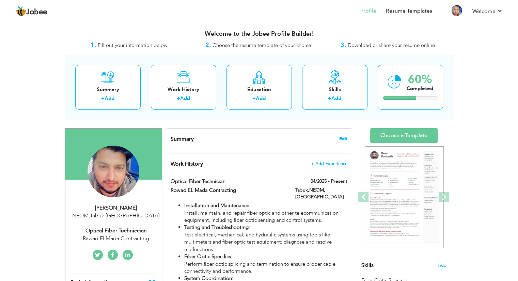
click at [342, 138] on span "Edit" at bounding box center [343, 138] width 8 height 5
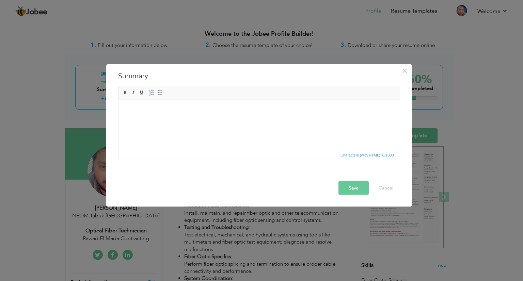
click at [194, 119] on html at bounding box center [258, 109] width 281 height 21
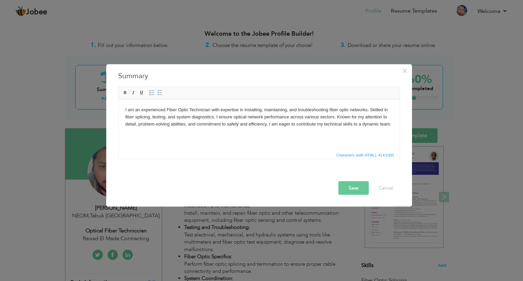
click at [362, 191] on button "Save" at bounding box center [353, 188] width 30 height 14
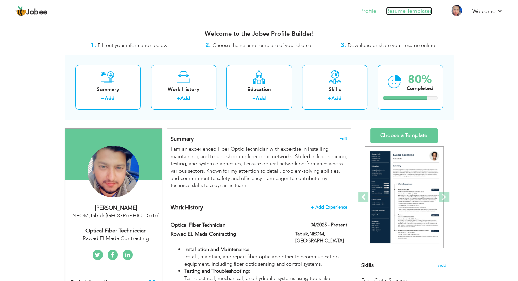
click at [399, 9] on link "Resume Templates" at bounding box center [409, 11] width 46 height 8
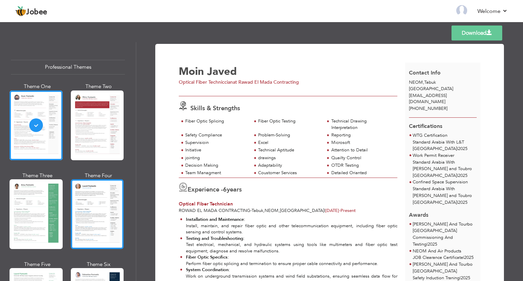
click at [84, 205] on div at bounding box center [97, 214] width 53 height 70
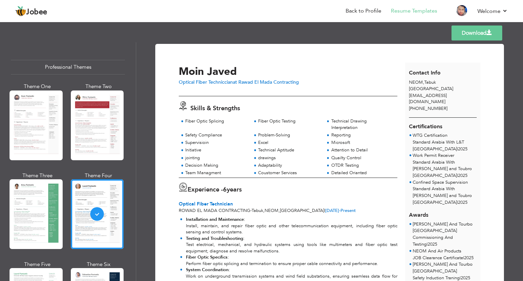
click at [458, 37] on link "Download" at bounding box center [476, 33] width 51 height 15
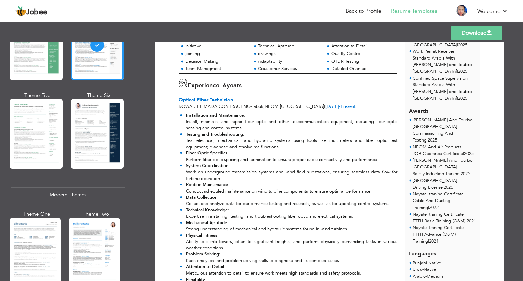
scroll to position [170, 0]
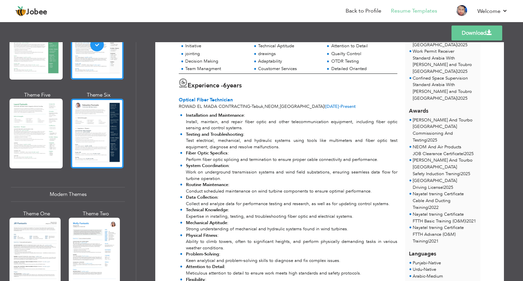
click at [76, 131] on div at bounding box center [97, 134] width 53 height 70
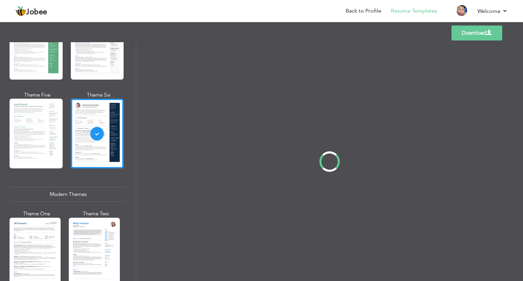
scroll to position [0, 0]
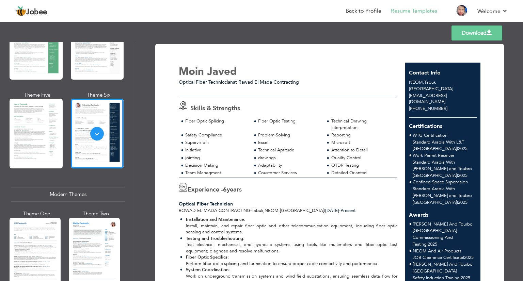
click at [464, 36] on link "Download" at bounding box center [476, 33] width 51 height 15
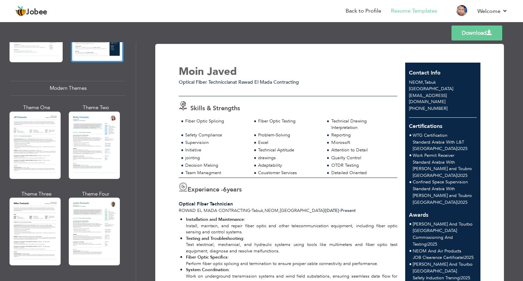
scroll to position [287, 0]
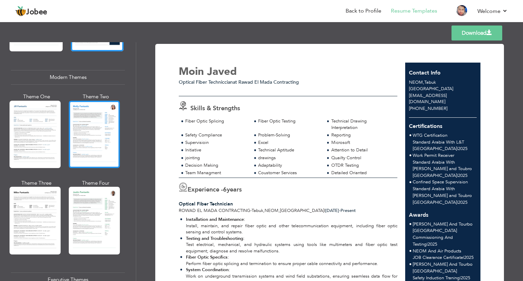
click at [80, 122] on div at bounding box center [94, 134] width 51 height 67
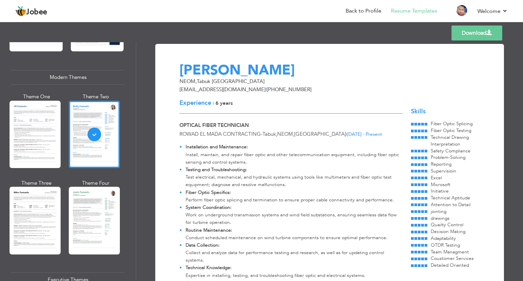
click at [475, 34] on link "Download" at bounding box center [476, 33] width 51 height 15
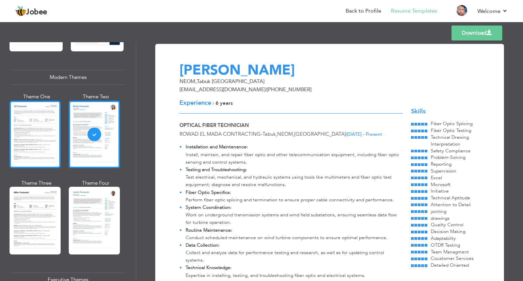
click at [46, 147] on div at bounding box center [35, 134] width 51 height 67
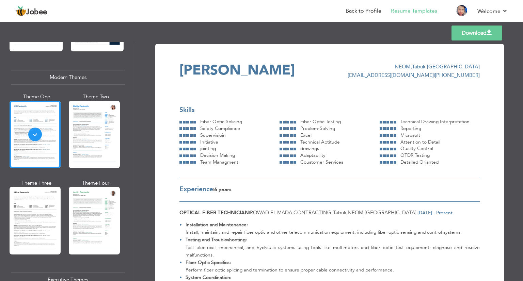
click at [461, 36] on link "Download" at bounding box center [476, 33] width 51 height 15
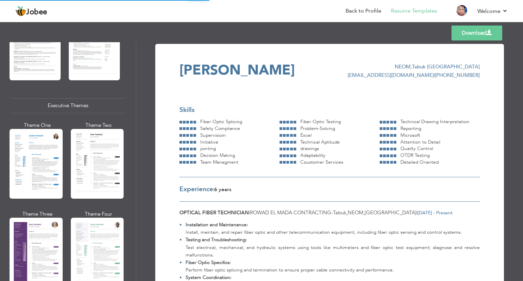
scroll to position [464, 0]
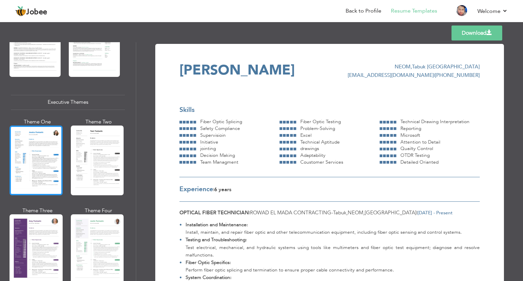
click at [50, 153] on div at bounding box center [36, 161] width 53 height 70
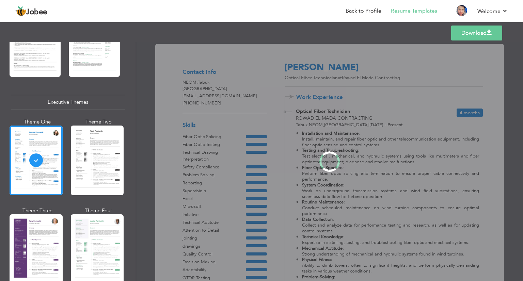
scroll to position [464, 0]
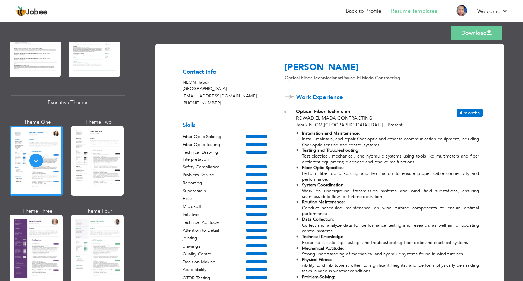
click at [470, 35] on link "Download" at bounding box center [476, 33] width 51 height 15
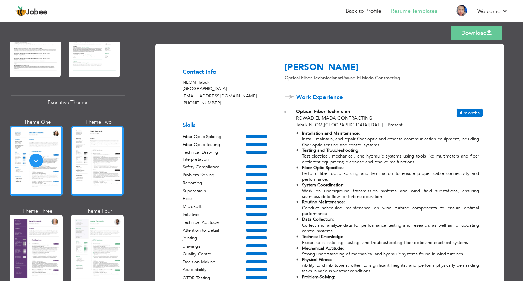
click at [103, 161] on div at bounding box center [97, 161] width 53 height 70
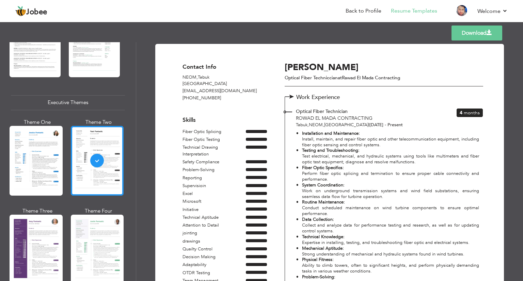
scroll to position [464, 0]
click at [461, 32] on link "Download" at bounding box center [476, 33] width 51 height 15
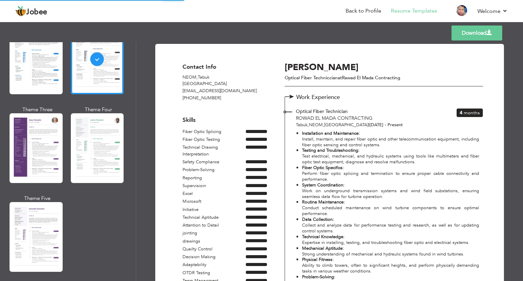
scroll to position [567, 0]
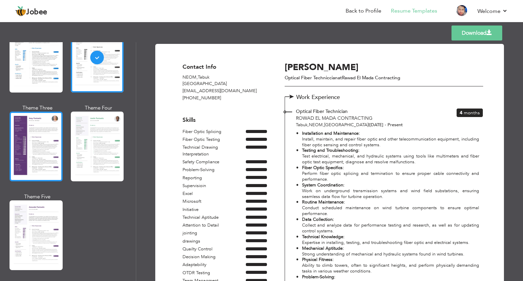
click at [49, 152] on div at bounding box center [36, 147] width 53 height 70
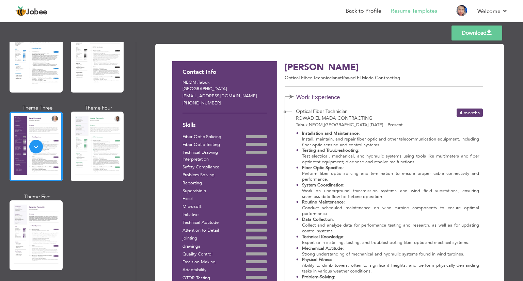
click at [478, 33] on link "Download" at bounding box center [476, 33] width 51 height 15
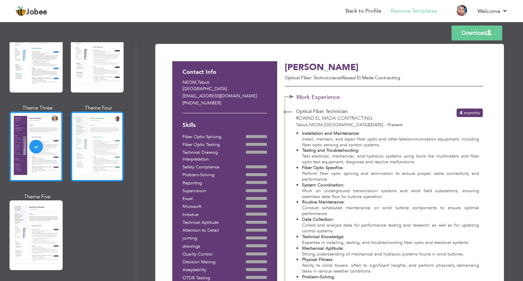
click at [78, 139] on div at bounding box center [97, 147] width 53 height 70
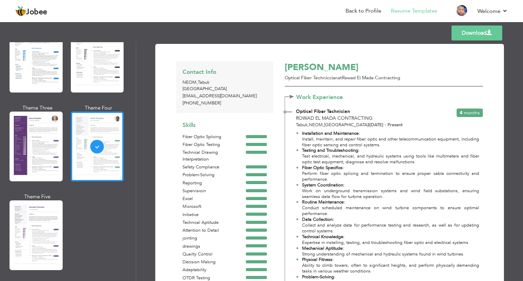
click at [483, 36] on link "Download" at bounding box center [476, 33] width 51 height 15
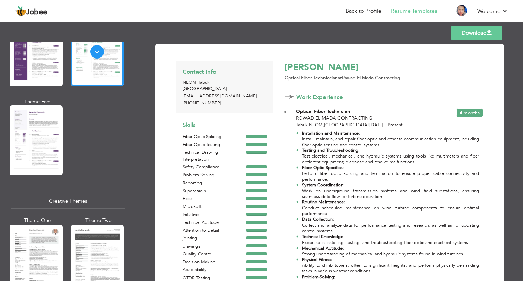
scroll to position [665, 0]
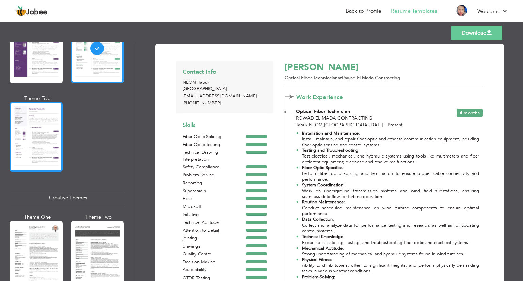
click at [25, 138] on div at bounding box center [36, 137] width 53 height 70
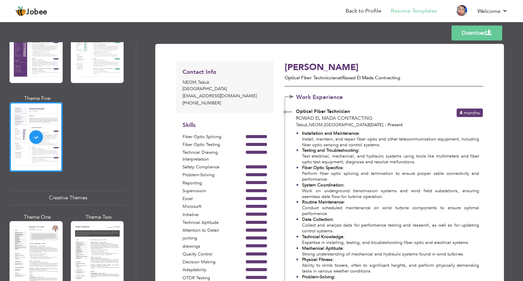
click at [471, 29] on link "Download" at bounding box center [476, 33] width 51 height 15
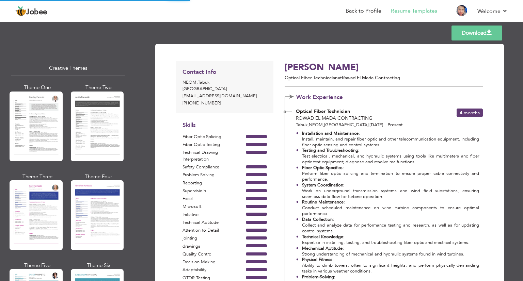
scroll to position [800, 0]
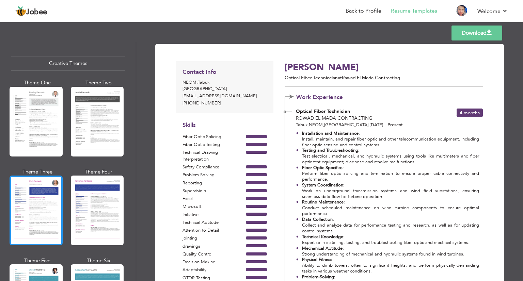
click at [30, 190] on div at bounding box center [36, 211] width 53 height 70
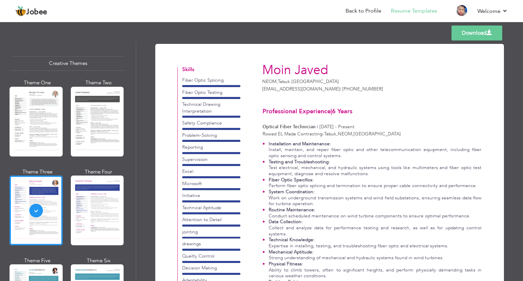
click at [466, 32] on link "Download" at bounding box center [476, 33] width 51 height 15
drag, startPoint x: 136, startPoint y: 192, endPoint x: 135, endPoint y: 198, distance: 6.4
click at [135, 198] on div "Professional Themes Theme One Theme Two Theme Three Theme Four" at bounding box center [261, 161] width 523 height 239
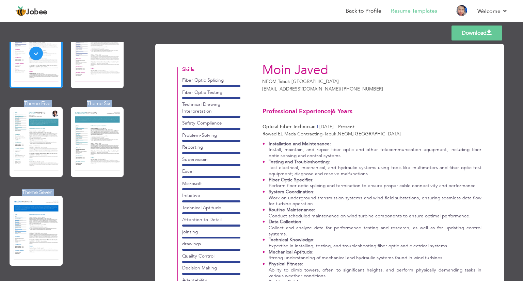
scroll to position [962, 0]
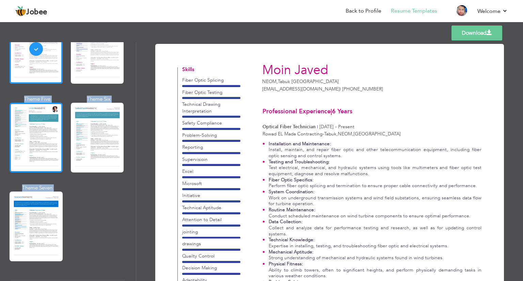
click at [56, 121] on div at bounding box center [36, 138] width 53 height 70
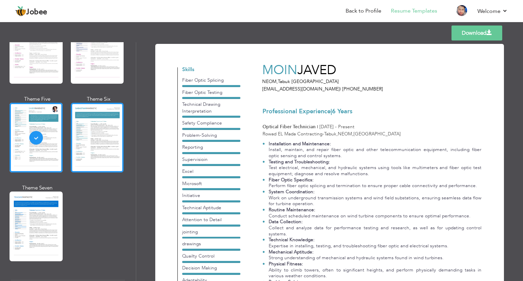
click at [85, 121] on div at bounding box center [97, 138] width 53 height 70
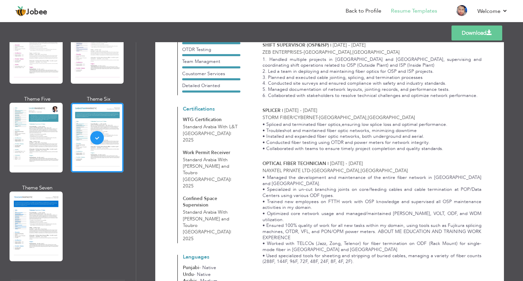
scroll to position [290, 0]
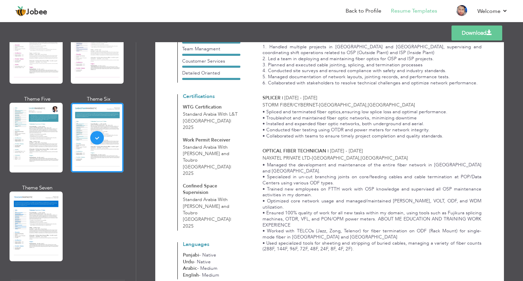
click at [489, 28] on link "Download" at bounding box center [476, 33] width 51 height 15
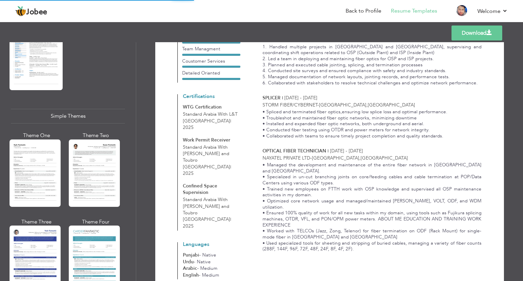
scroll to position [1150, 0]
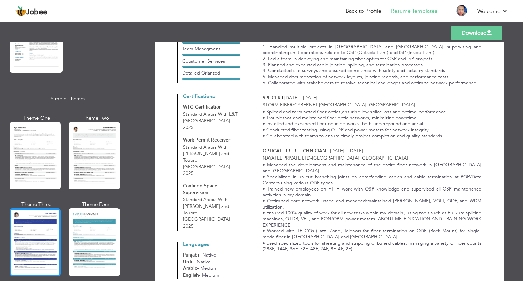
click at [16, 236] on div at bounding box center [35, 241] width 51 height 67
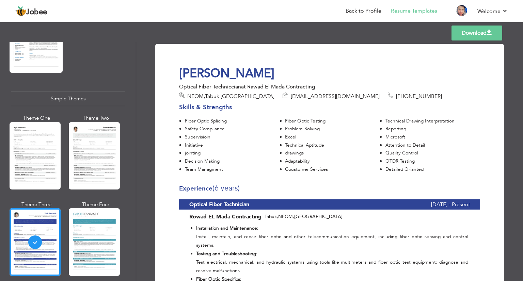
click at [480, 38] on link "Download" at bounding box center [476, 33] width 51 height 15
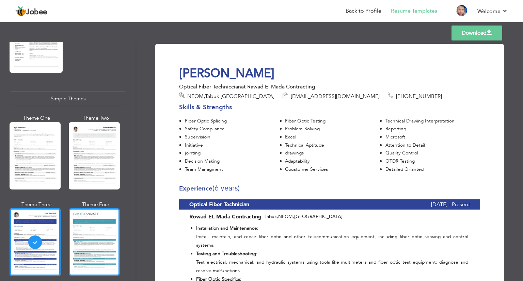
click at [96, 229] on div at bounding box center [94, 241] width 51 height 67
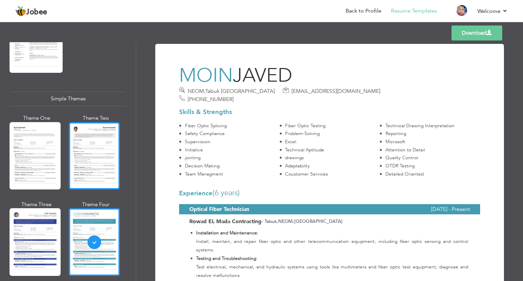
click at [97, 139] on div at bounding box center [94, 155] width 51 height 67
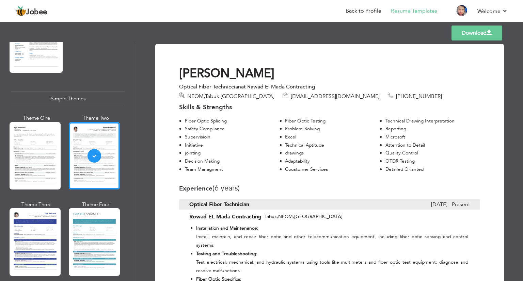
click at [464, 29] on link "Download" at bounding box center [476, 33] width 51 height 15
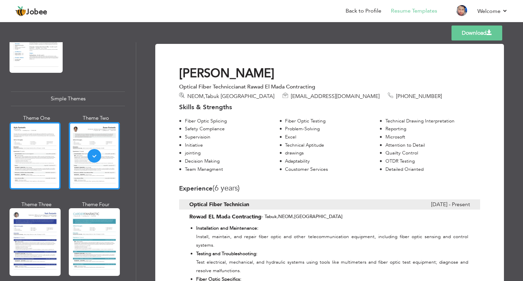
click at [57, 146] on div at bounding box center [35, 155] width 51 height 67
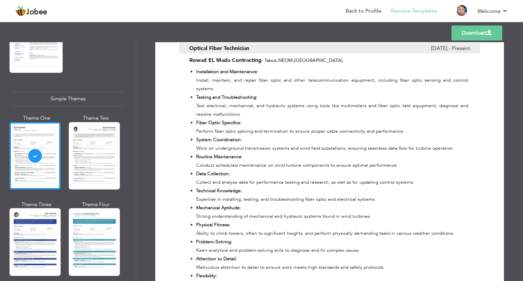
scroll to position [30, 0]
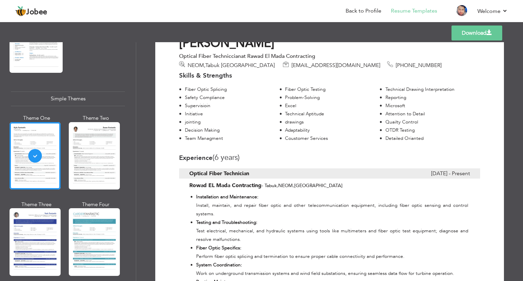
click at [463, 29] on link "Download" at bounding box center [476, 33] width 51 height 15
